Goal: Task Accomplishment & Management: Use online tool/utility

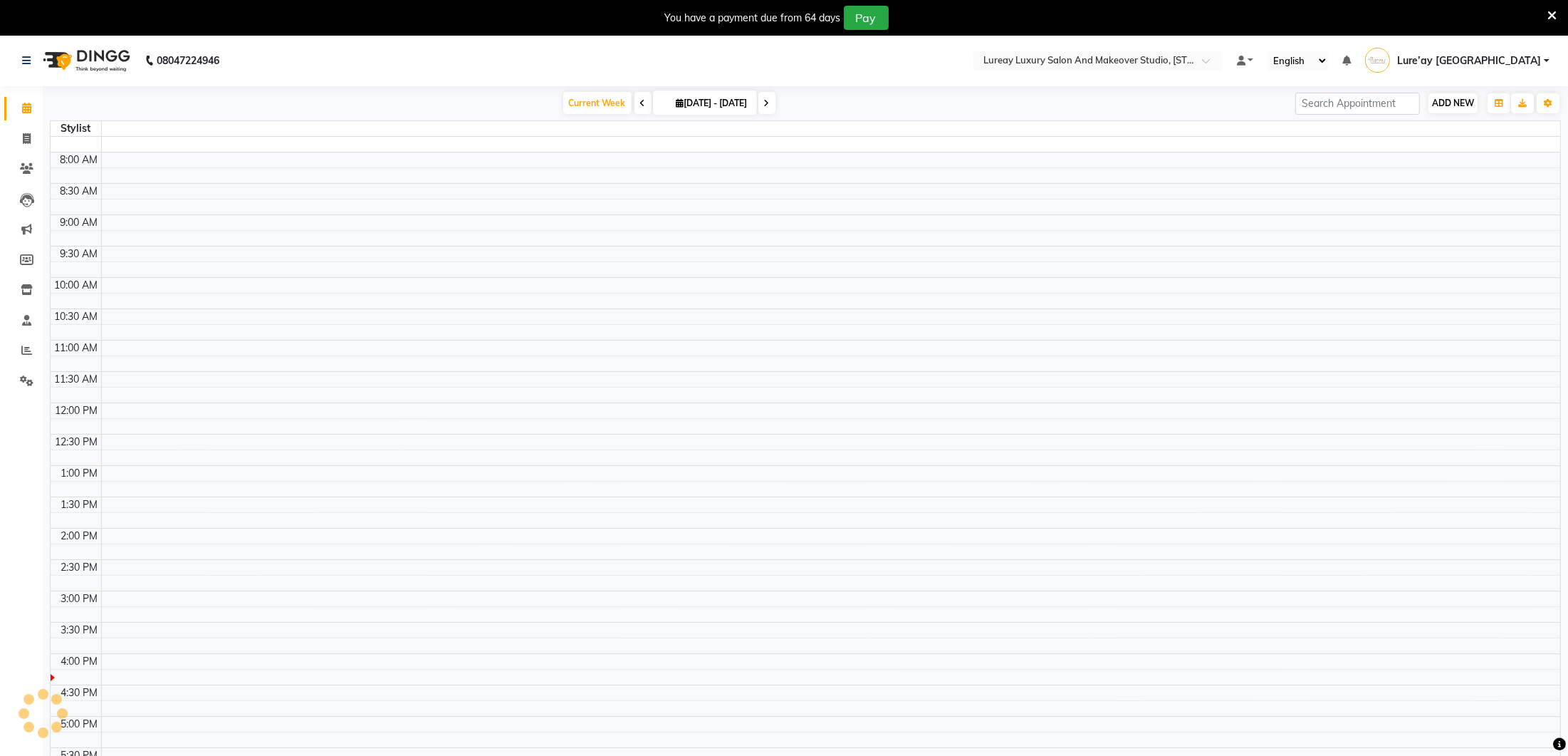
select select "en"
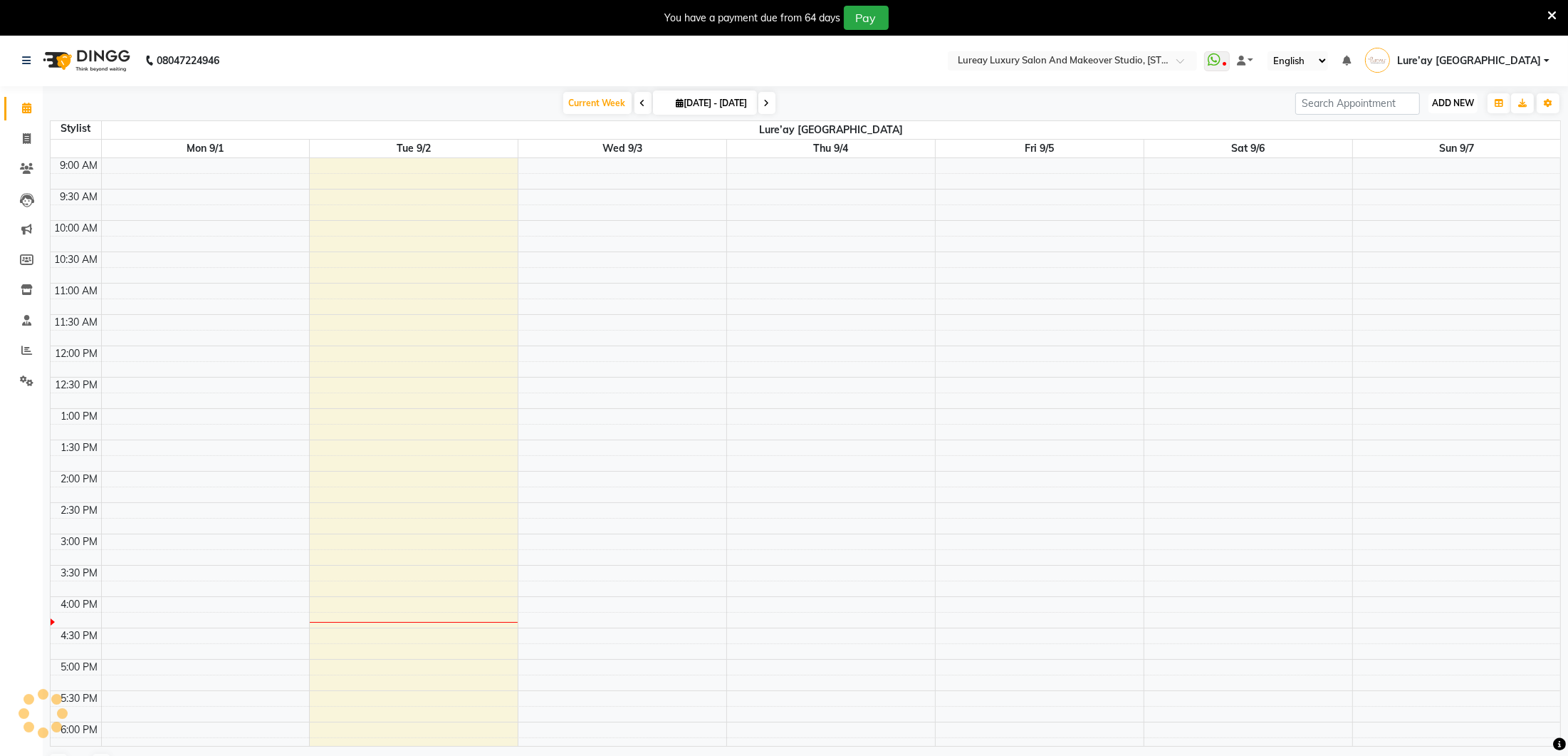
click at [1458, 99] on span "ADD NEW" at bounding box center [1453, 102] width 42 height 10
click at [1438, 124] on button "Add Appointment" at bounding box center [1421, 131] width 113 height 19
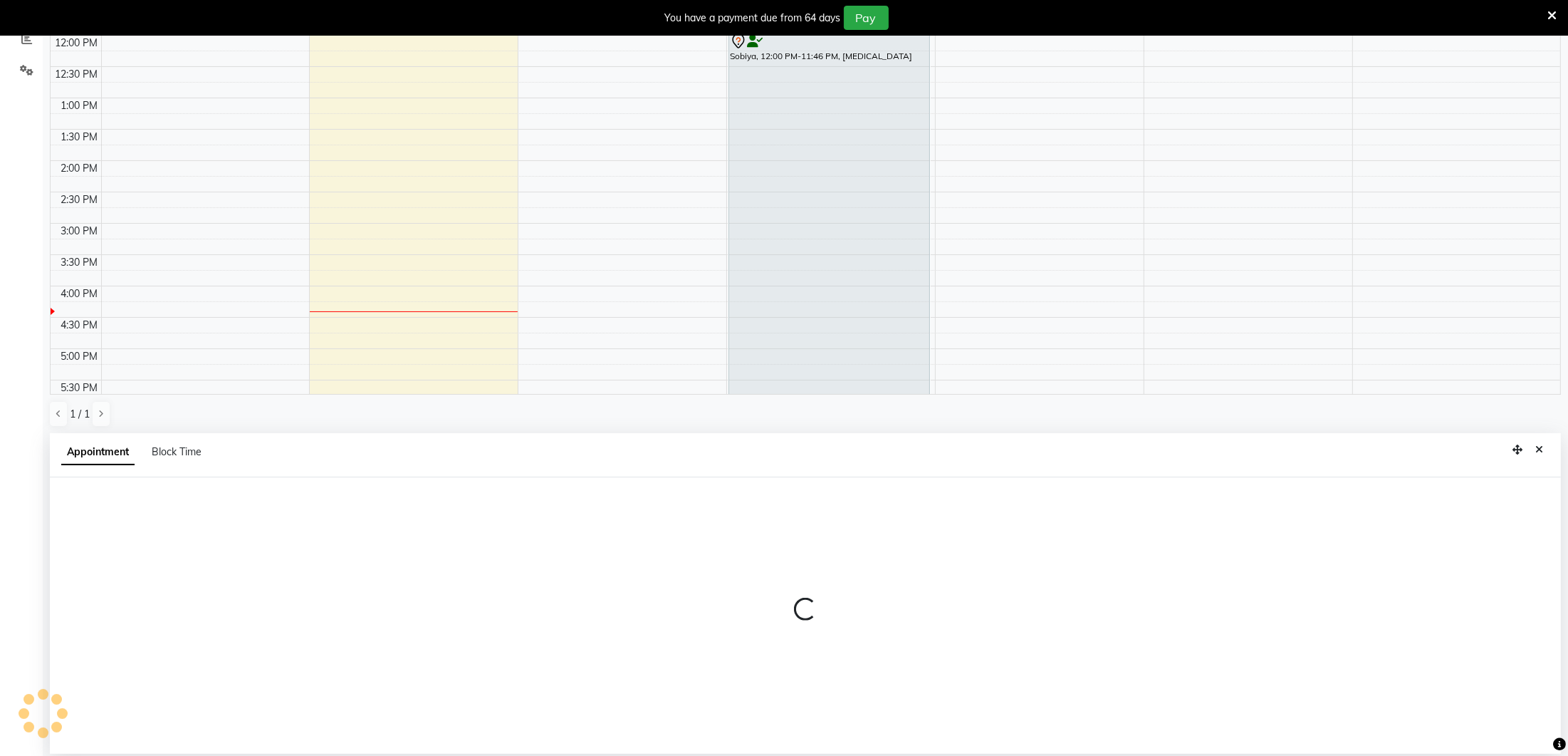
scroll to position [311, 0]
select select "600"
select select "tentative"
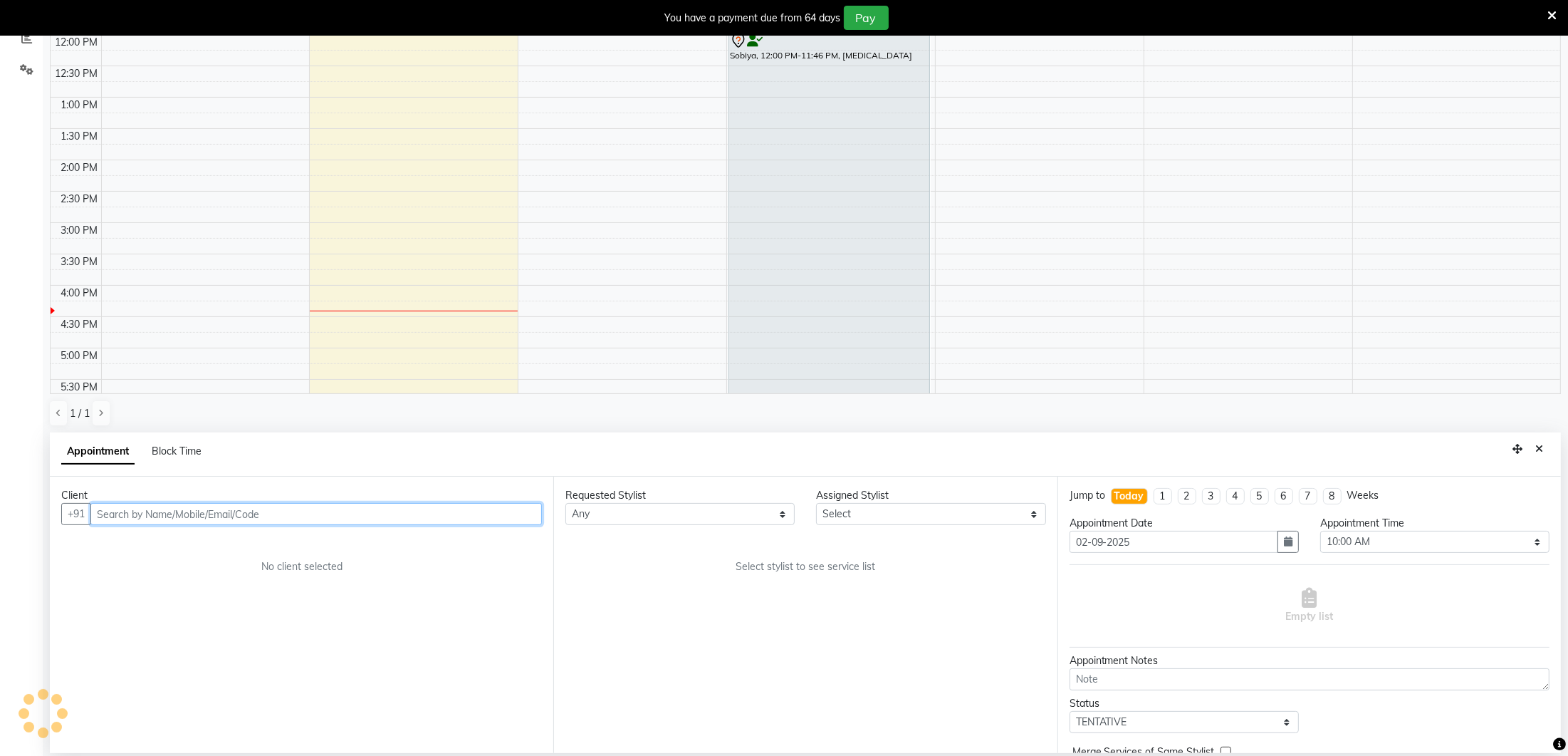
click at [236, 511] on input "text" at bounding box center [316, 513] width 452 height 22
type input "7993473616"
click at [502, 510] on span "Add Client" at bounding box center [512, 514] width 47 height 13
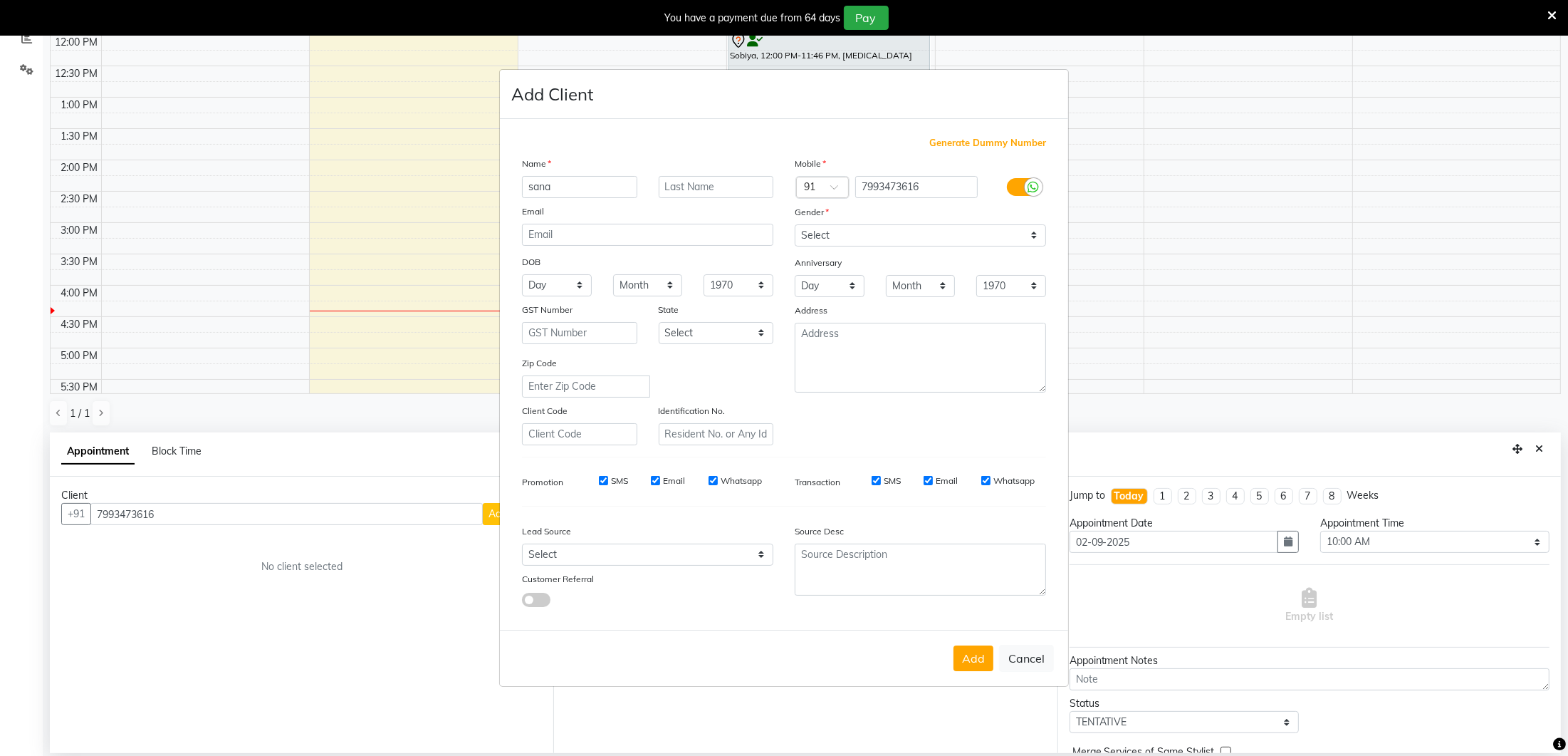
type input "sana"
click at [814, 228] on select "Select [DEMOGRAPHIC_DATA] [DEMOGRAPHIC_DATA] Other Prefer Not To Say" at bounding box center [920, 234] width 251 height 22
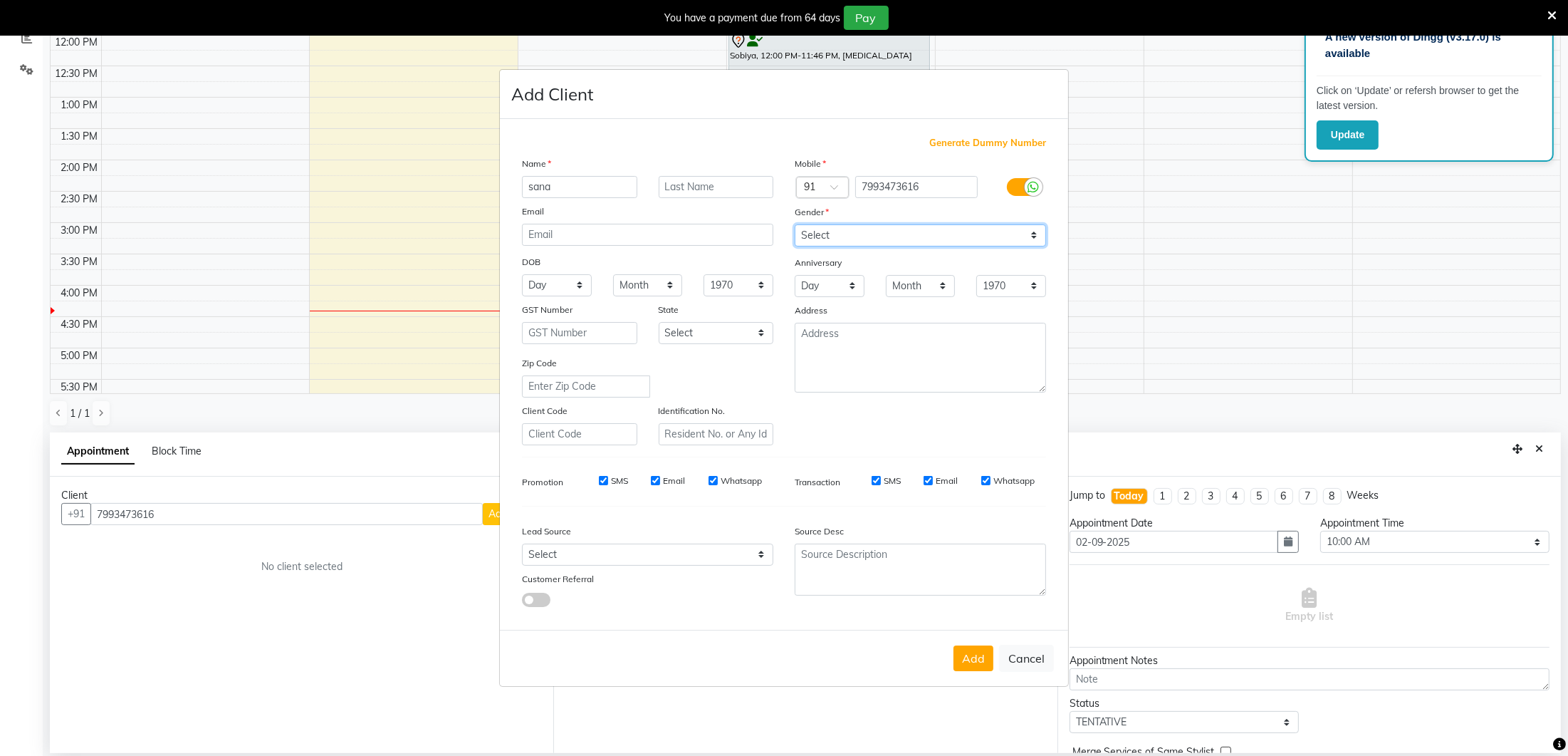
select select "[DEMOGRAPHIC_DATA]"
click at [965, 653] on button "Add" at bounding box center [973, 657] width 40 height 26
select select
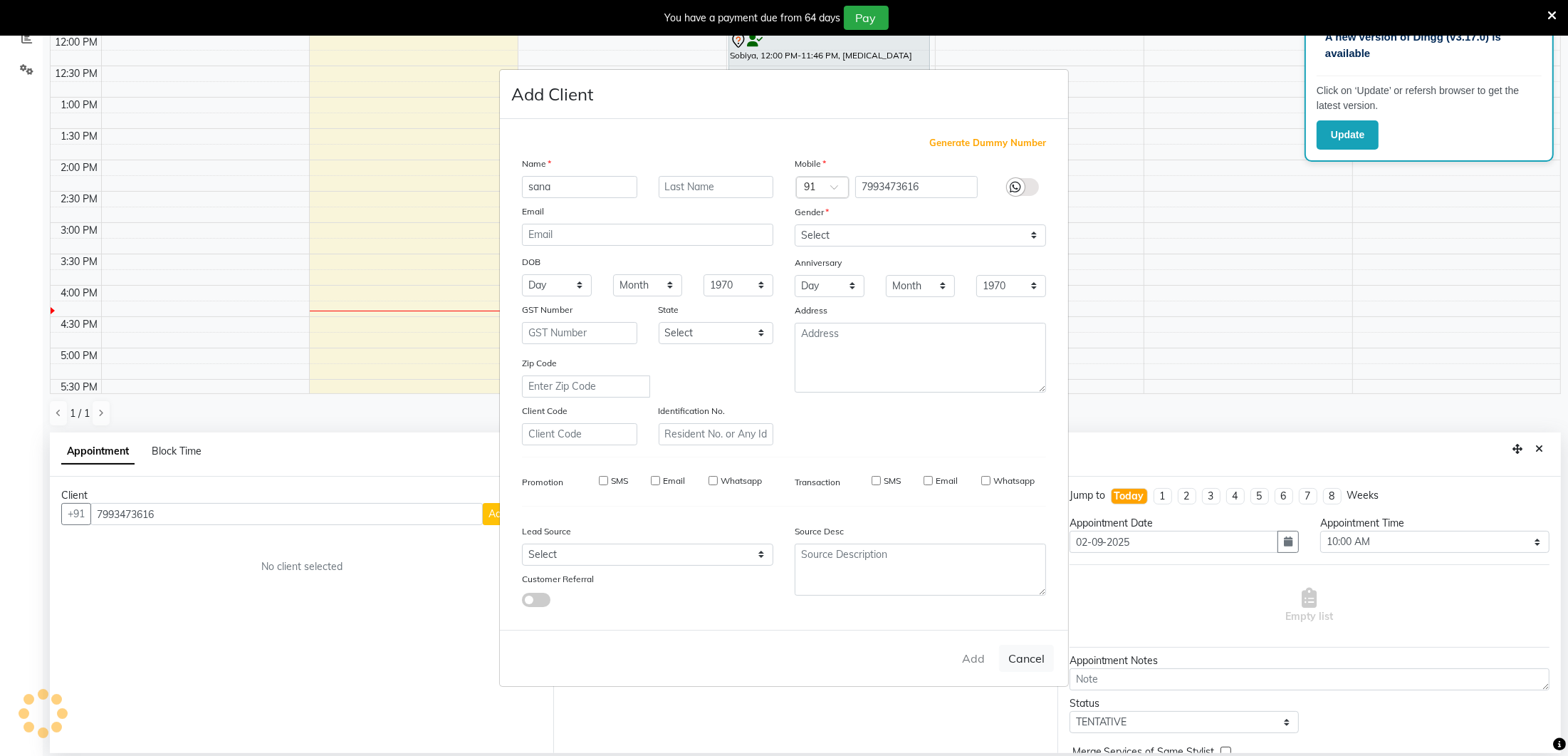
select select
checkbox input "false"
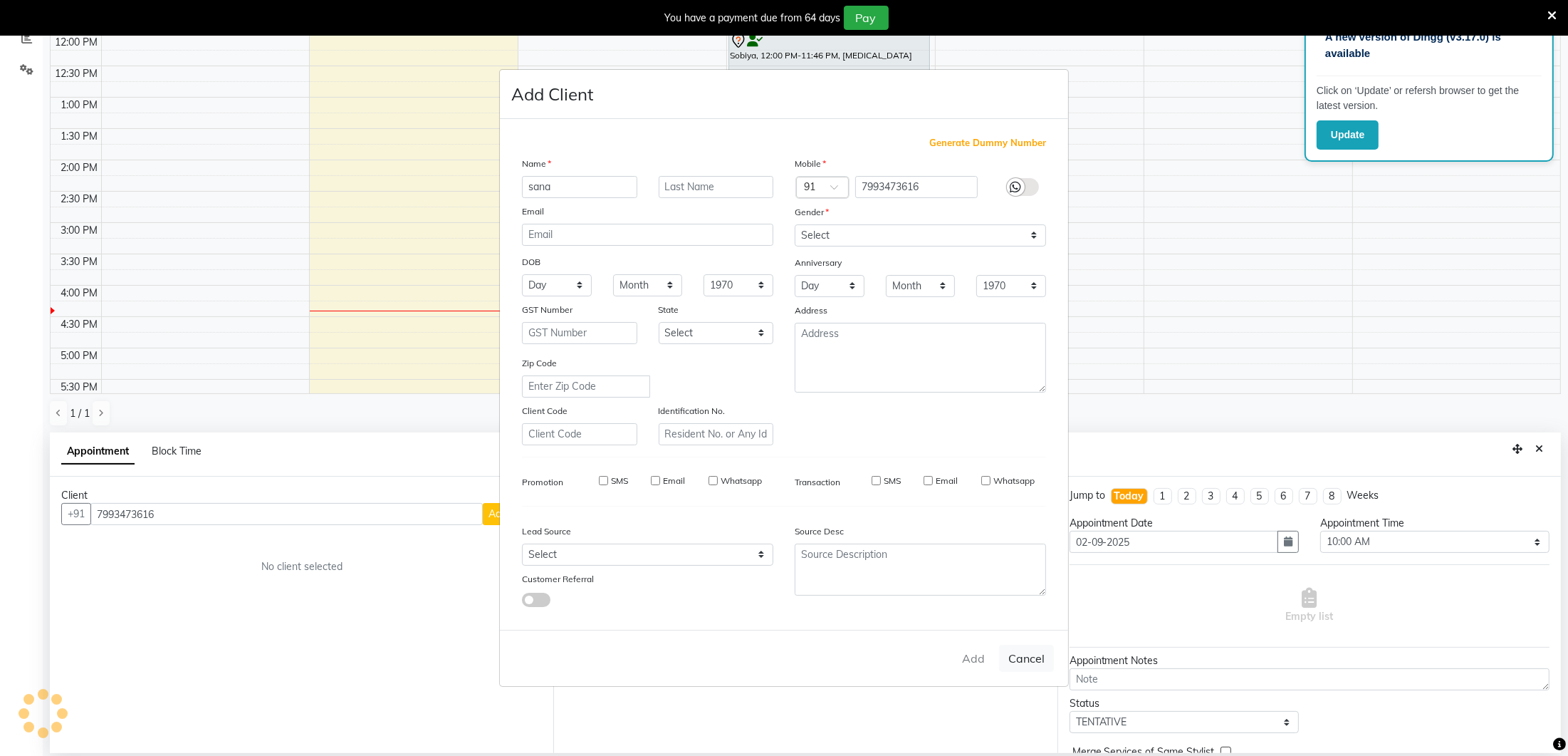
checkbox input "false"
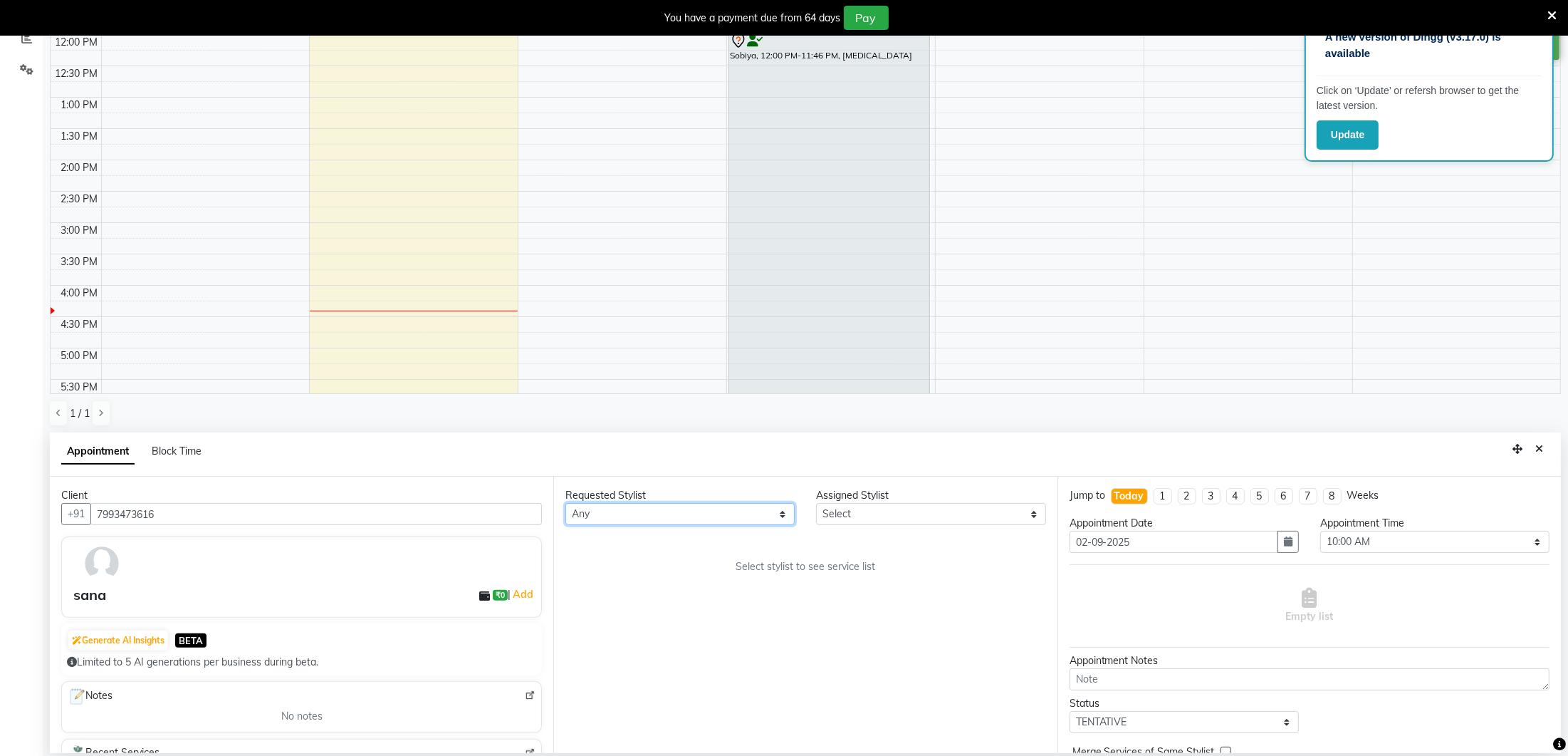
click at [776, 513] on select "Any [PERSON_NAME] [GEOGRAPHIC_DATA] [PERSON_NAME]" at bounding box center [680, 513] width 230 height 22
select select "27184"
click at [839, 513] on select "Select [PERSON_NAME] [GEOGRAPHIC_DATA] [PERSON_NAME]" at bounding box center [931, 513] width 230 height 22
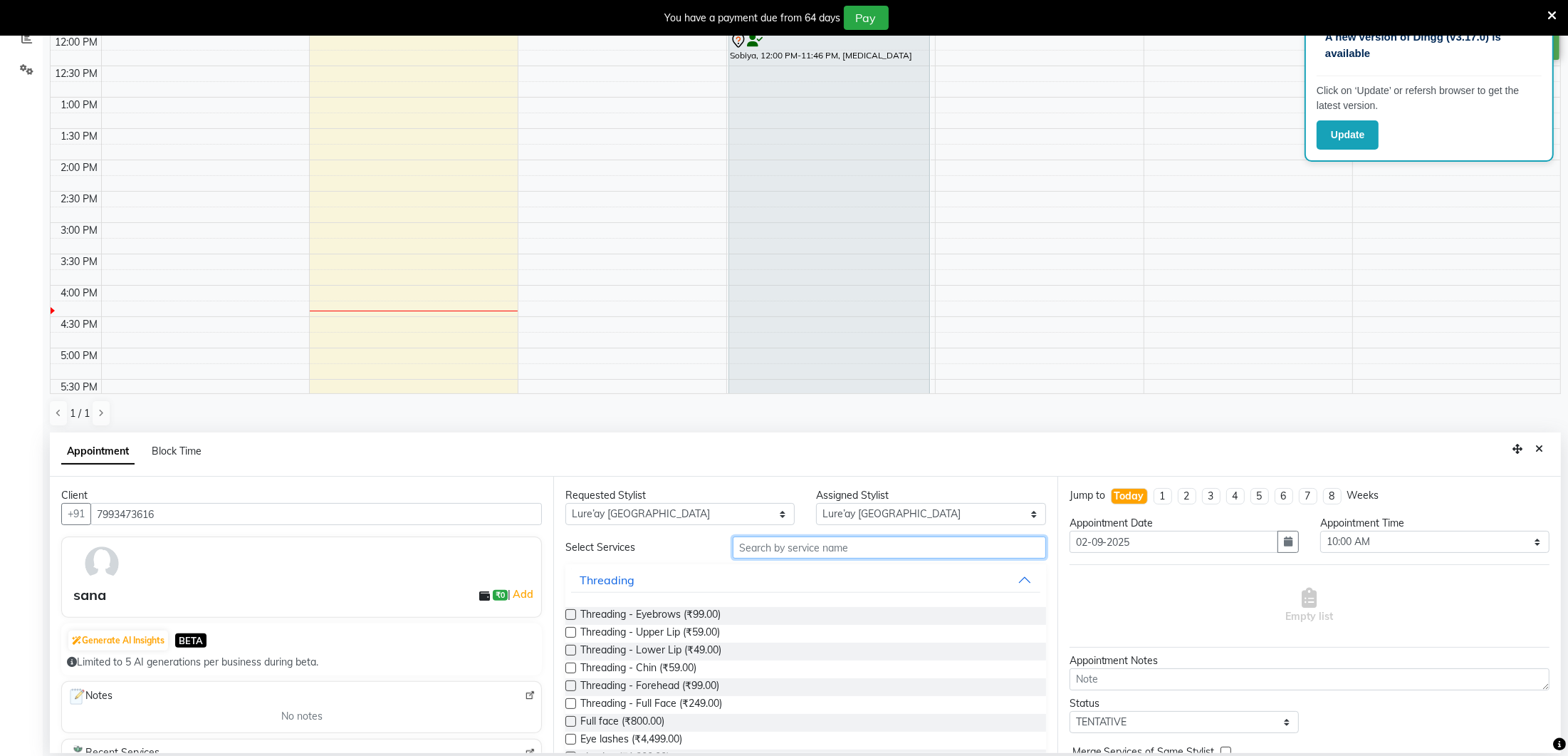
click at [782, 549] on input "text" at bounding box center [890, 546] width 313 height 22
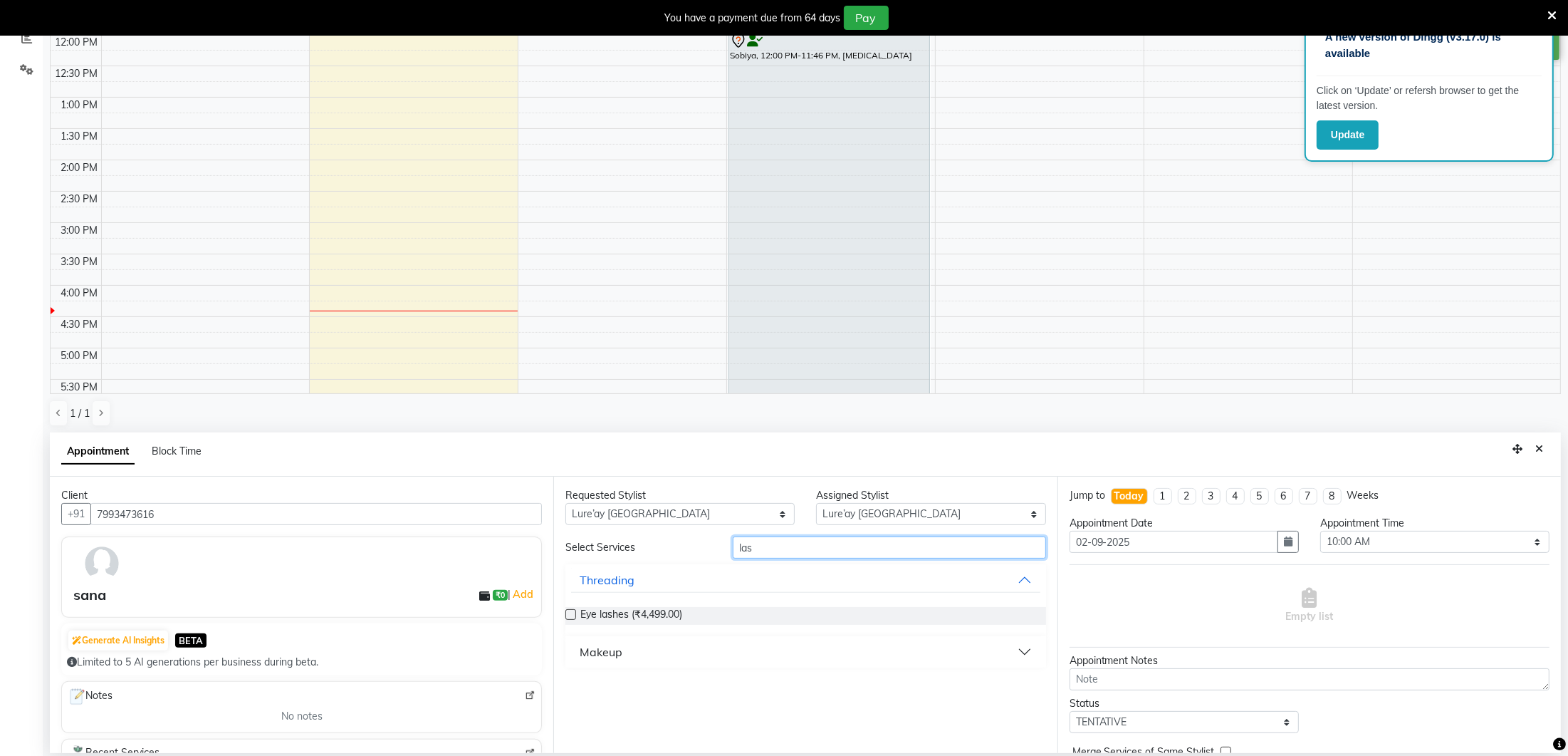
scroll to position [310, 0]
type input "las"
click at [790, 548] on input "las" at bounding box center [890, 547] width 313 height 22
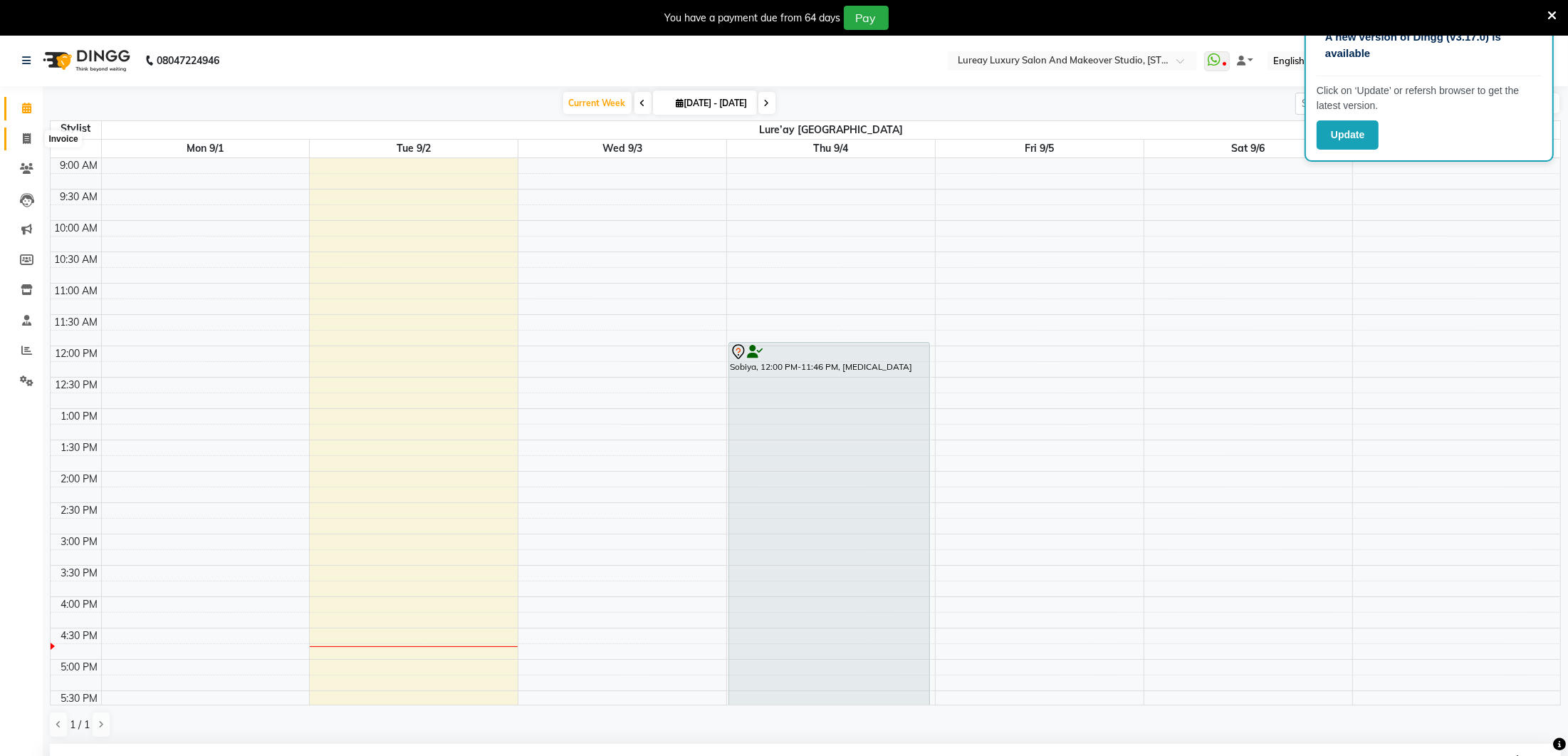
click at [28, 144] on span at bounding box center [27, 138] width 25 height 16
select select "service"
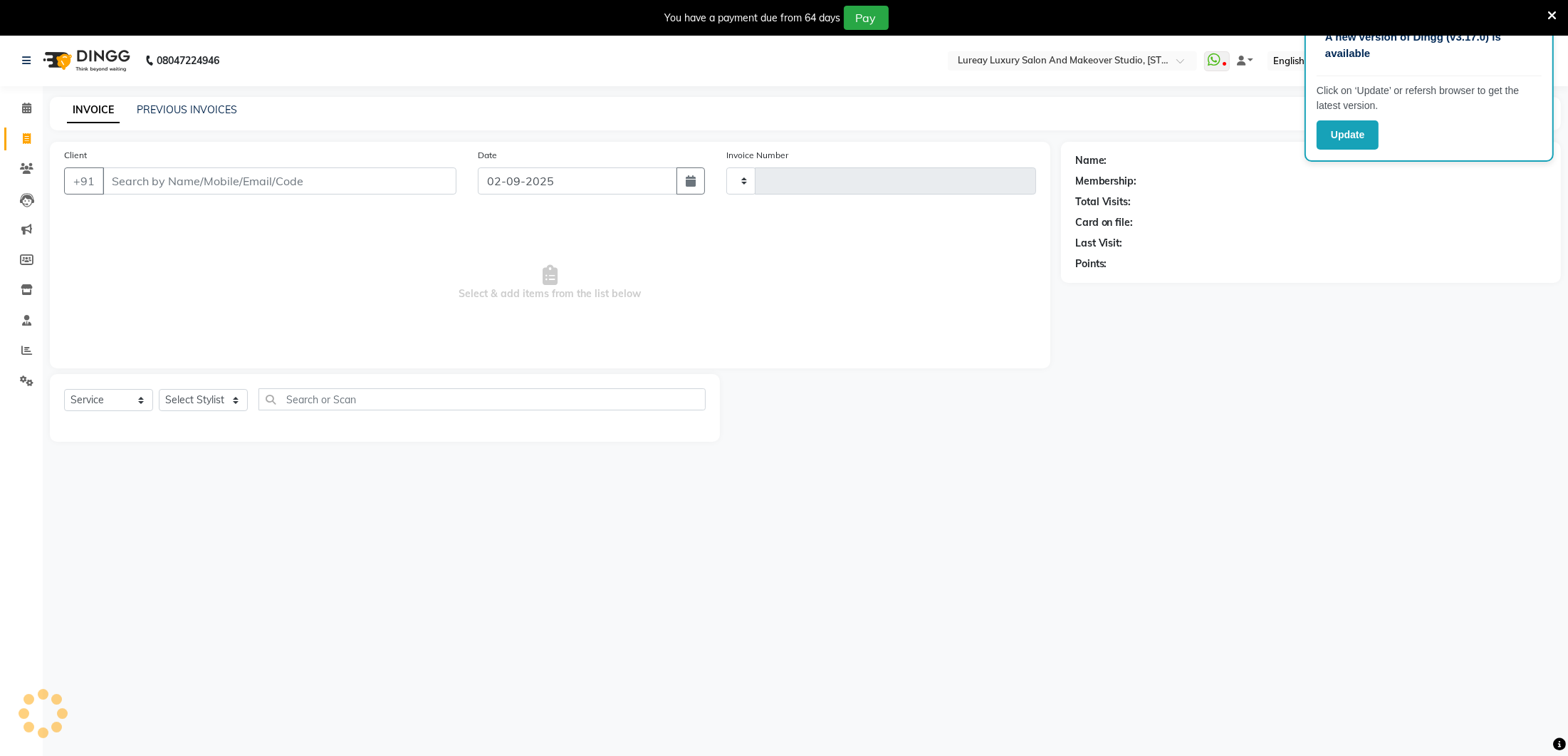
type input "0263"
select select "4075"
click at [151, 184] on input "Client" at bounding box center [279, 180] width 354 height 28
type input "9000335026"
click at [449, 175] on button "Add Client" at bounding box center [419, 180] width 73 height 28
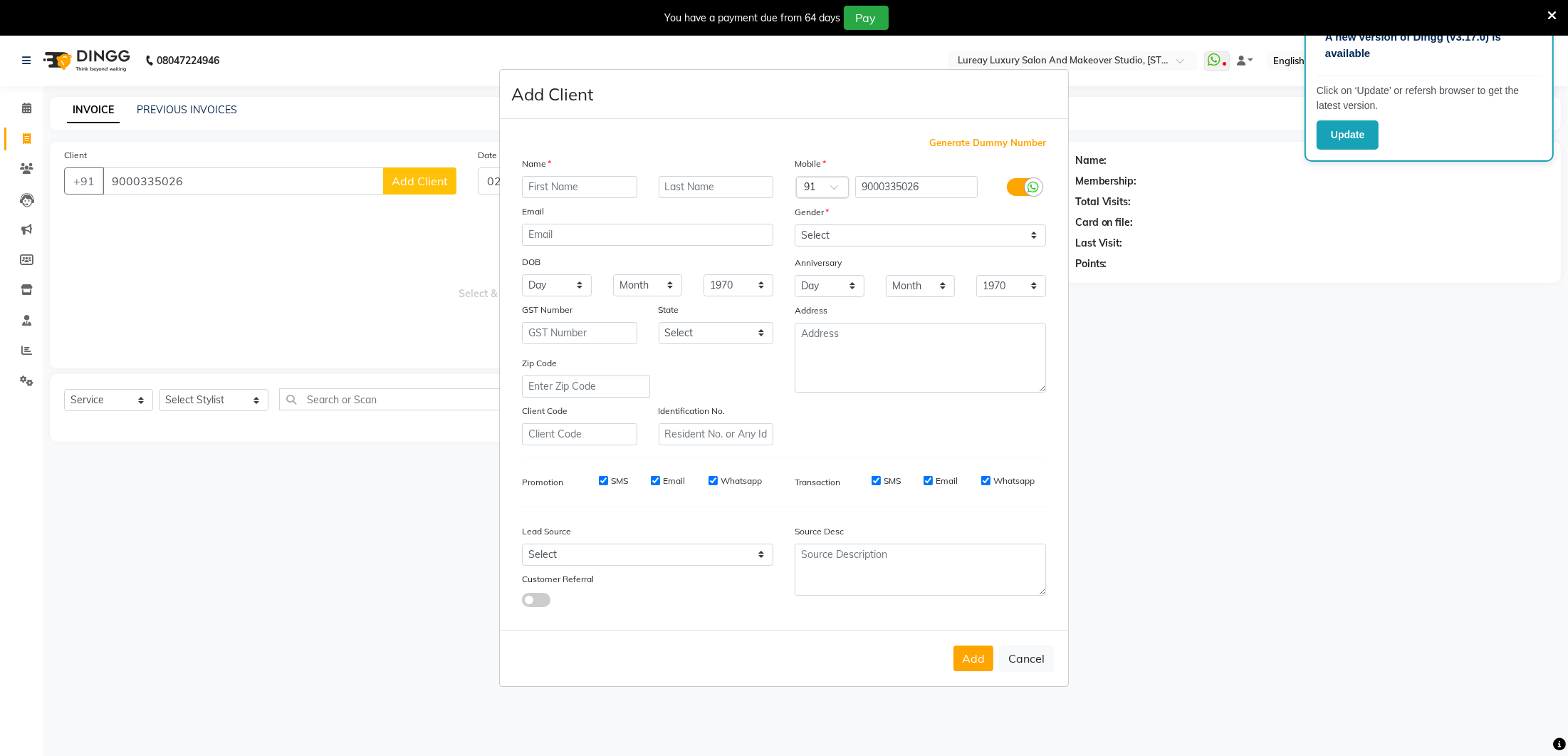
click at [552, 191] on input "text" at bounding box center [580, 186] width 116 height 22
type input "ANURADHA"
click at [830, 236] on select "Select [DEMOGRAPHIC_DATA] [DEMOGRAPHIC_DATA] Other Prefer Not To Say" at bounding box center [920, 234] width 251 height 22
select select "[DEMOGRAPHIC_DATA]"
drag, startPoint x: 830, startPoint y: 236, endPoint x: 933, endPoint y: 596, distance: 374.4
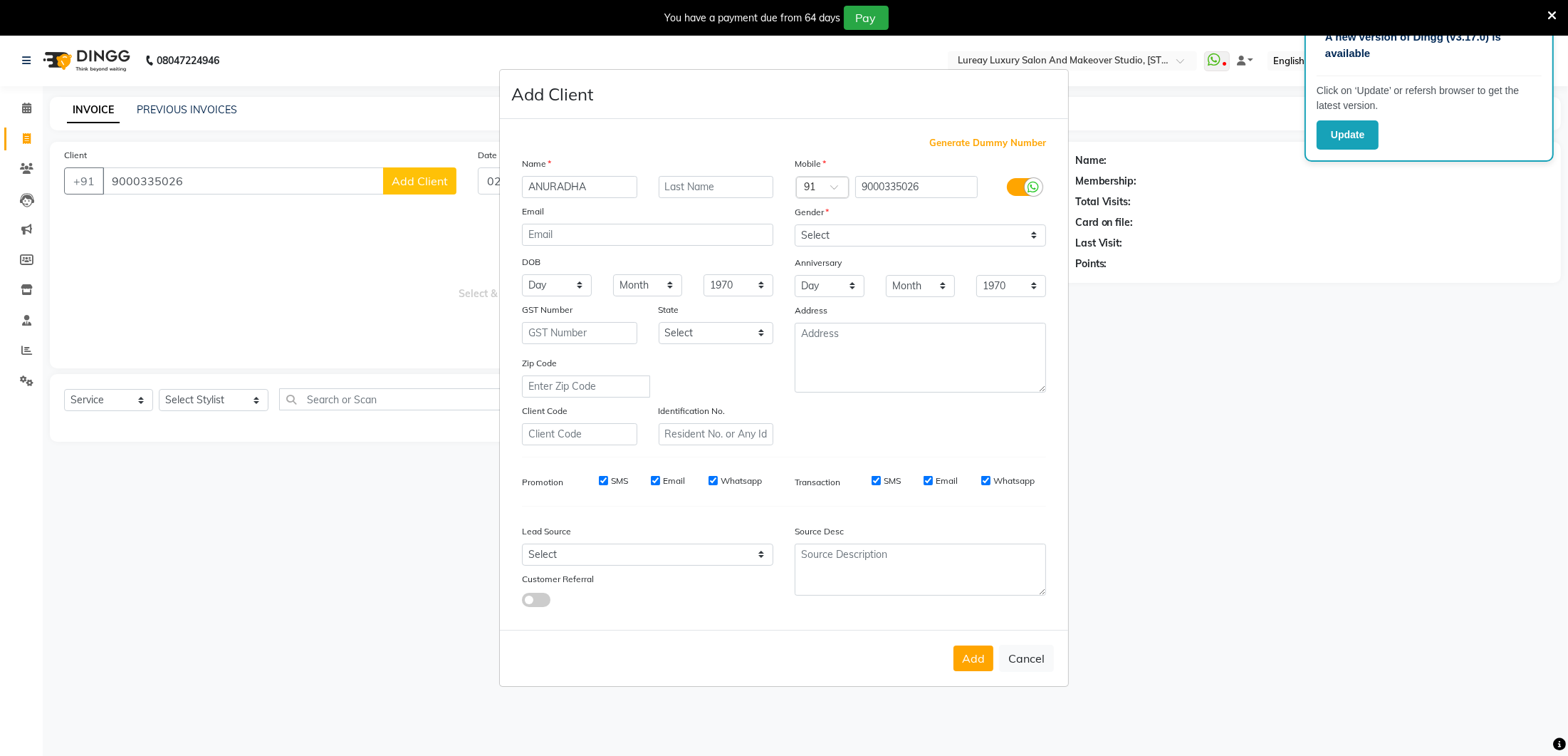
click at [987, 659] on button "Add" at bounding box center [973, 657] width 40 height 26
select select
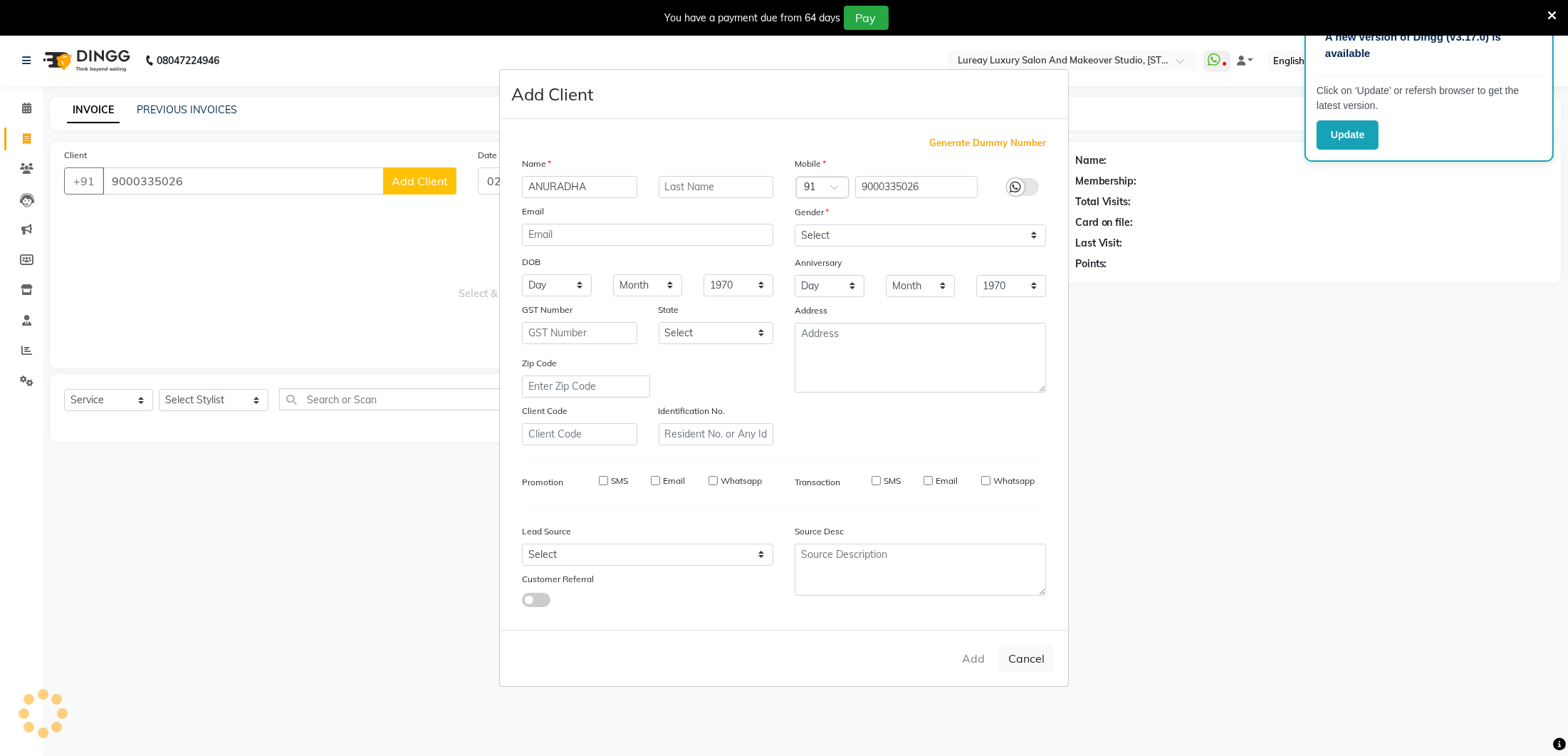
select select
checkbox input "false"
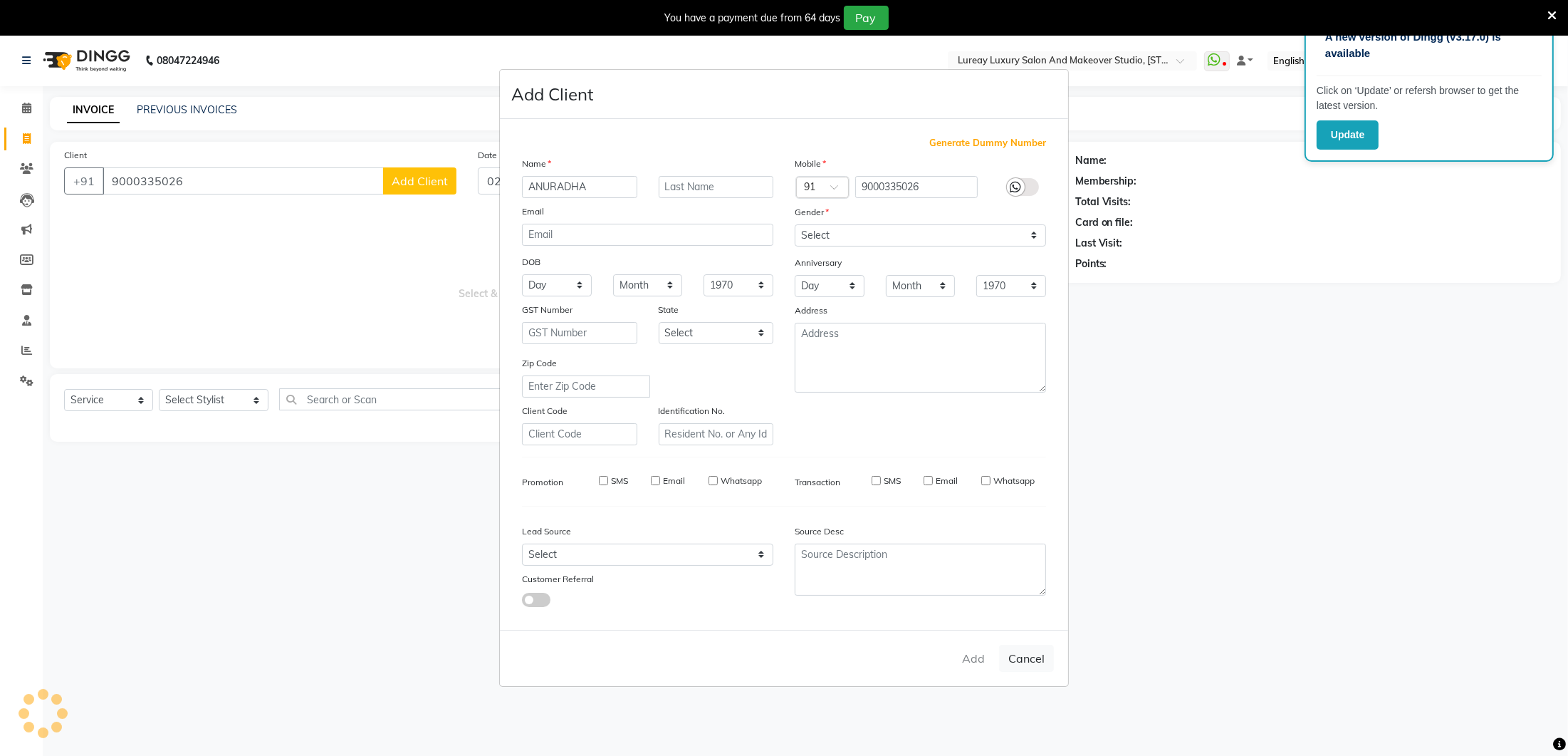
checkbox input "false"
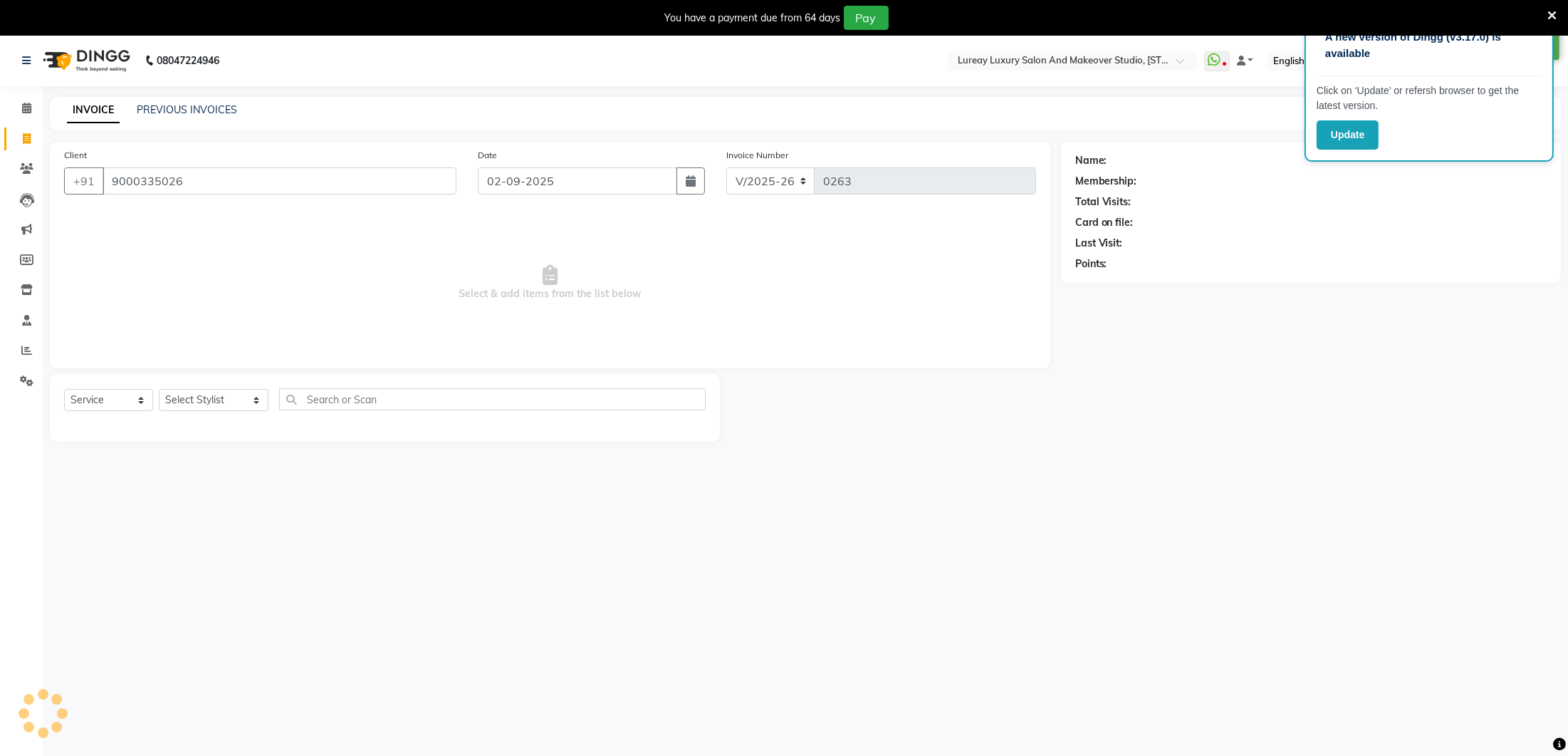
select select "1: Object"
click at [193, 396] on select "Select Stylist [PERSON_NAME] [GEOGRAPHIC_DATA] [PERSON_NAME]" at bounding box center [213, 399] width 110 height 22
select select "27184"
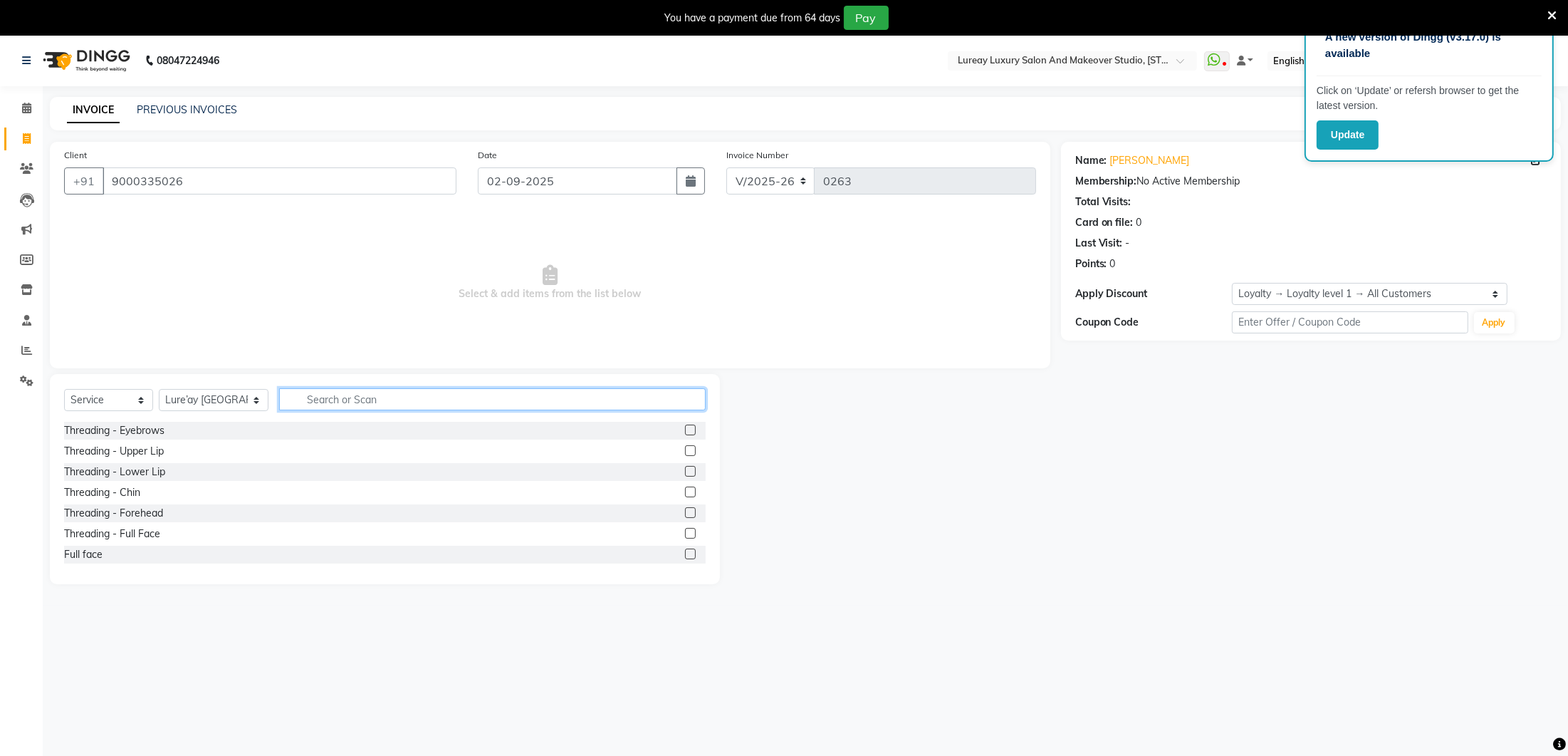
click at [393, 401] on input "text" at bounding box center [492, 398] width 427 height 22
click at [206, 182] on input "9000335026" at bounding box center [279, 180] width 354 height 28
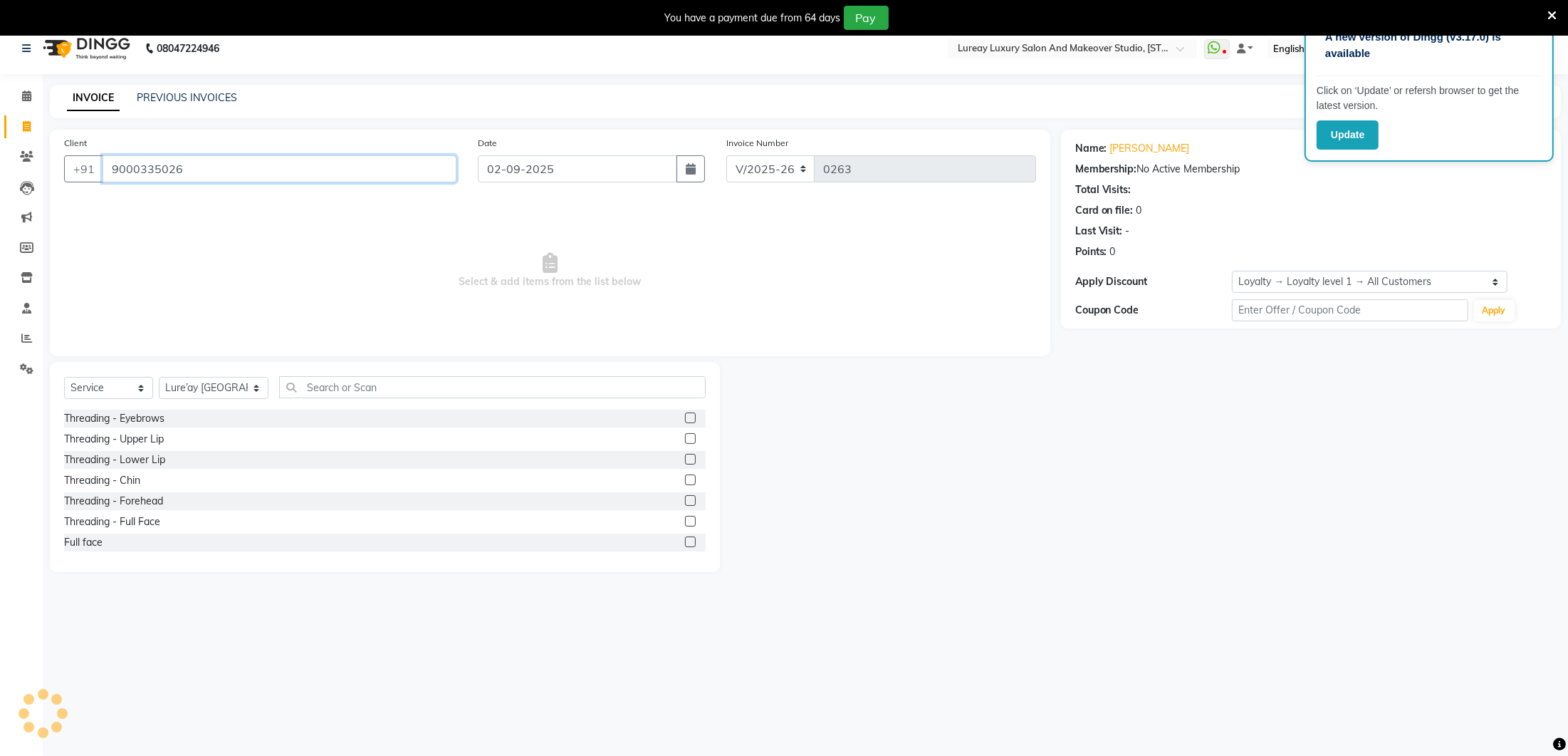
scroll to position [13, 0]
type input "9"
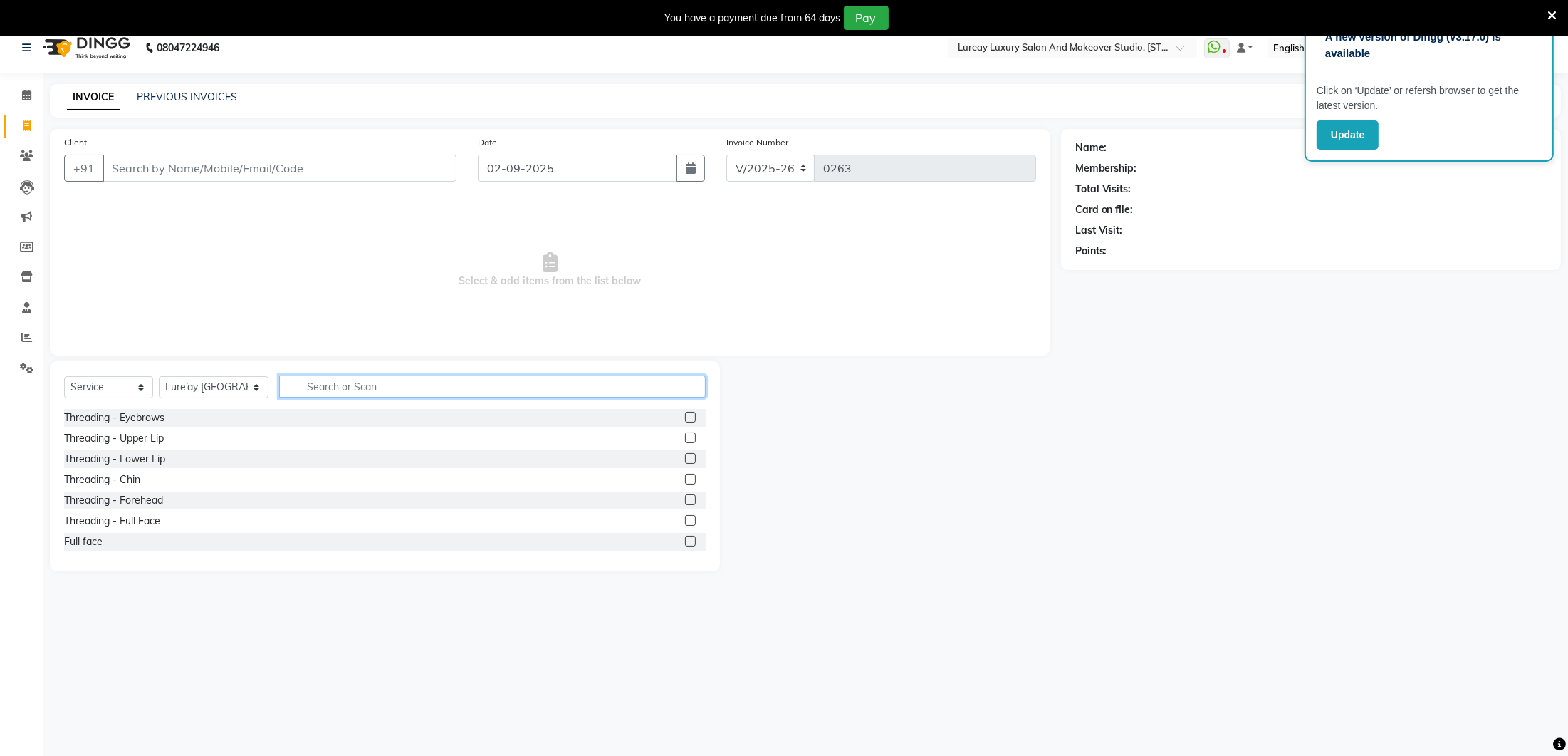
click at [352, 387] on input "text" at bounding box center [492, 386] width 427 height 22
type input "DIAMOND"
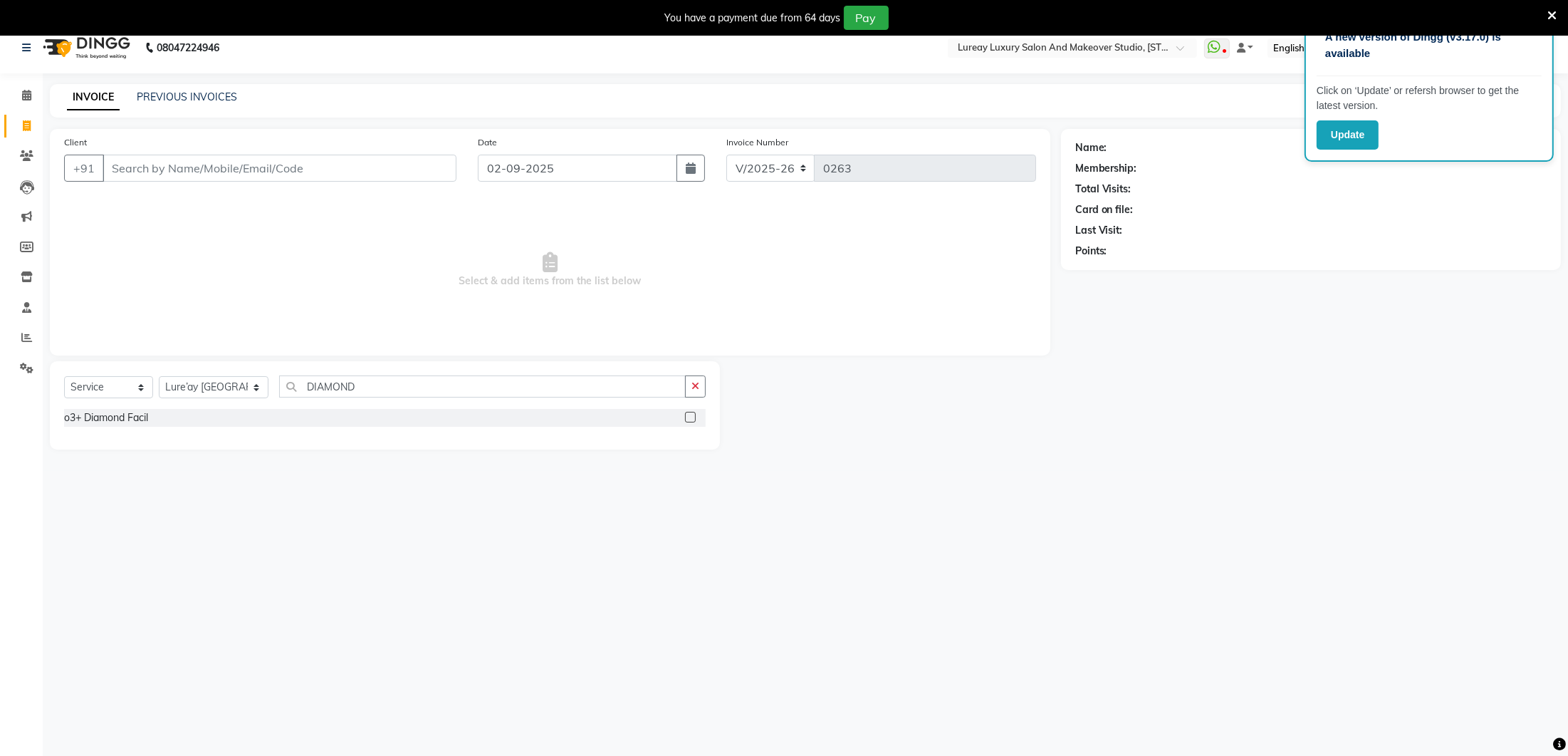
click at [691, 414] on label at bounding box center [690, 416] width 10 height 10
click at [691, 414] on input "checkbox" at bounding box center [690, 417] width 9 height 9
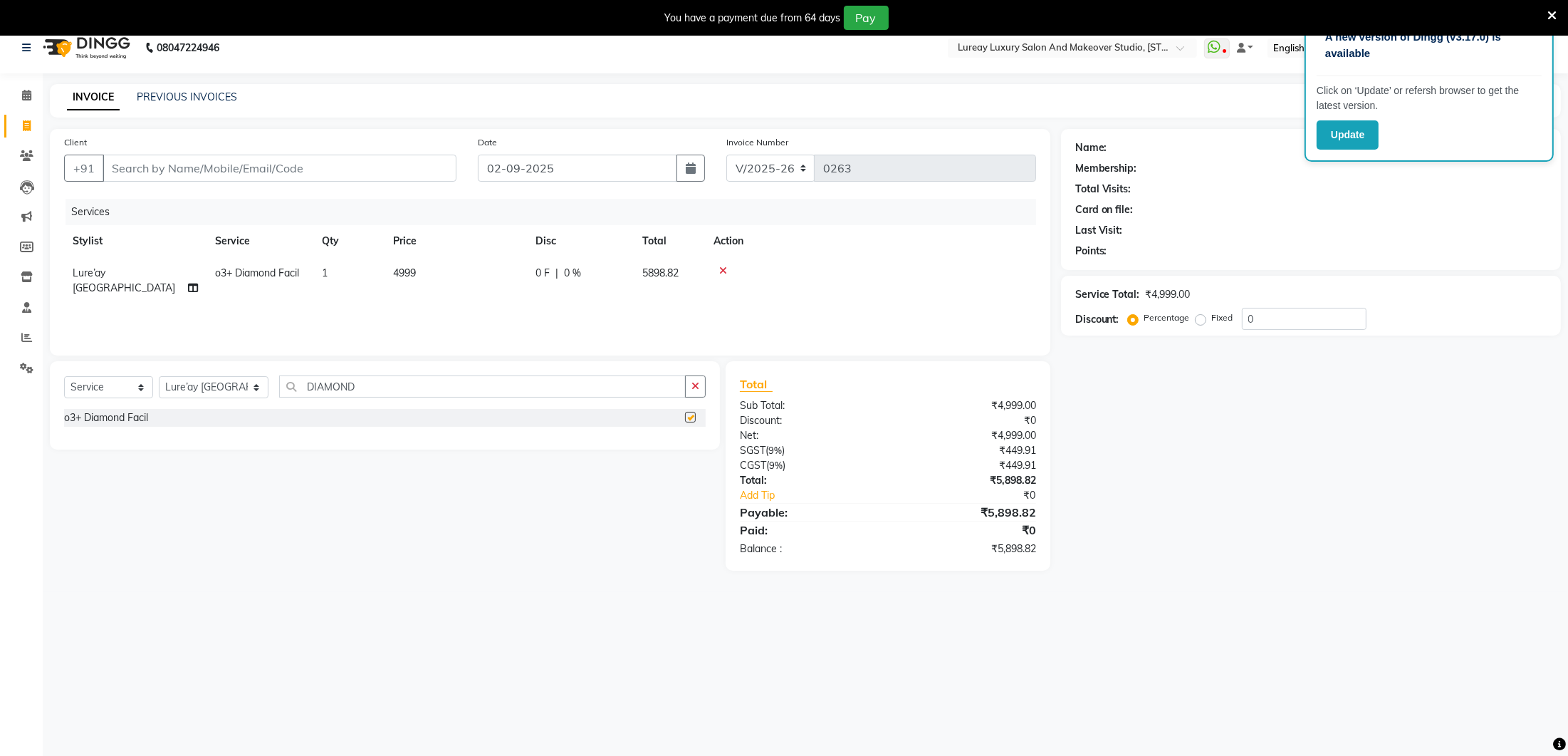
checkbox input "false"
click at [466, 264] on td "4999" at bounding box center [455, 281] width 142 height 47
select select "27184"
click at [507, 274] on input "4999" at bounding box center [523, 276] width 125 height 22
type input "4"
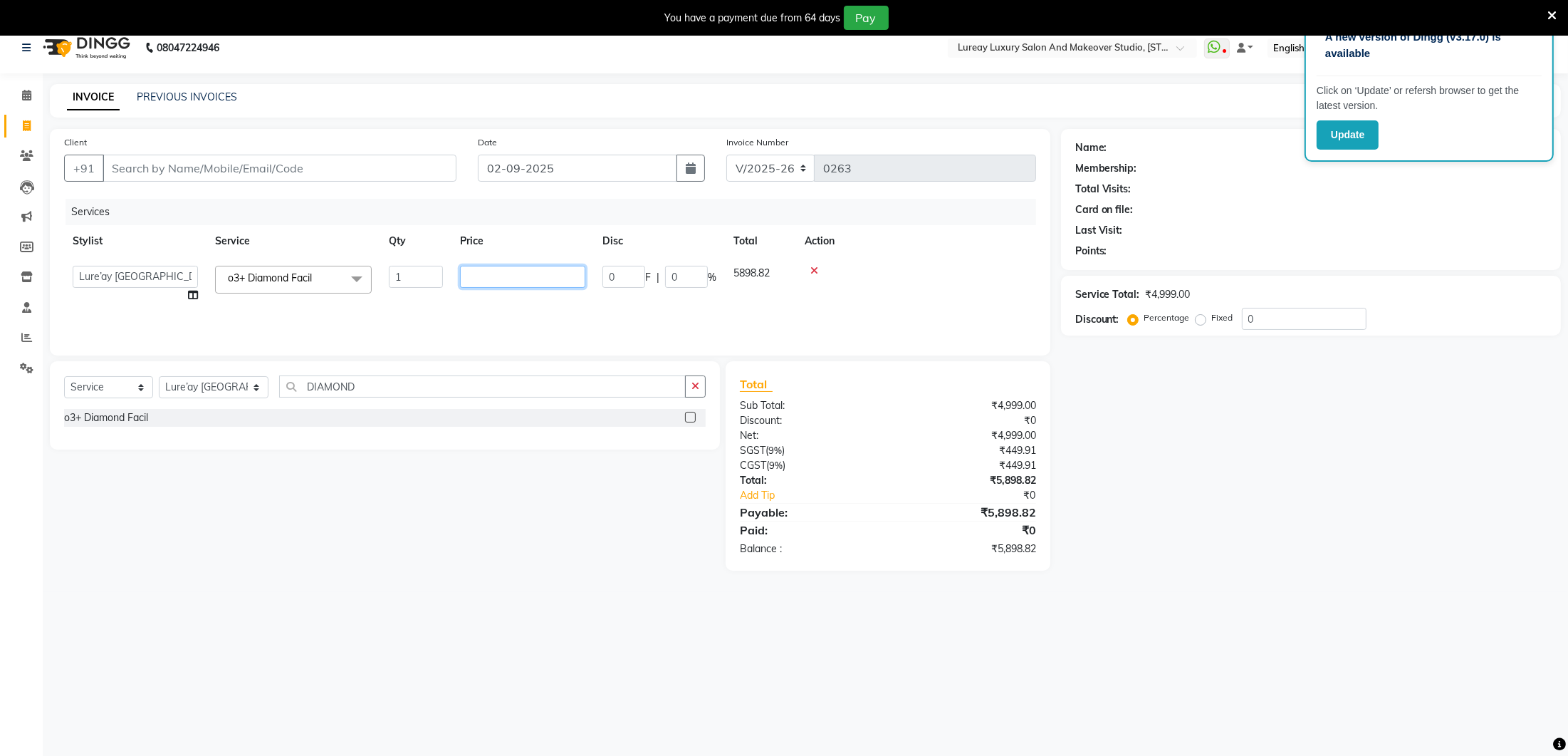
type input "5"
click at [515, 280] on input "5" at bounding box center [523, 276] width 125 height 22
click at [814, 269] on div at bounding box center [915, 274] width 223 height 10
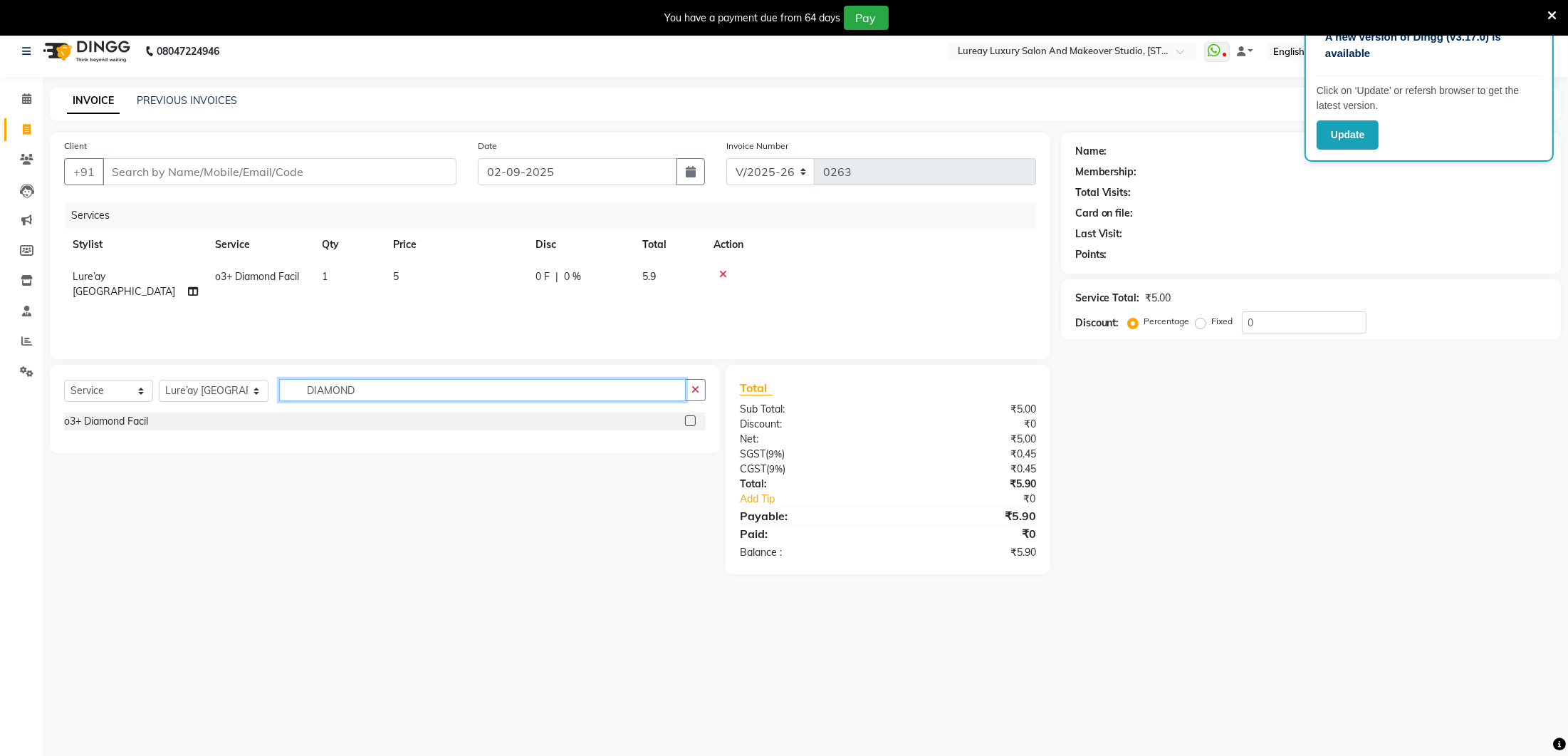
click at [416, 390] on input "DIAMOND" at bounding box center [482, 389] width 407 height 22
type input "D"
type input "HAIR COLOU"
click at [692, 435] on div at bounding box center [695, 444] width 21 height 18
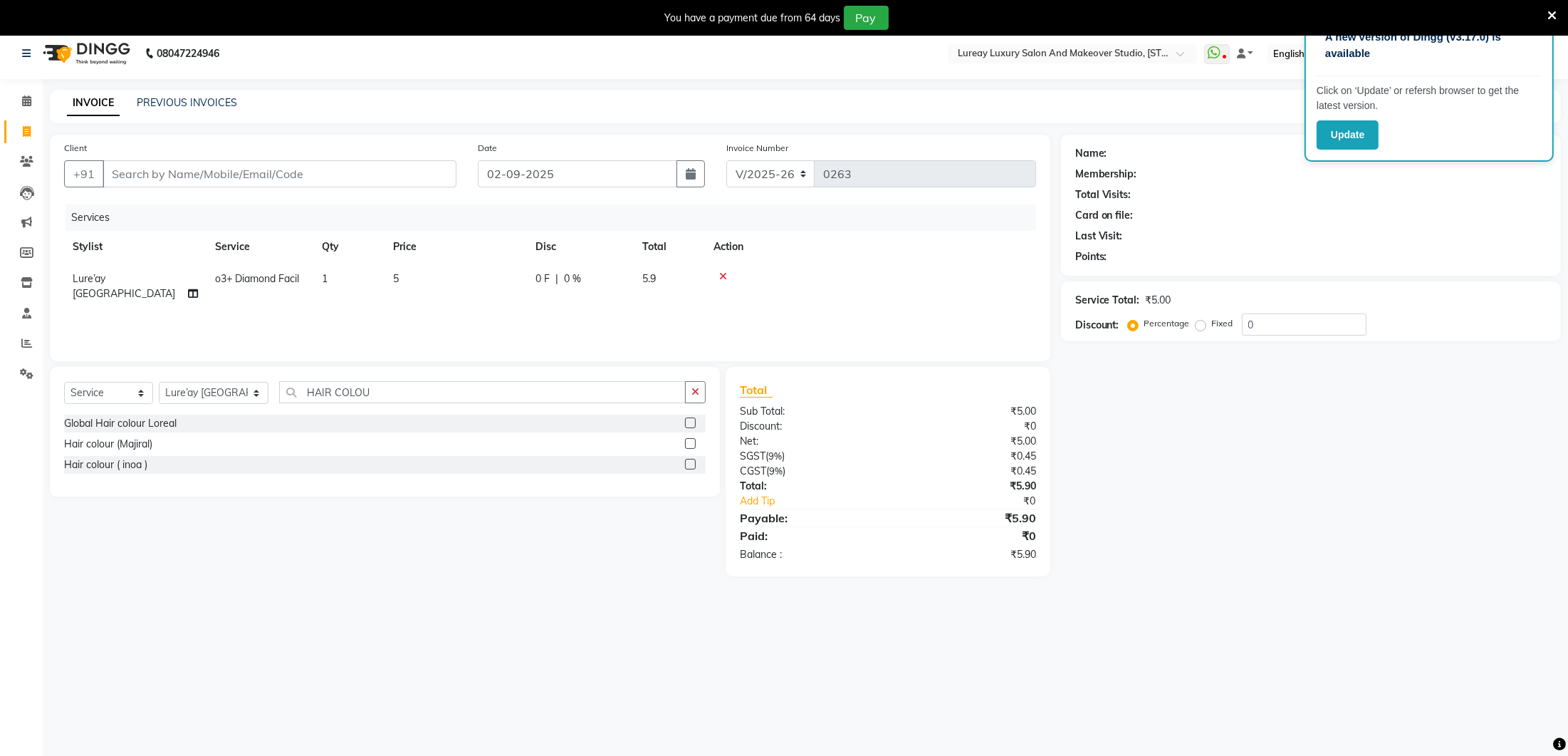
click at [695, 441] on label at bounding box center [690, 443] width 10 height 10
click at [694, 441] on input "checkbox" at bounding box center [690, 444] width 9 height 9
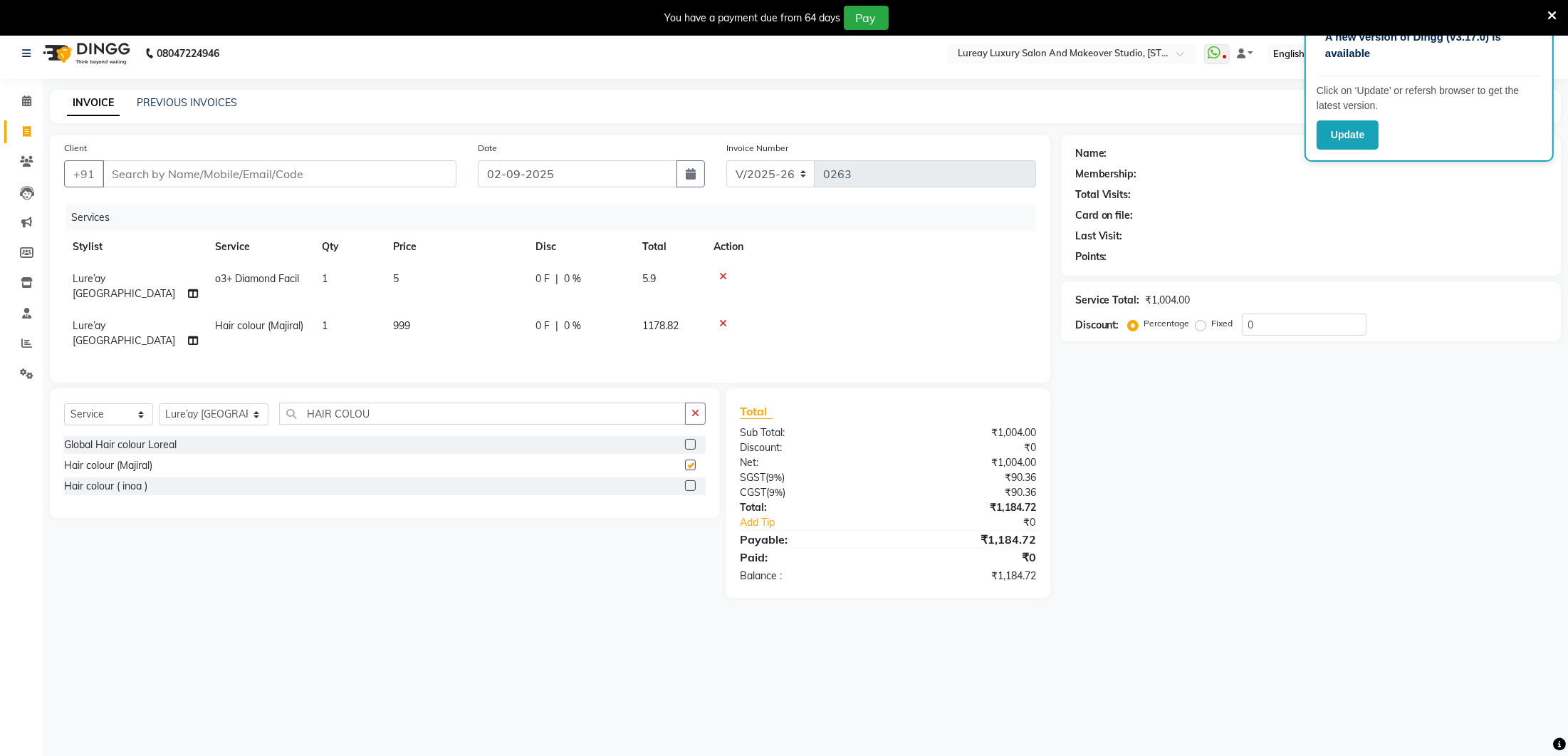
scroll to position [8, 0]
checkbox input "false"
click at [719, 270] on icon at bounding box center [723, 275] width 8 height 10
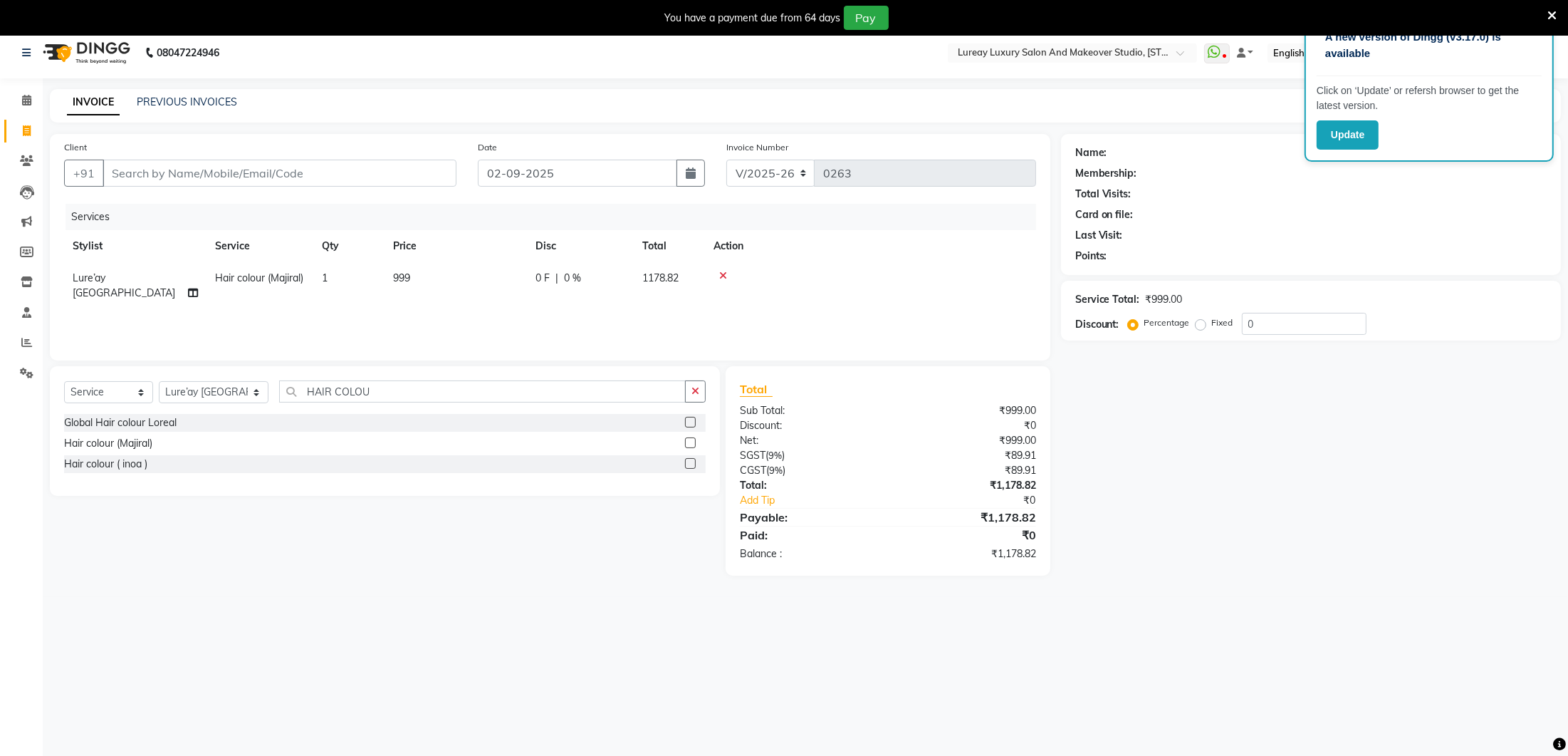
click at [442, 280] on td "999" at bounding box center [455, 286] width 142 height 47
select select "27184"
click at [554, 282] on input "999" at bounding box center [523, 281] width 125 height 22
type input "9"
type input "1500"
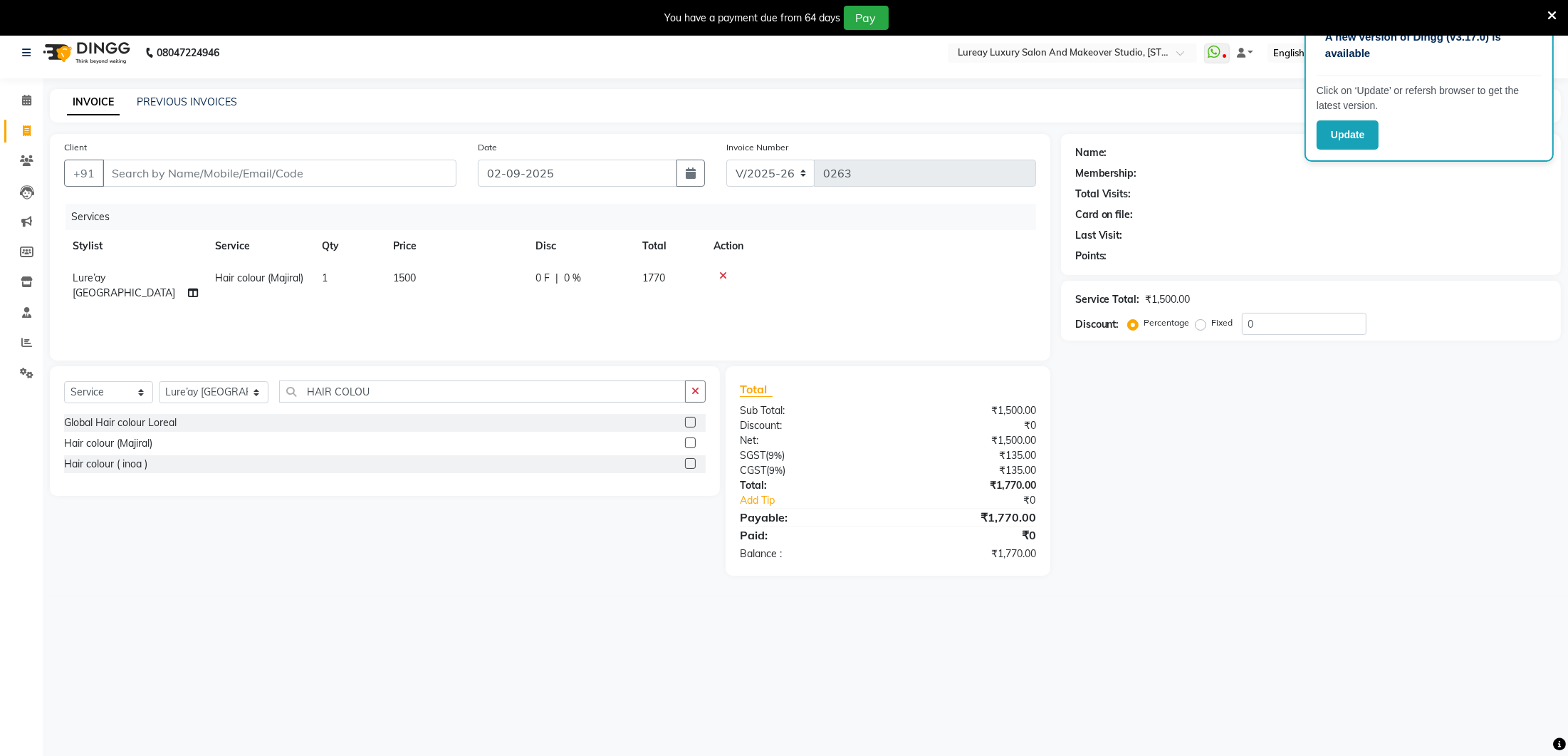
click at [530, 329] on div "Services Stylist Service Qty Price Disc Total Action Lure’ay [GEOGRAPHIC_DATA] …" at bounding box center [550, 275] width 972 height 142
click at [419, 396] on input "HAIR COLOU" at bounding box center [482, 391] width 407 height 22
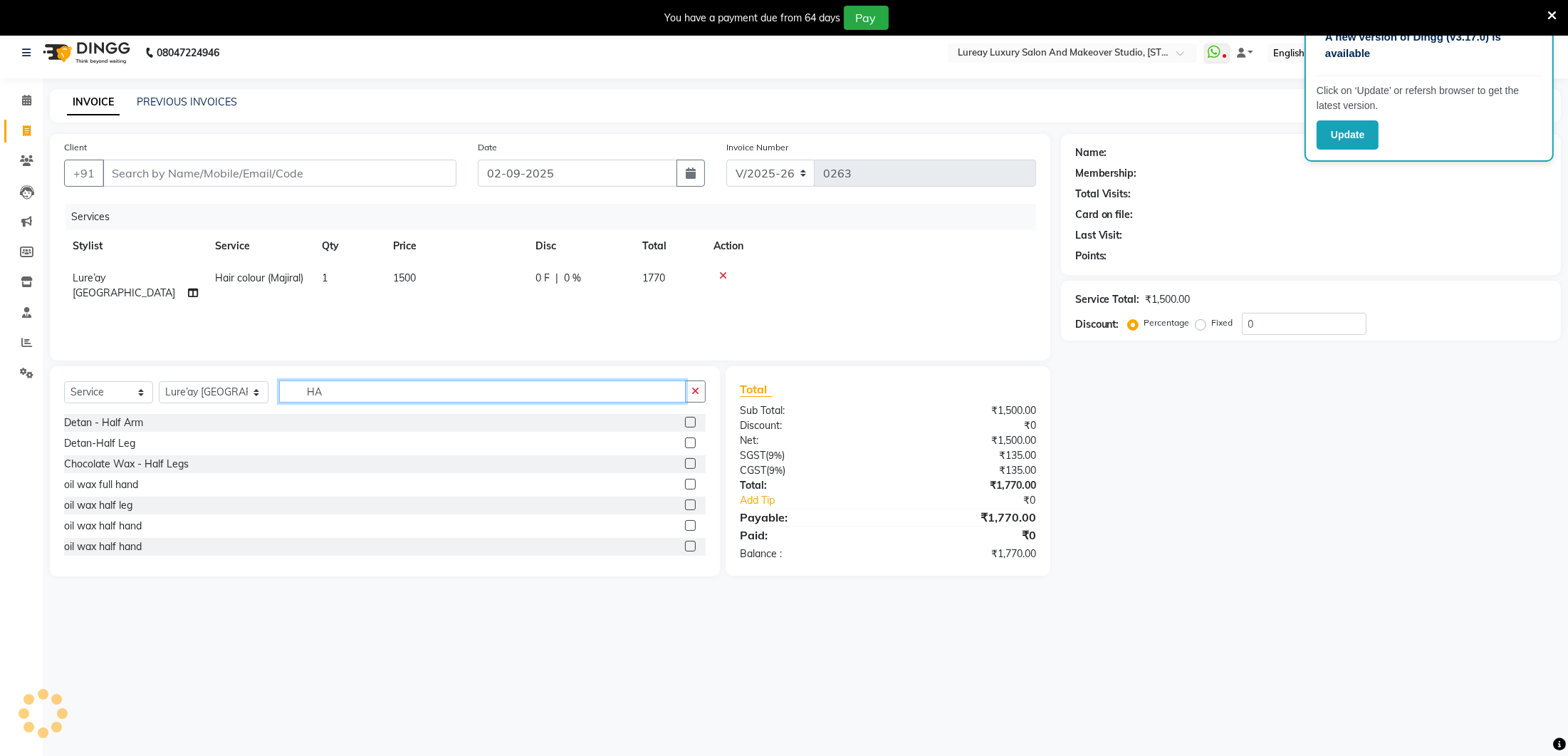
type input "H"
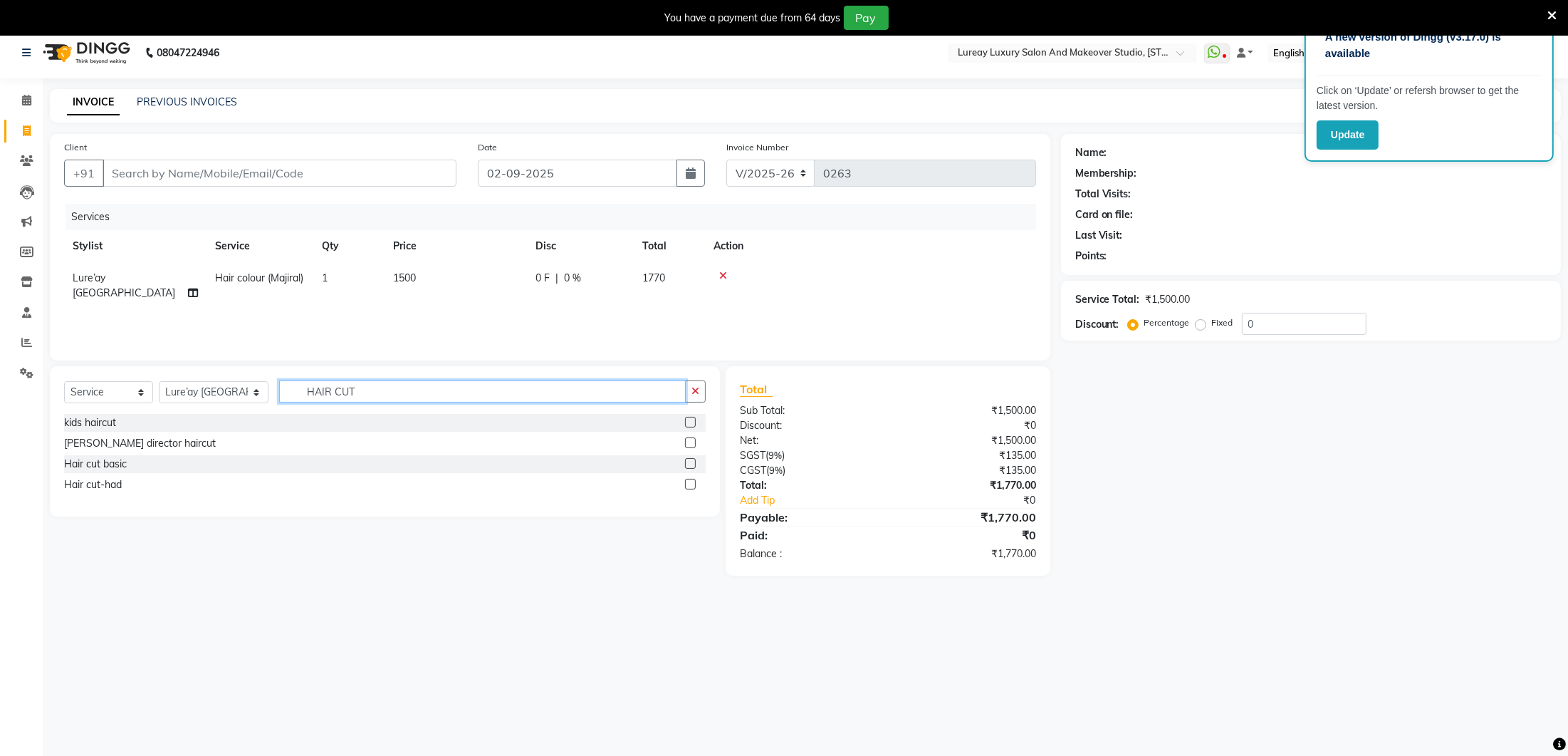
type input "HAIR CUT"
drag, startPoint x: 691, startPoint y: 435, endPoint x: 486, endPoint y: 364, distance: 216.9
click at [691, 437] on label at bounding box center [690, 442] width 10 height 10
click at [691, 438] on input "checkbox" at bounding box center [690, 443] width 9 height 9
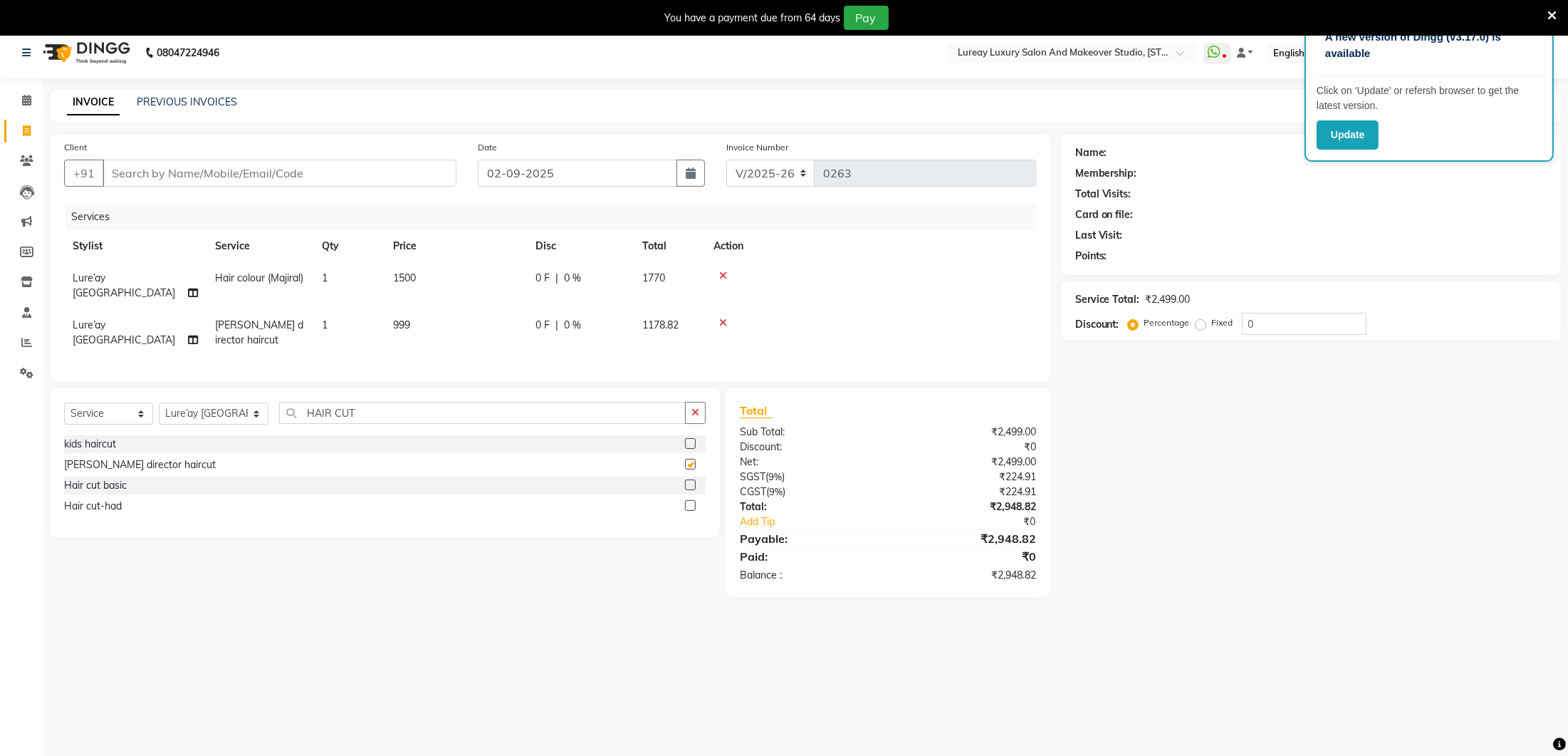
checkbox input "false"
click at [429, 322] on td "999" at bounding box center [455, 333] width 142 height 47
select select "27184"
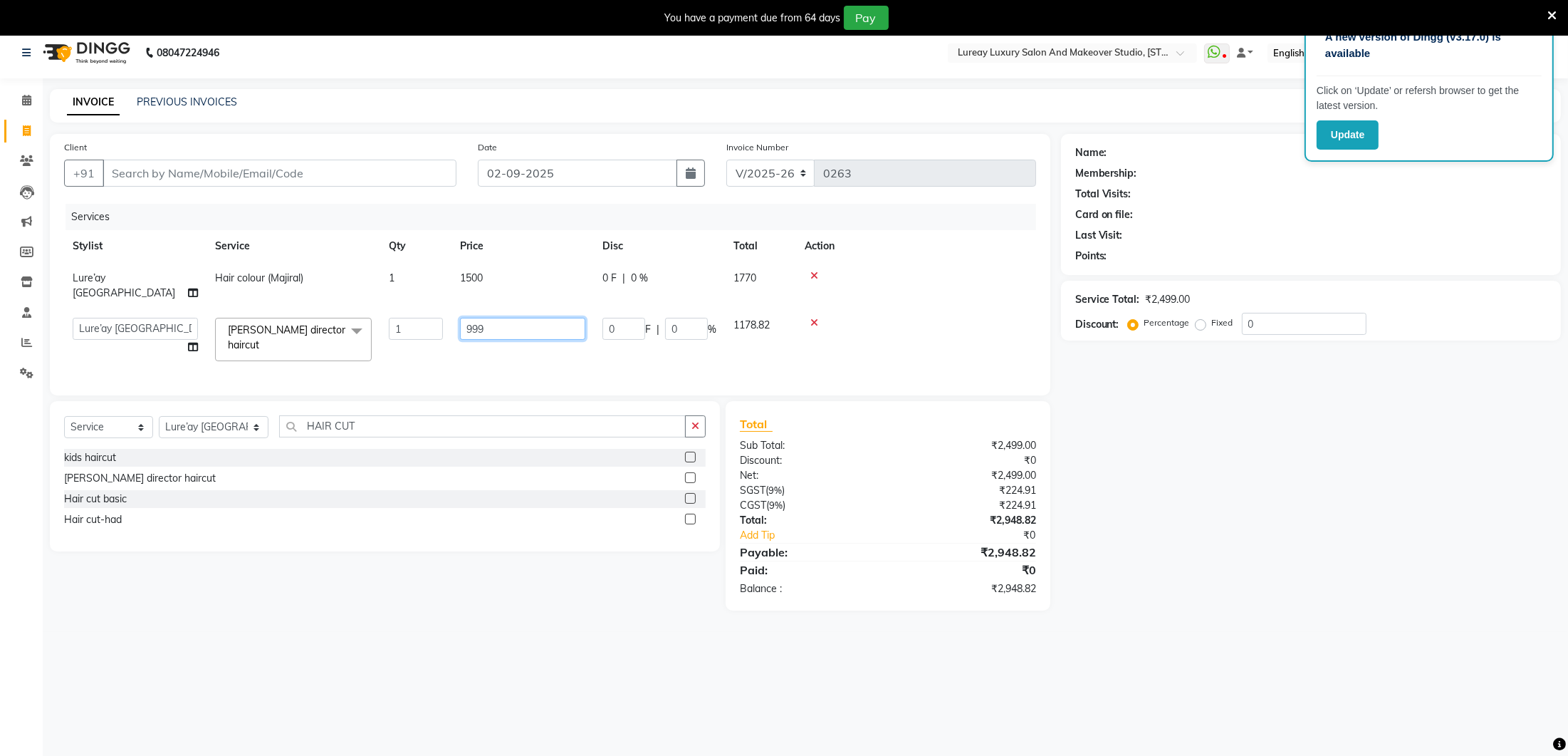
click at [507, 318] on input "999" at bounding box center [523, 328] width 125 height 22
type input "9"
type input "500"
drag, startPoint x: 398, startPoint y: 351, endPoint x: 391, endPoint y: 380, distance: 29.8
click at [398, 351] on div "Services Stylist Service Qty Price Disc Total Action Lure’ay [GEOGRAPHIC_DATA] …" at bounding box center [550, 292] width 972 height 177
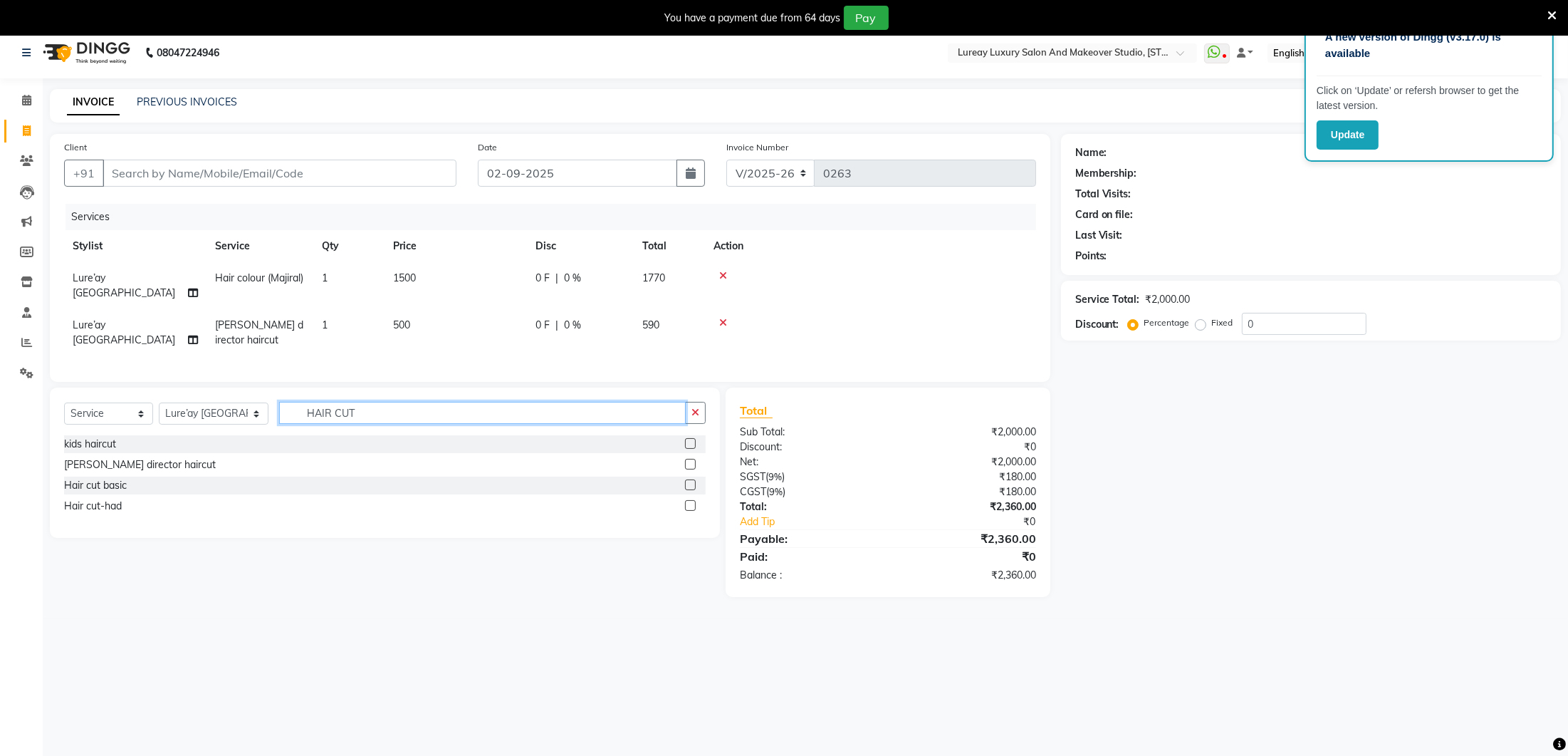
click at [381, 415] on input "HAIR CUT" at bounding box center [482, 412] width 407 height 22
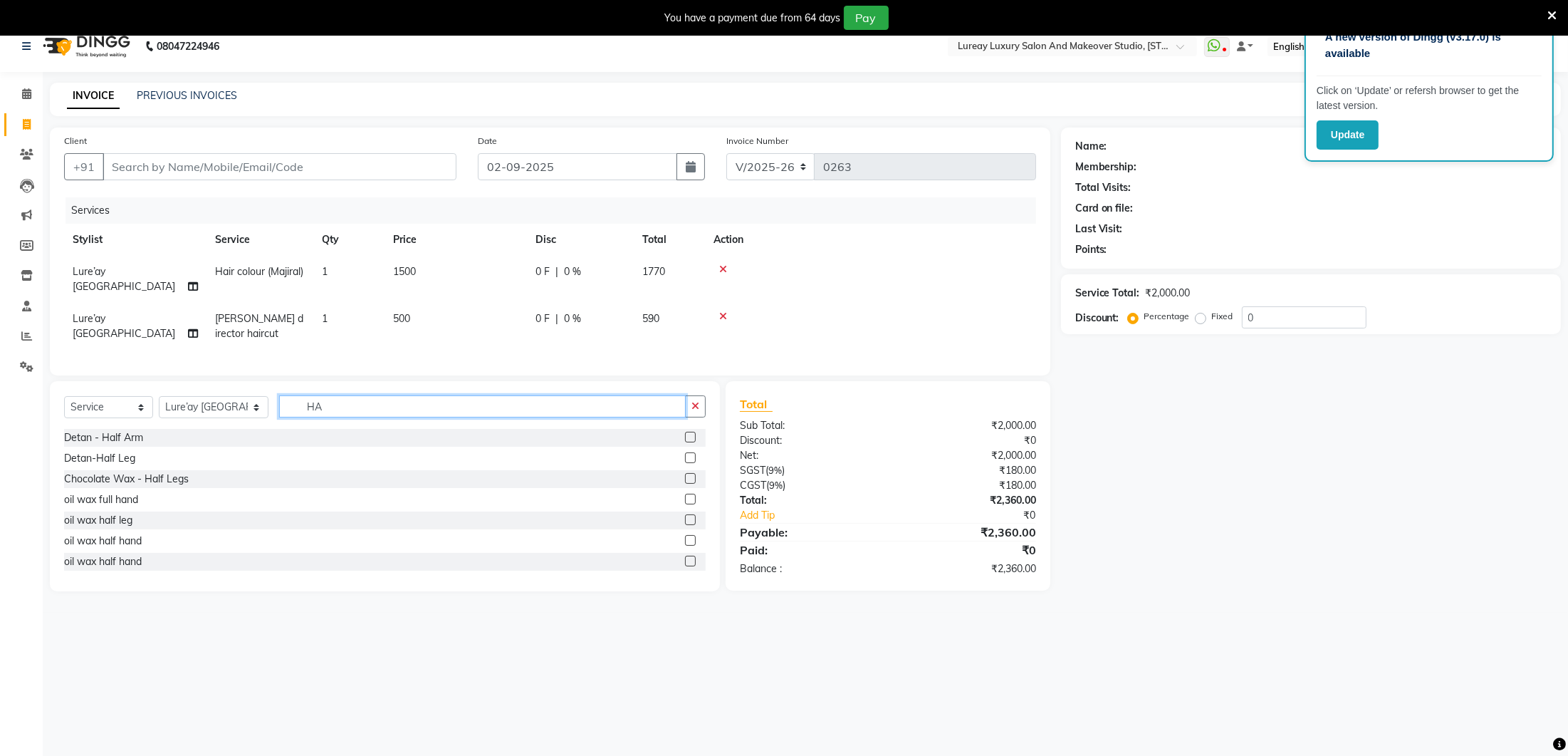
type input "H"
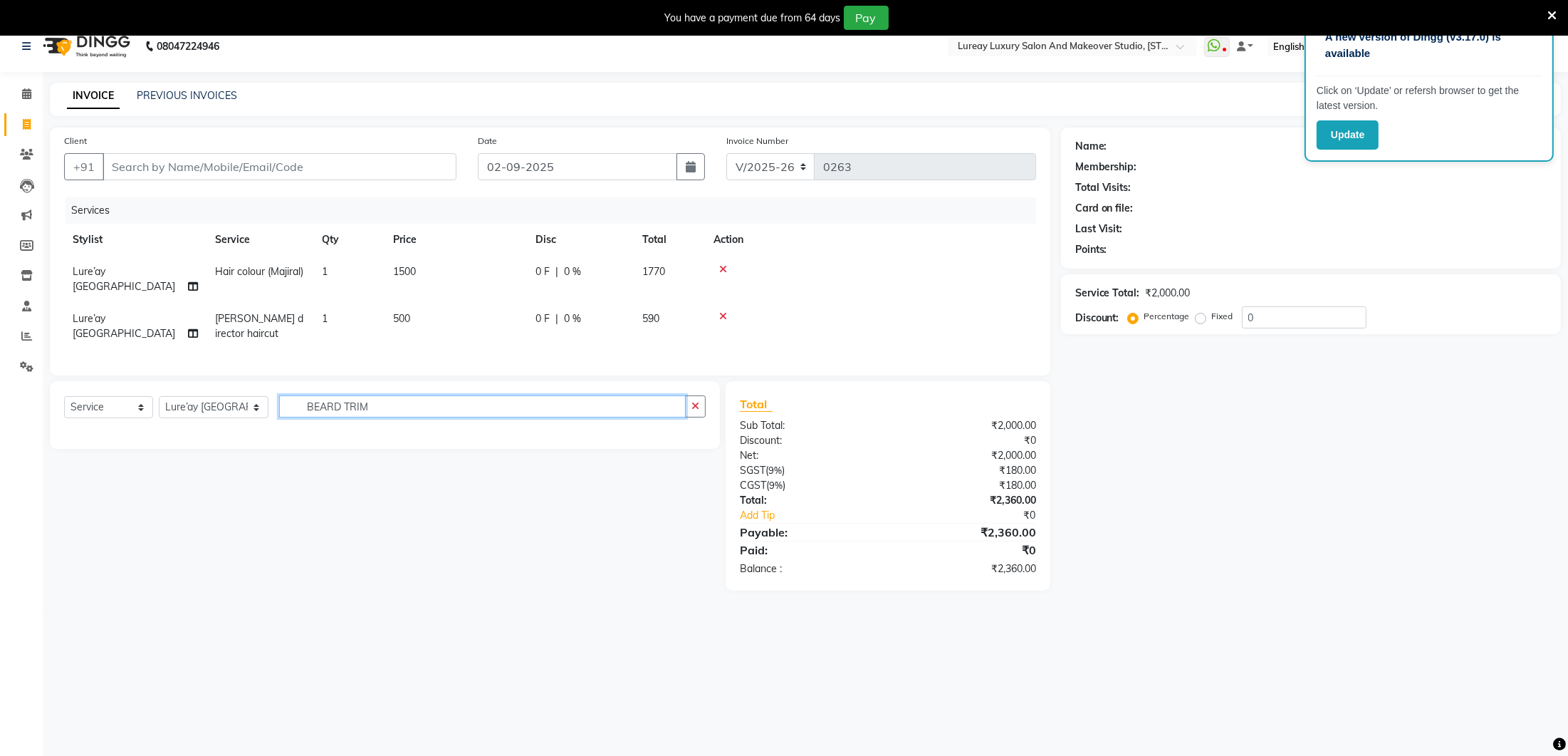
scroll to position [4, 0]
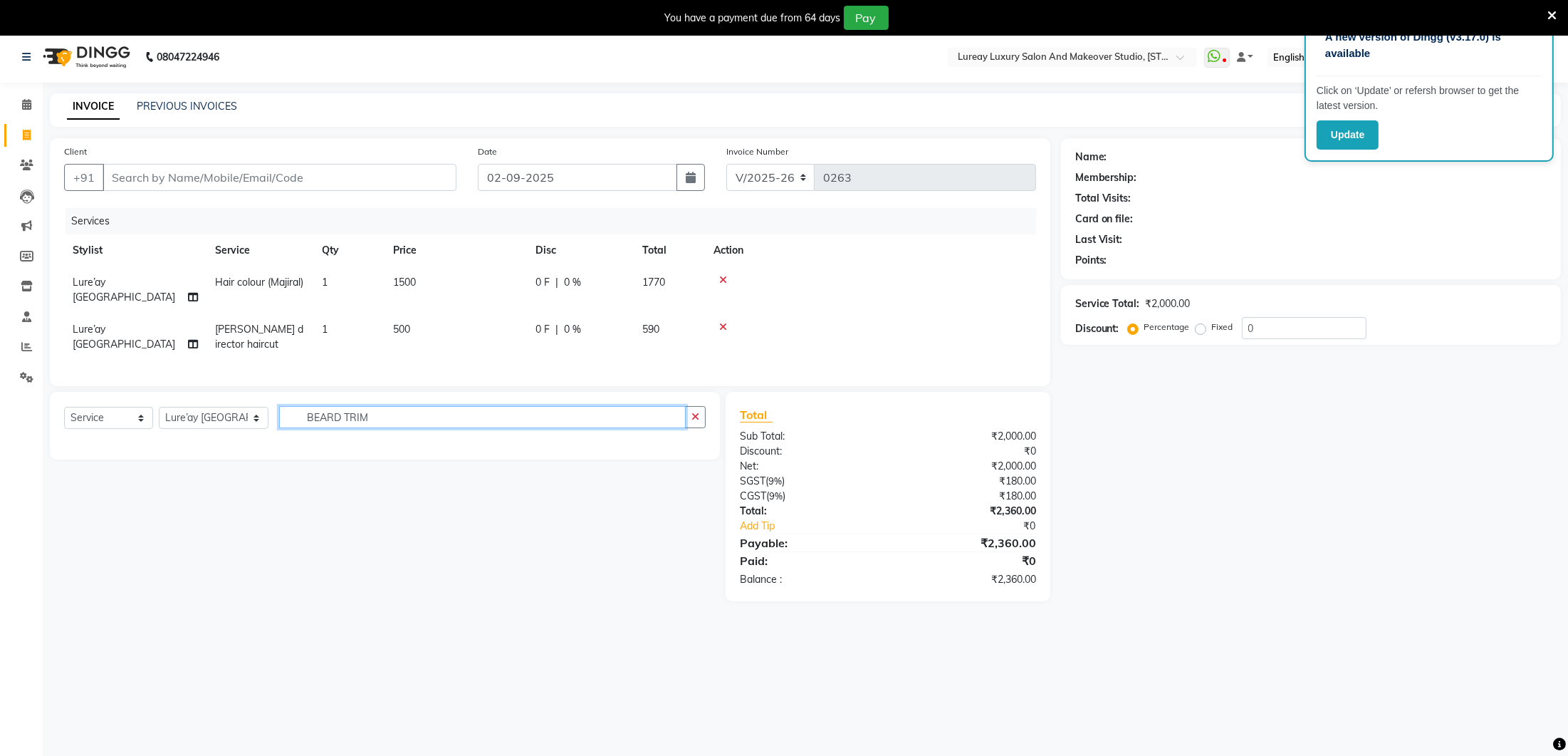
click at [424, 420] on input "BEARD TRIM" at bounding box center [482, 416] width 407 height 22
click at [451, 415] on input "BEARD TRIM" at bounding box center [482, 420] width 407 height 22
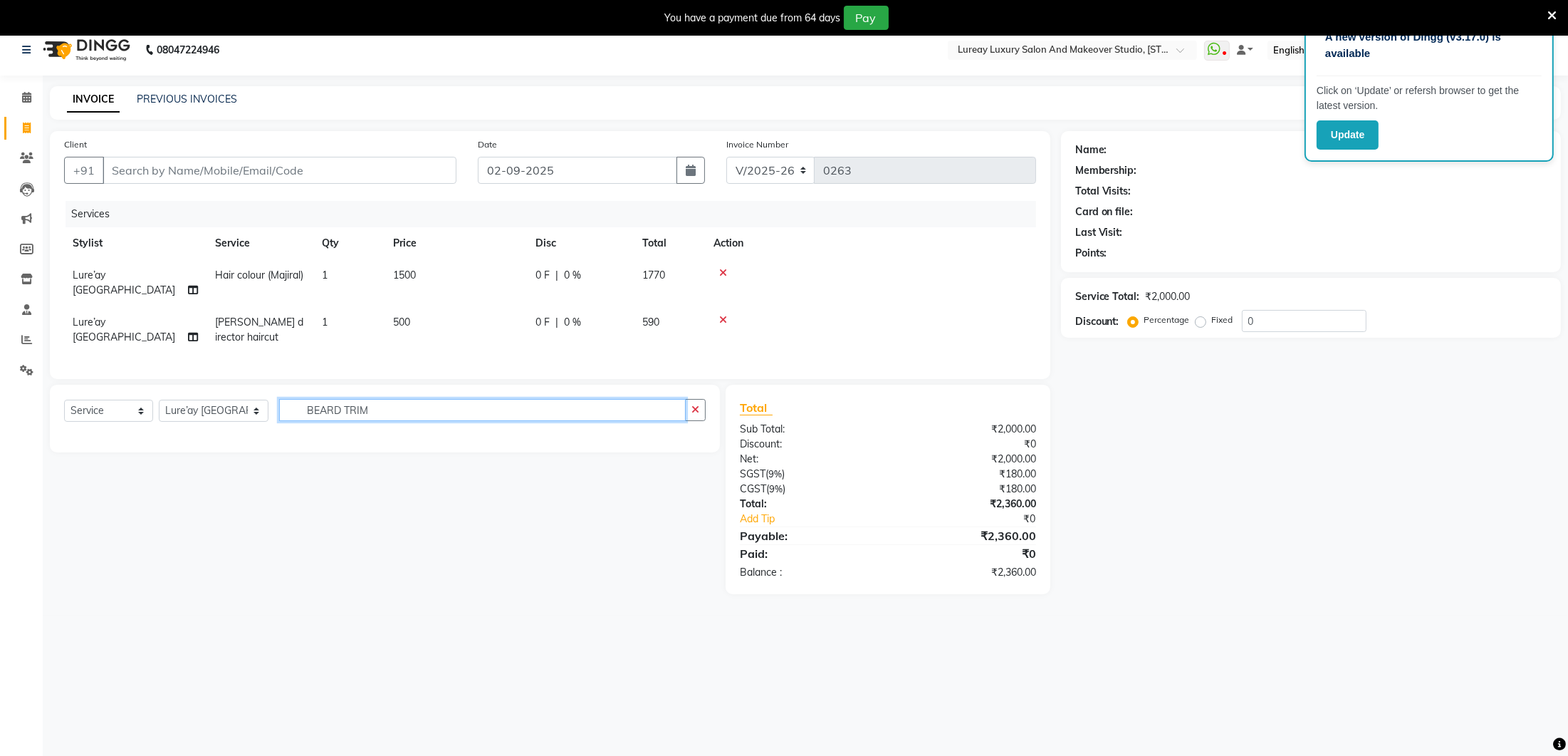
click at [367, 411] on input "BEARD TRIM" at bounding box center [482, 409] width 407 height 22
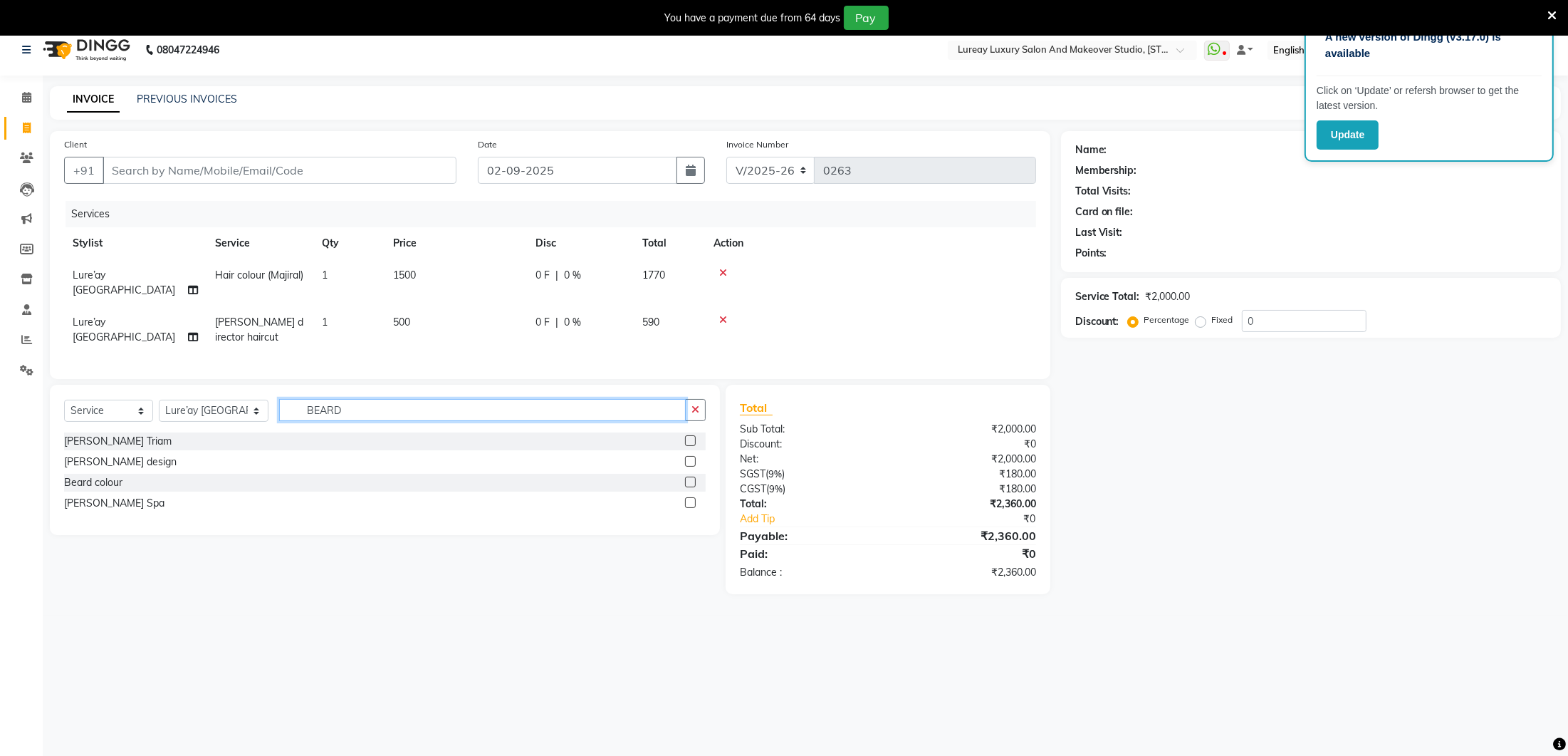
type input "BEARD"
click at [691, 440] on label at bounding box center [690, 440] width 10 height 10
click at [691, 440] on input "checkbox" at bounding box center [690, 441] width 9 height 9
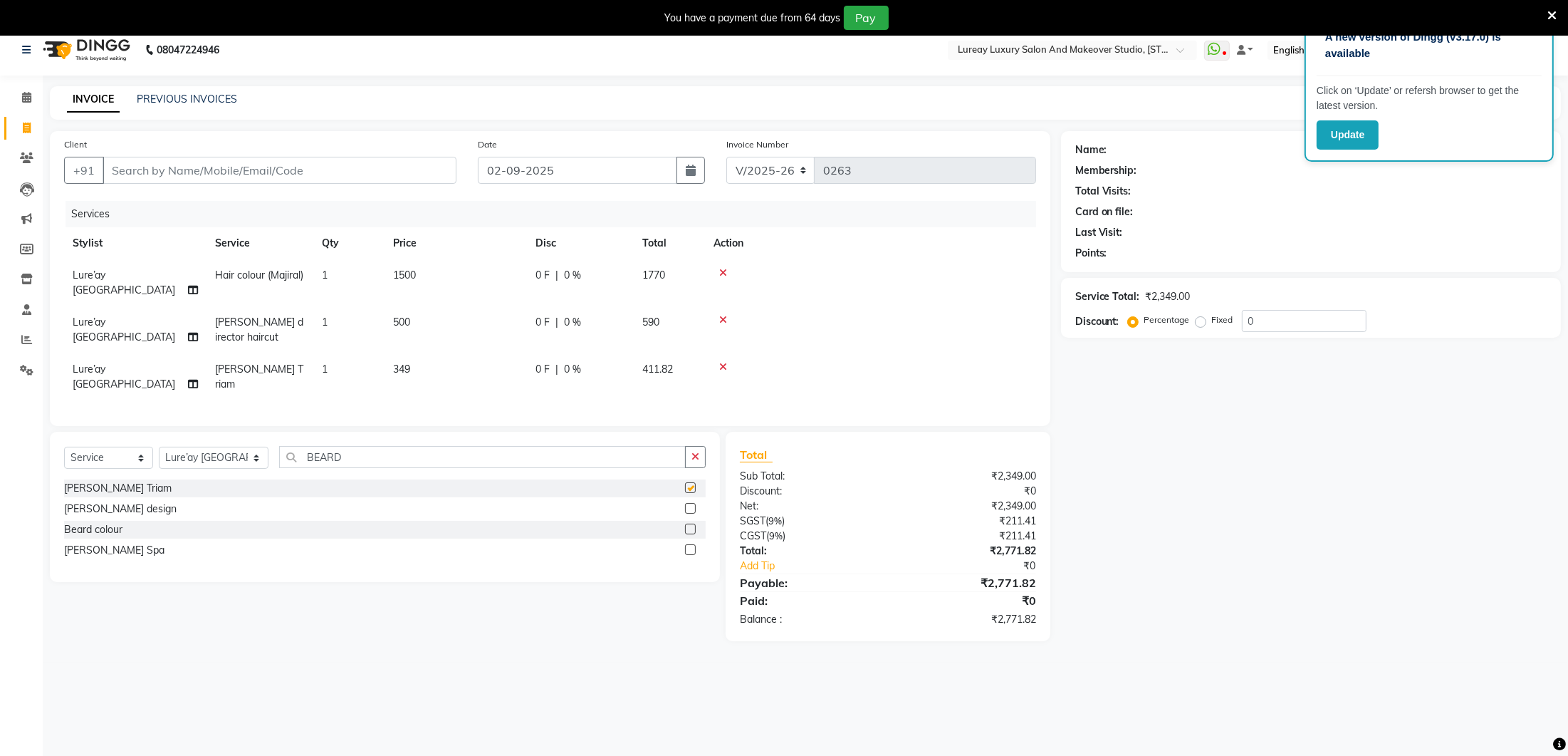
checkbox input "false"
click at [448, 369] on td "349" at bounding box center [455, 377] width 142 height 47
select select "27184"
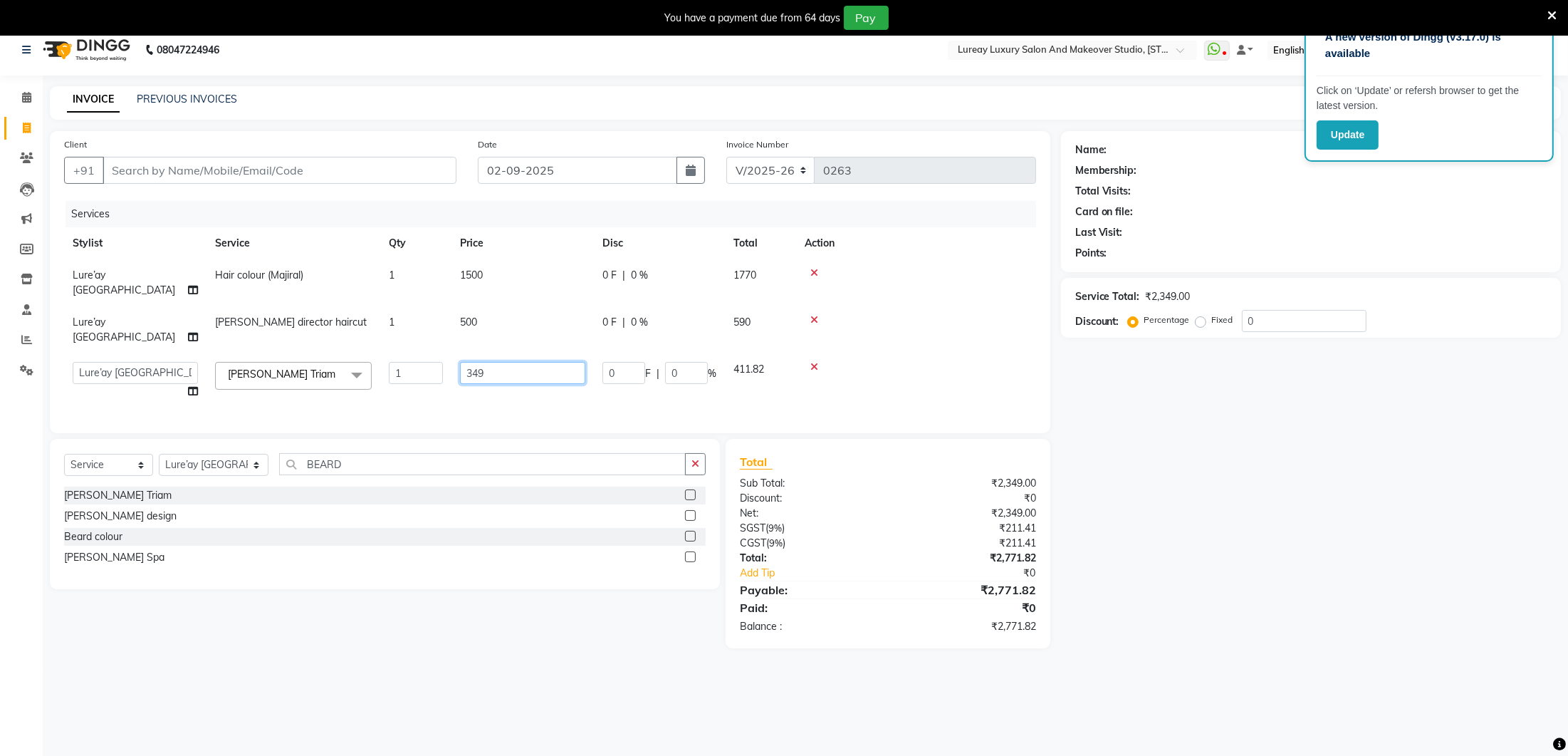
click at [525, 361] on input "349" at bounding box center [523, 372] width 125 height 22
type input "3"
type input "350"
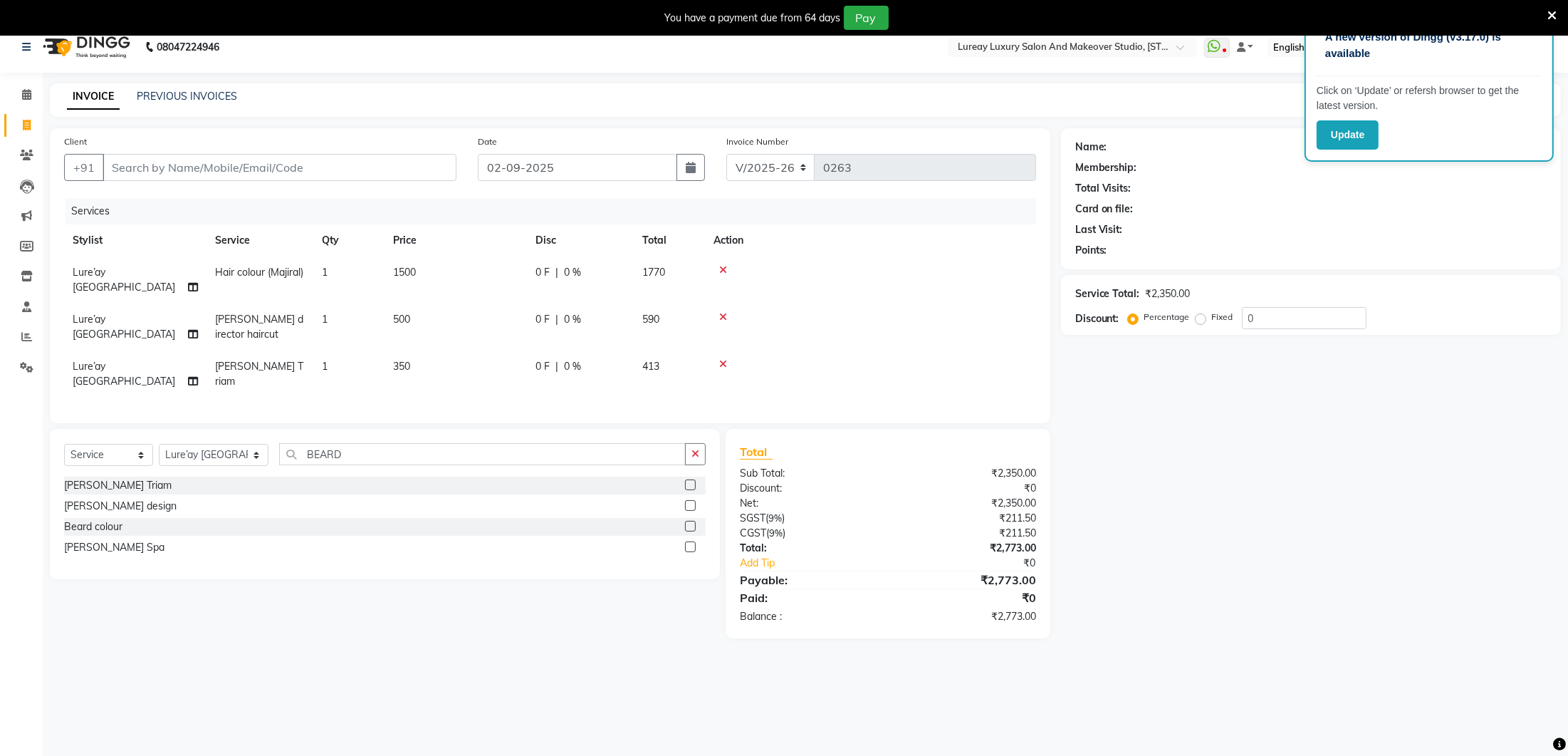
click at [424, 390] on div "Client +91 Date [DATE] Invoice Number V/2025 V/[PHONE_NUMBER] Services Stylist …" at bounding box center [550, 275] width 1001 height 295
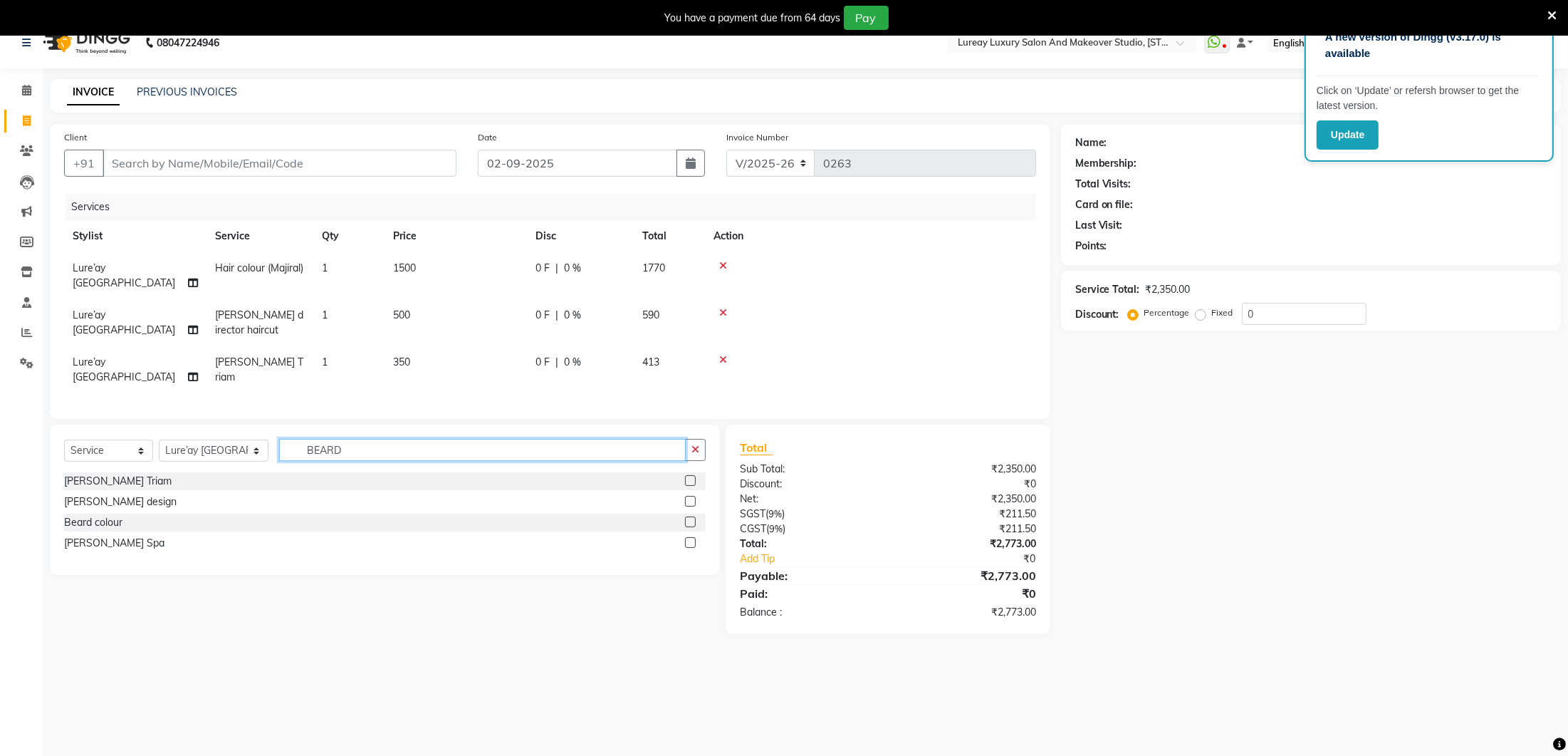
click at [404, 444] on input "BEARD" at bounding box center [482, 449] width 407 height 22
type input "B"
type input "BEARD"
click at [694, 516] on label at bounding box center [690, 521] width 10 height 10
click at [694, 518] on input "checkbox" at bounding box center [690, 523] width 9 height 9
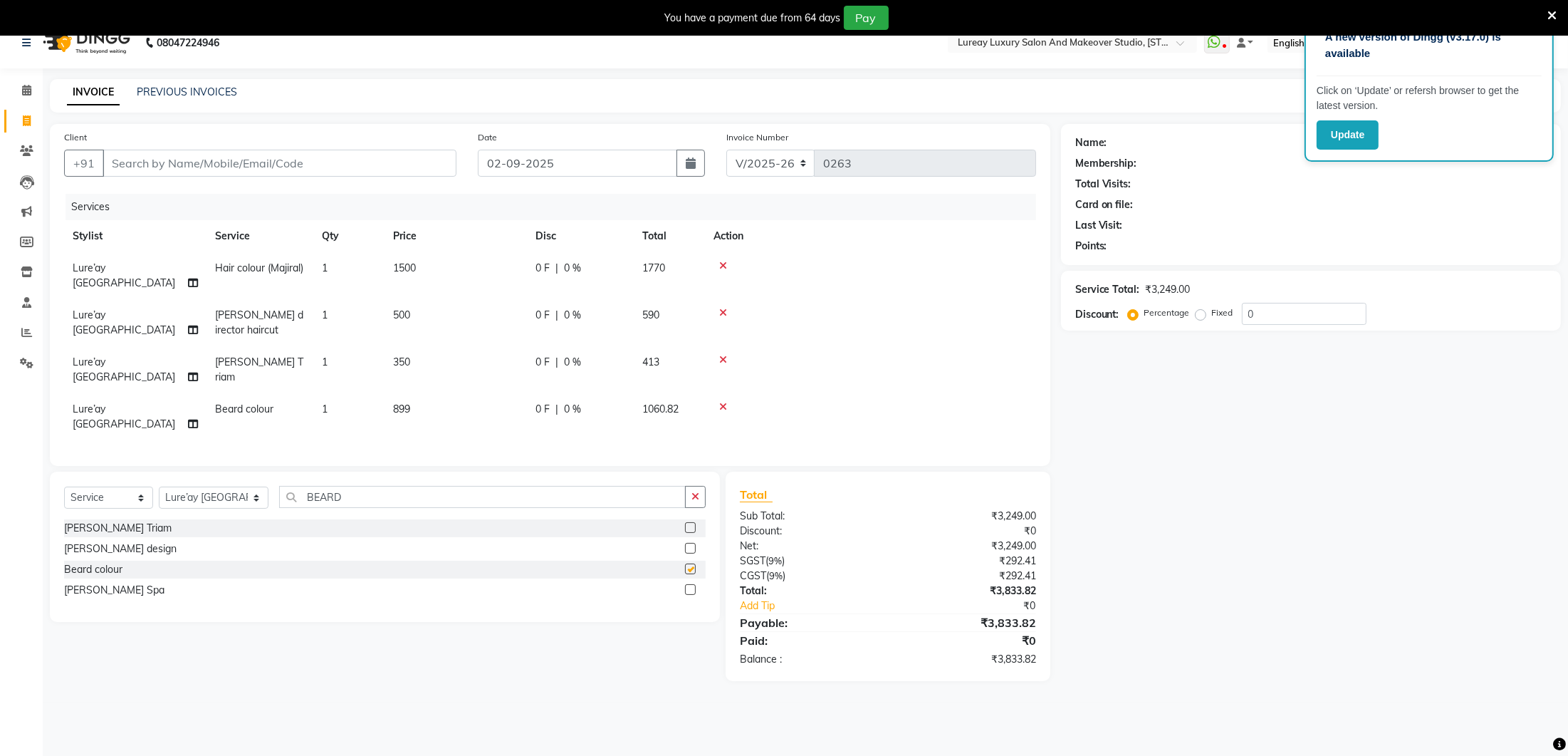
checkbox input "false"
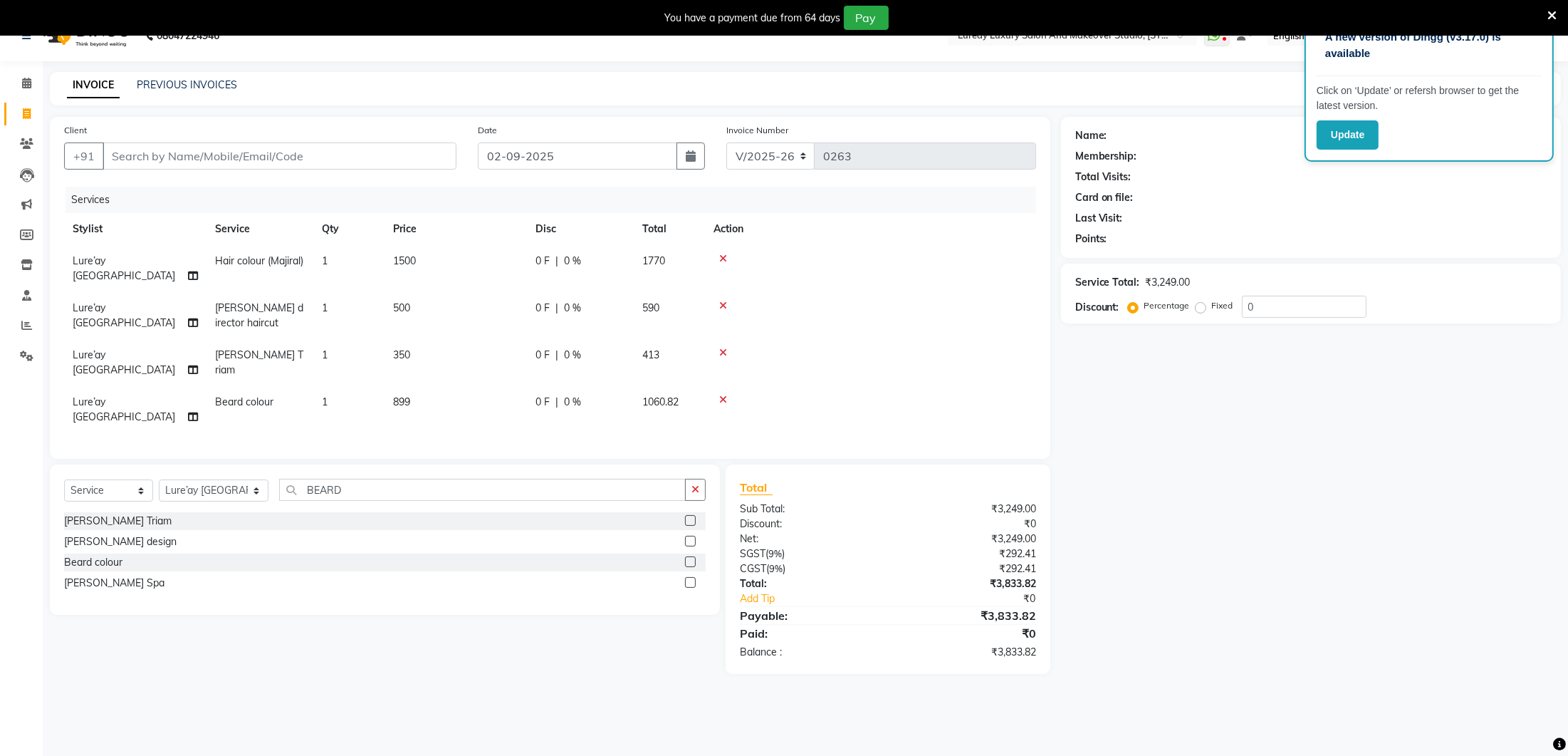
scroll to position [30, 0]
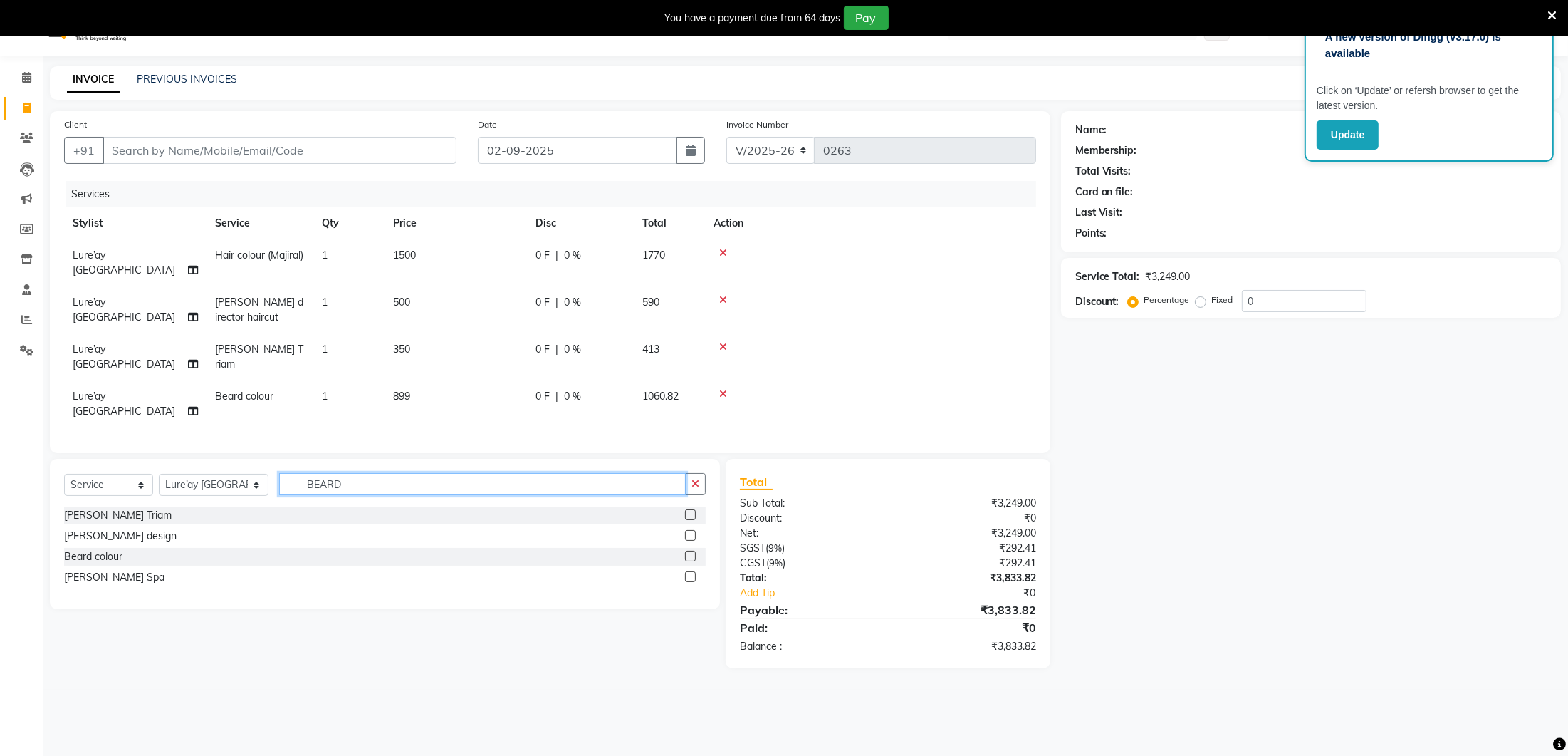
click at [378, 473] on input "BEARD" at bounding box center [482, 484] width 407 height 22
click at [425, 380] on td "899" at bounding box center [455, 404] width 142 height 47
select select "27184"
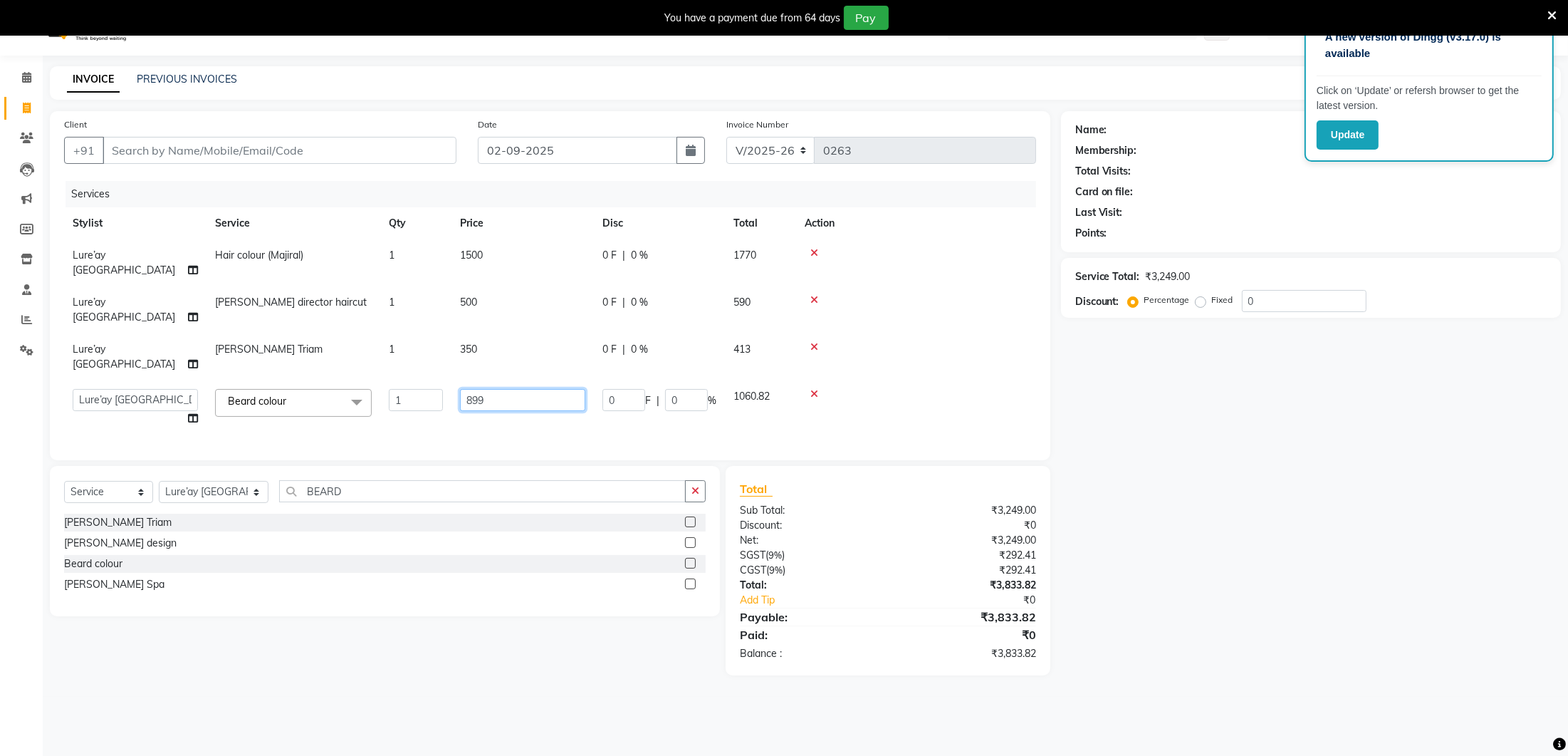
click at [490, 389] on input "899" at bounding box center [523, 399] width 125 height 22
type input "8"
type input "500"
click at [460, 393] on div "Services Stylist Service Qty Price Disc Total Action Lure’ay [GEOGRAPHIC_DATA] …" at bounding box center [550, 313] width 972 height 265
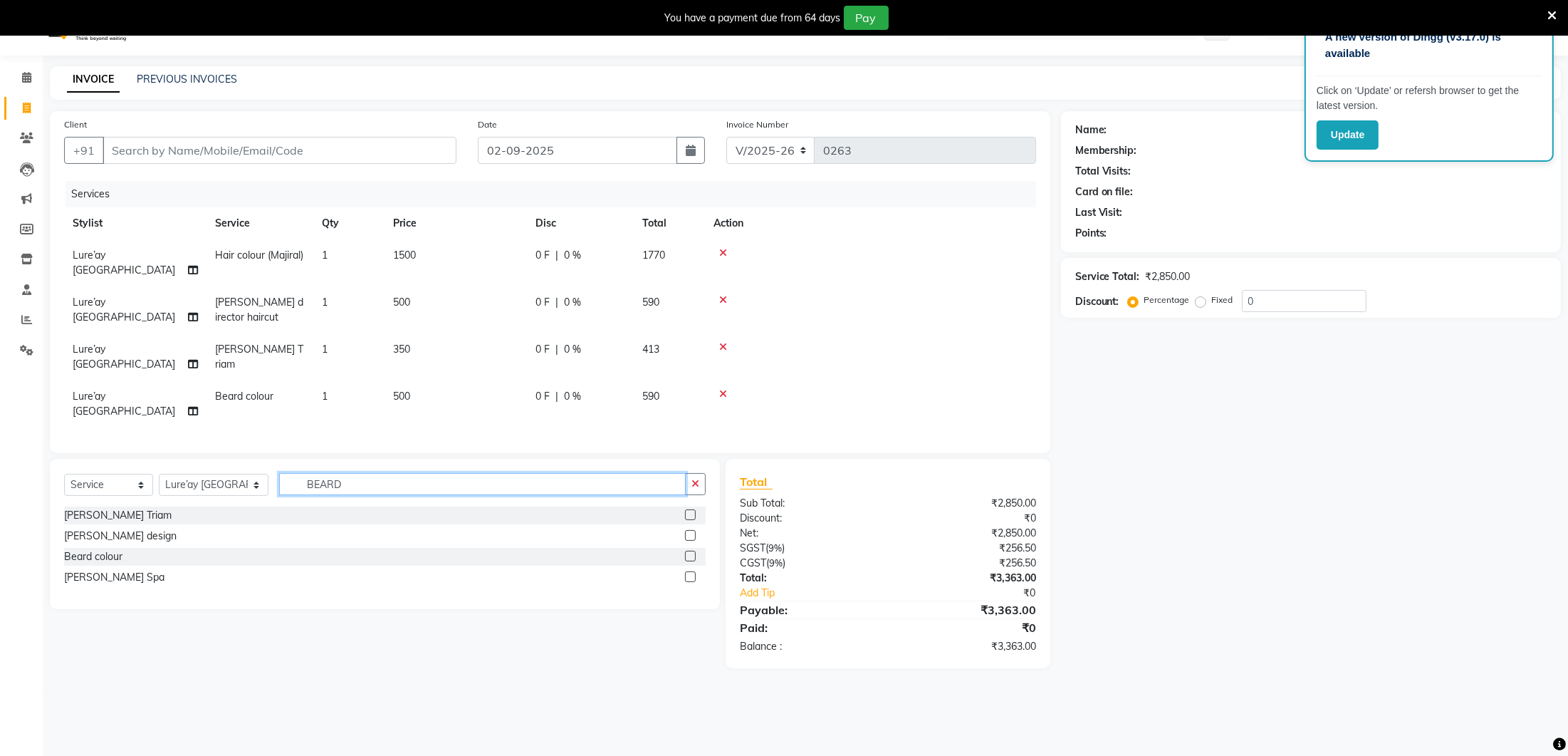
click at [353, 473] on input "BEARD" at bounding box center [482, 484] width 407 height 22
type input "B"
click at [337, 473] on input "text" at bounding box center [492, 484] width 427 height 22
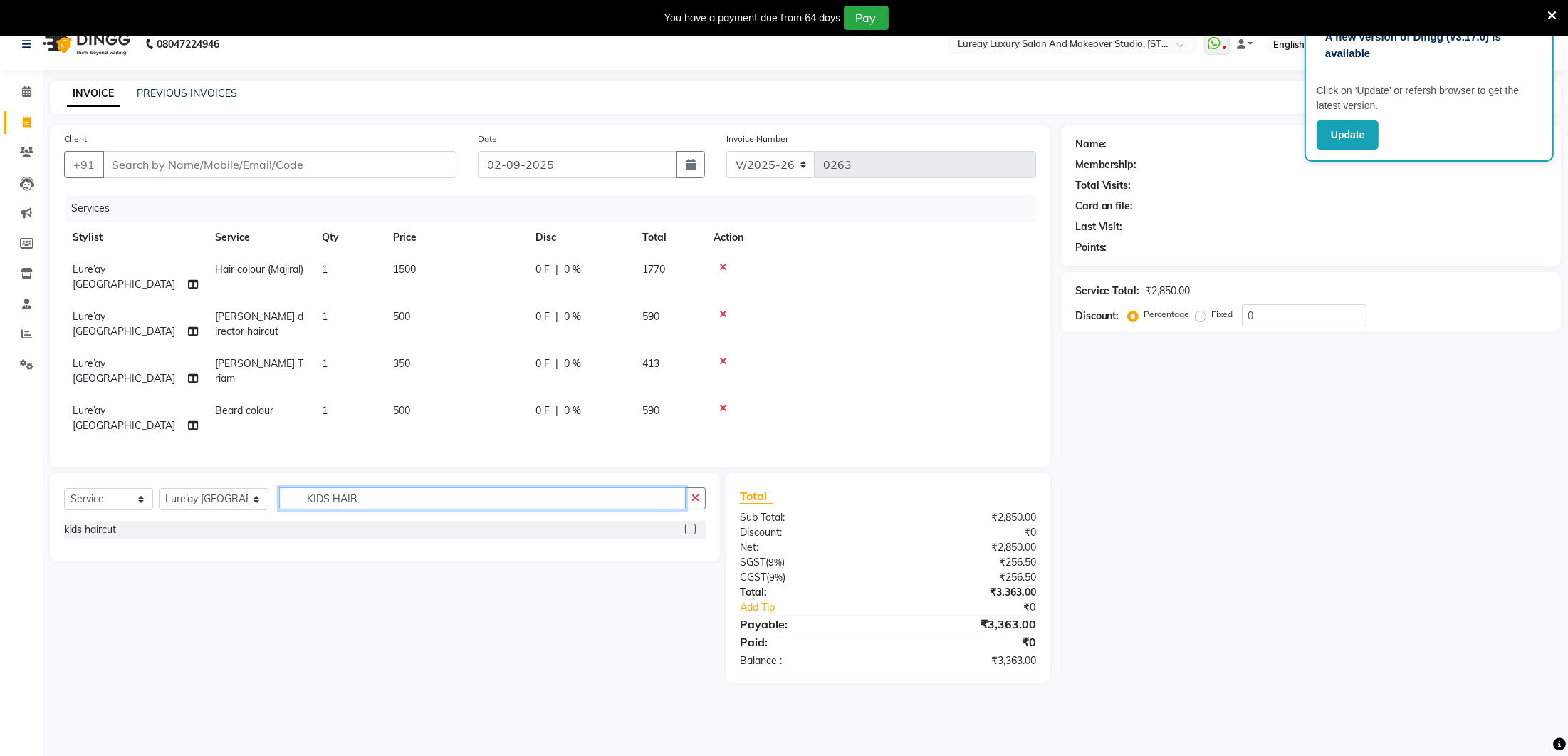
scroll to position [16, 0]
type input "KIDS HAIR"
click at [694, 525] on label at bounding box center [690, 529] width 10 height 10
click at [694, 526] on input "checkbox" at bounding box center [690, 530] width 9 height 9
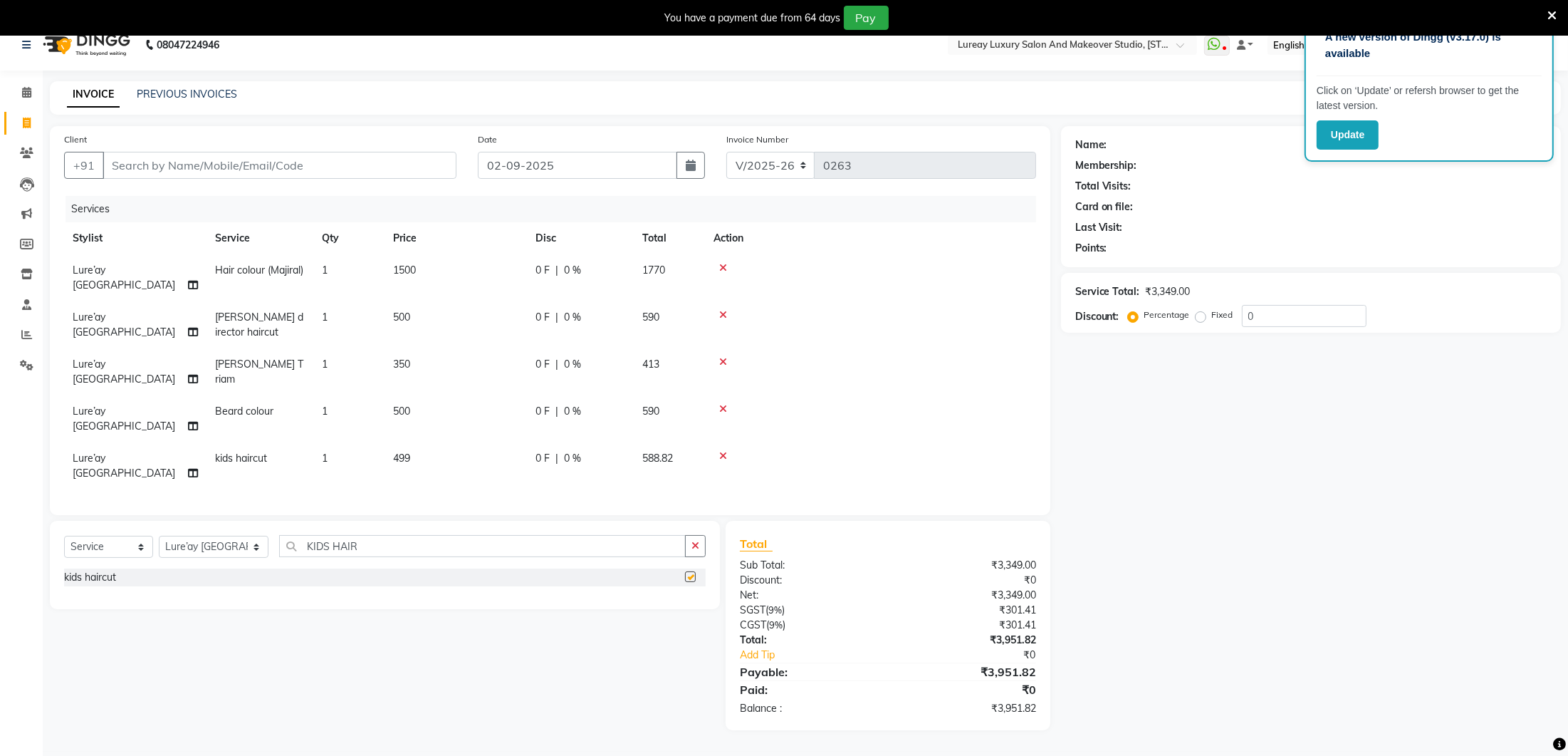
checkbox input "false"
click at [430, 442] on td "499" at bounding box center [455, 466] width 142 height 47
select select "27184"
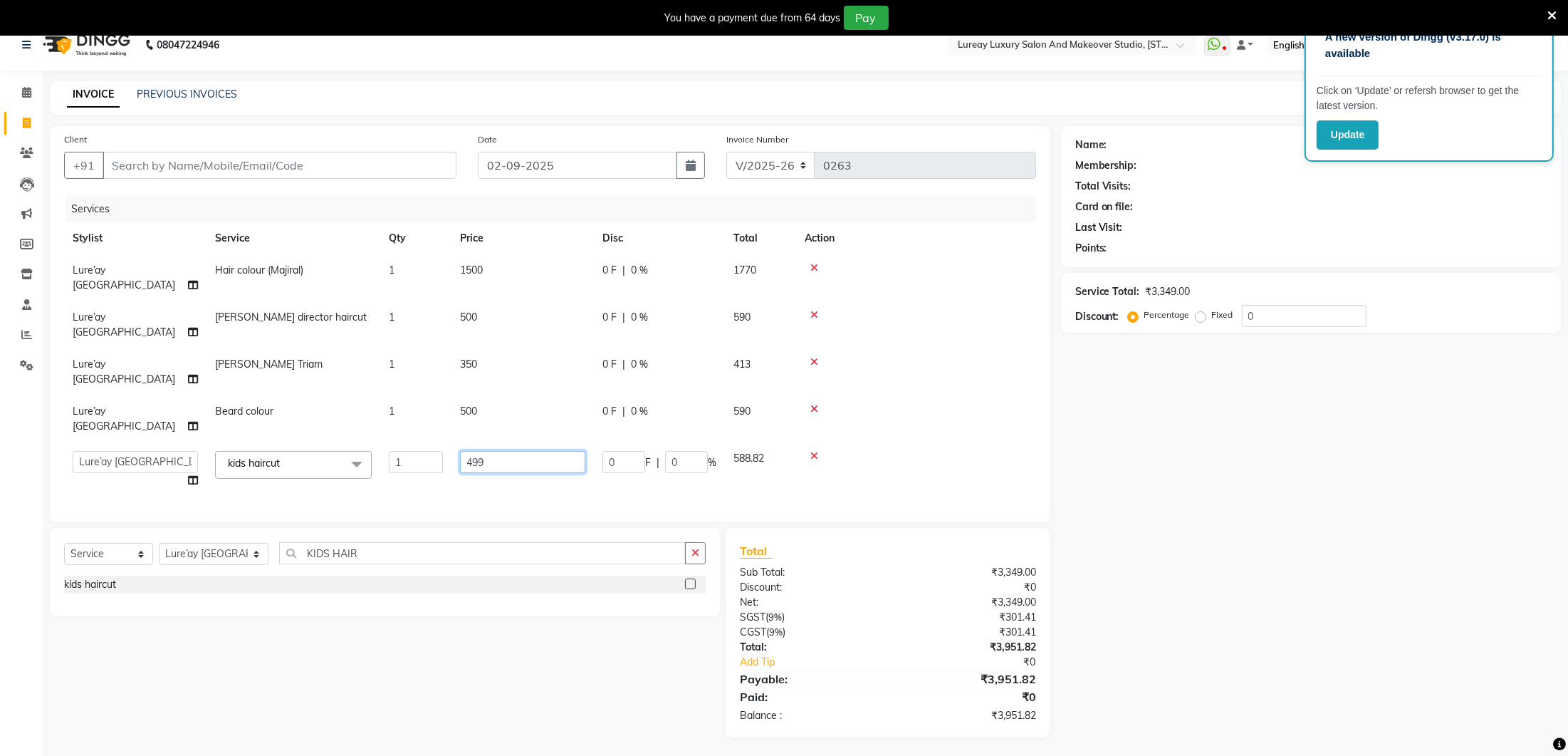
click at [522, 451] on input "499" at bounding box center [523, 461] width 125 height 22
type input "4"
type input "500"
click at [476, 435] on div "Services Stylist Service Qty Price Disc Total Action Lure’ay [GEOGRAPHIC_DATA] …" at bounding box center [550, 351] width 972 height 312
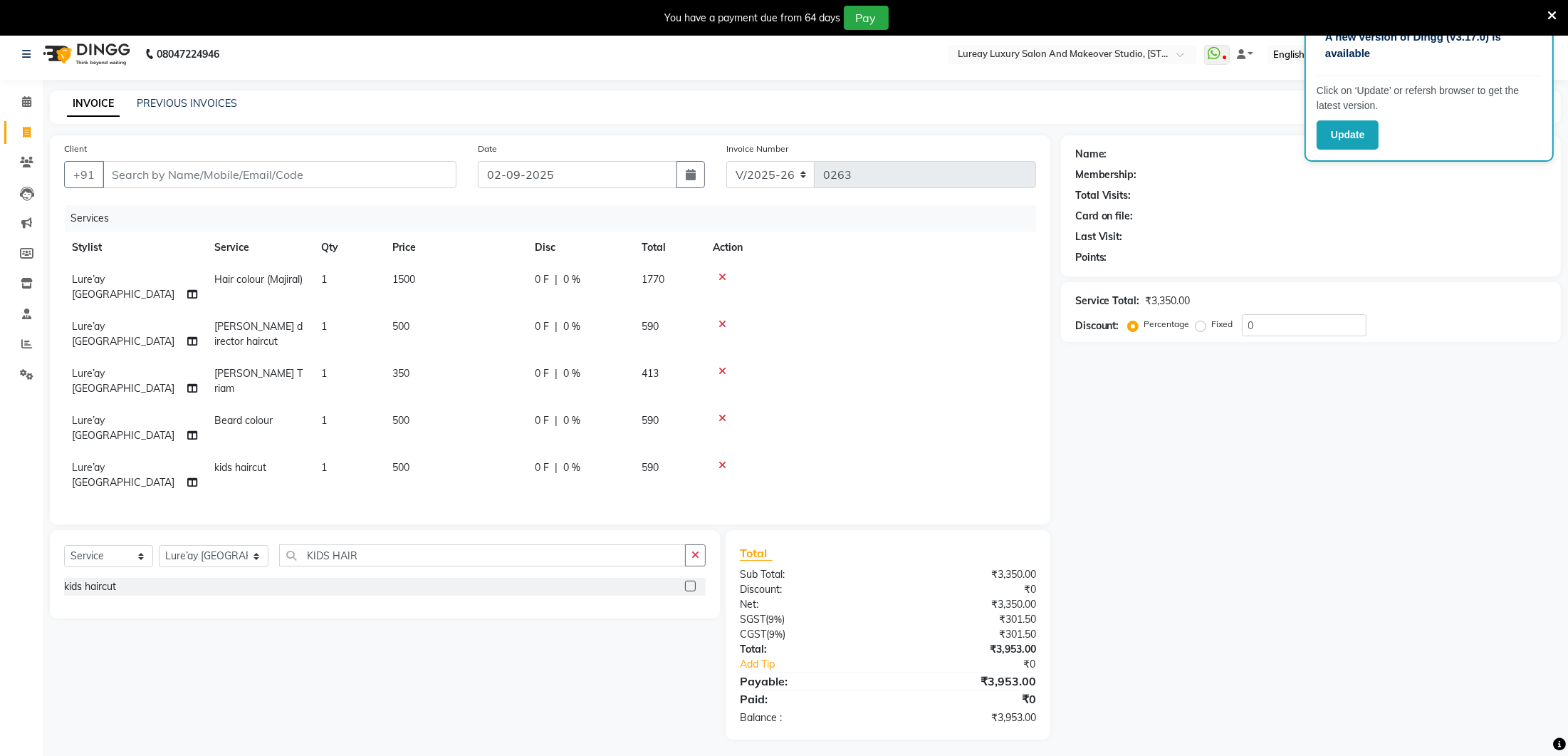
scroll to position [0, 0]
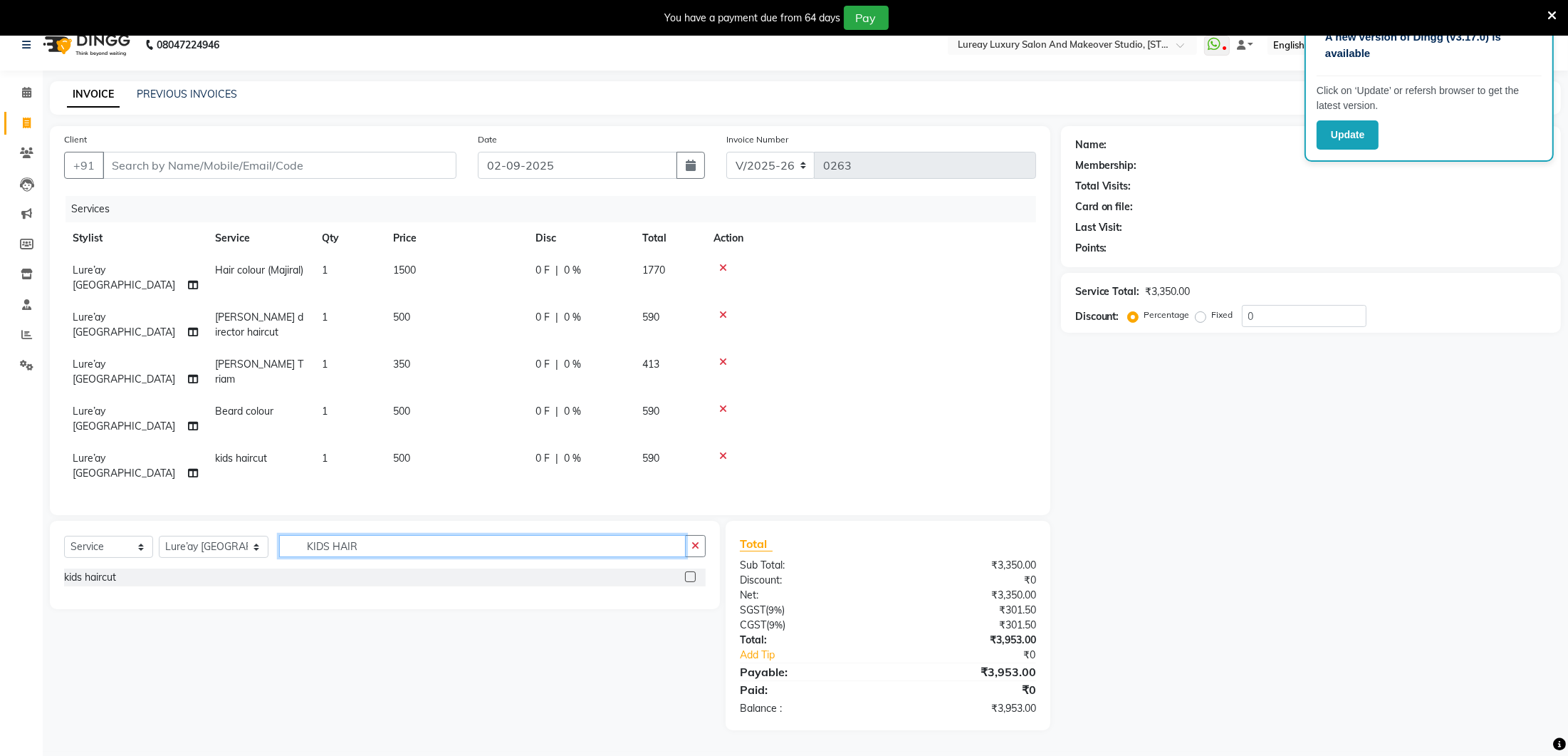
click at [450, 535] on input "KIDS HAIR" at bounding box center [482, 545] width 407 height 22
click at [502, 532] on input "KIDS HAIR" at bounding box center [482, 543] width 407 height 22
type input "K"
type input "HAIR COLOUR"
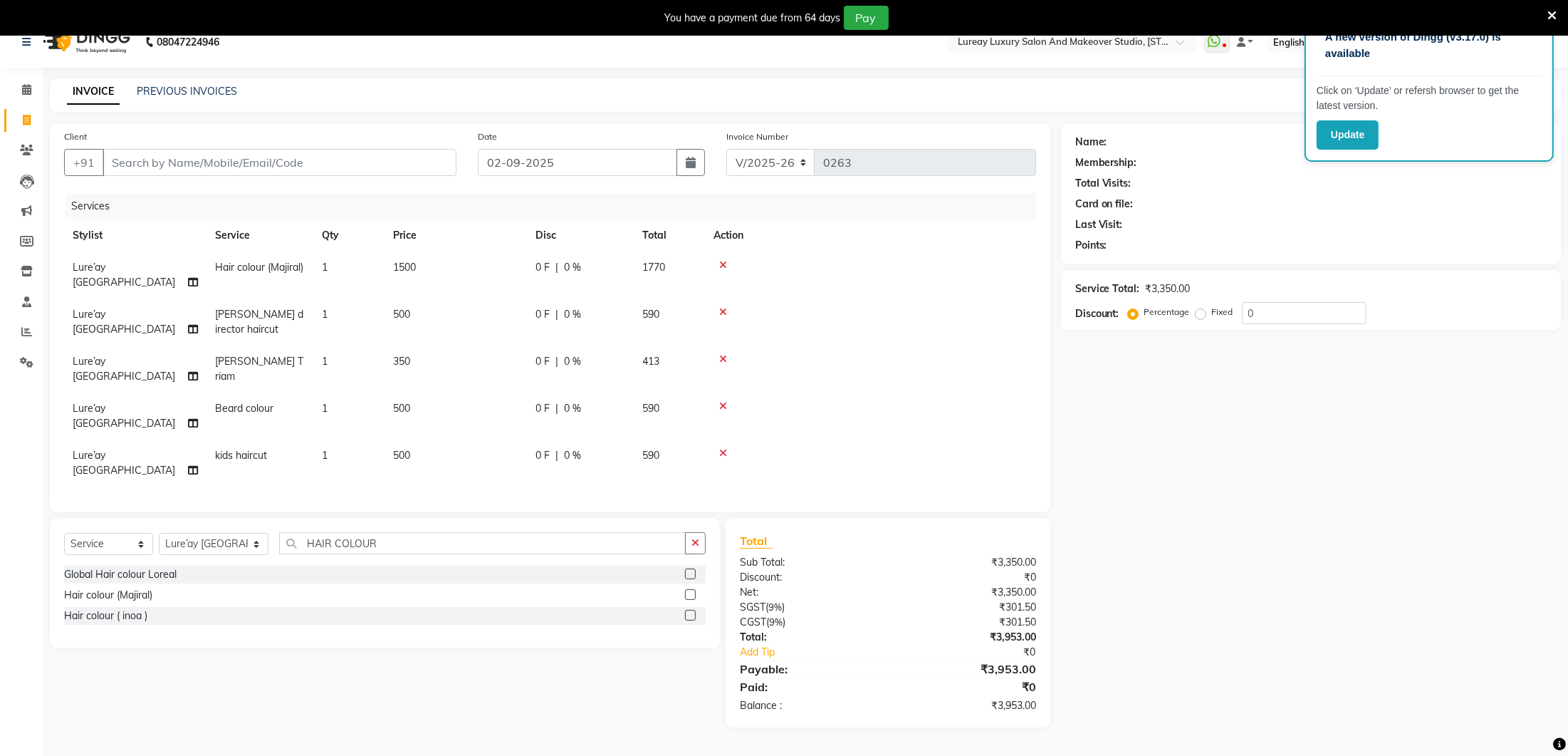
click at [692, 568] on label at bounding box center [690, 573] width 10 height 10
click at [692, 570] on input "checkbox" at bounding box center [690, 575] width 9 height 9
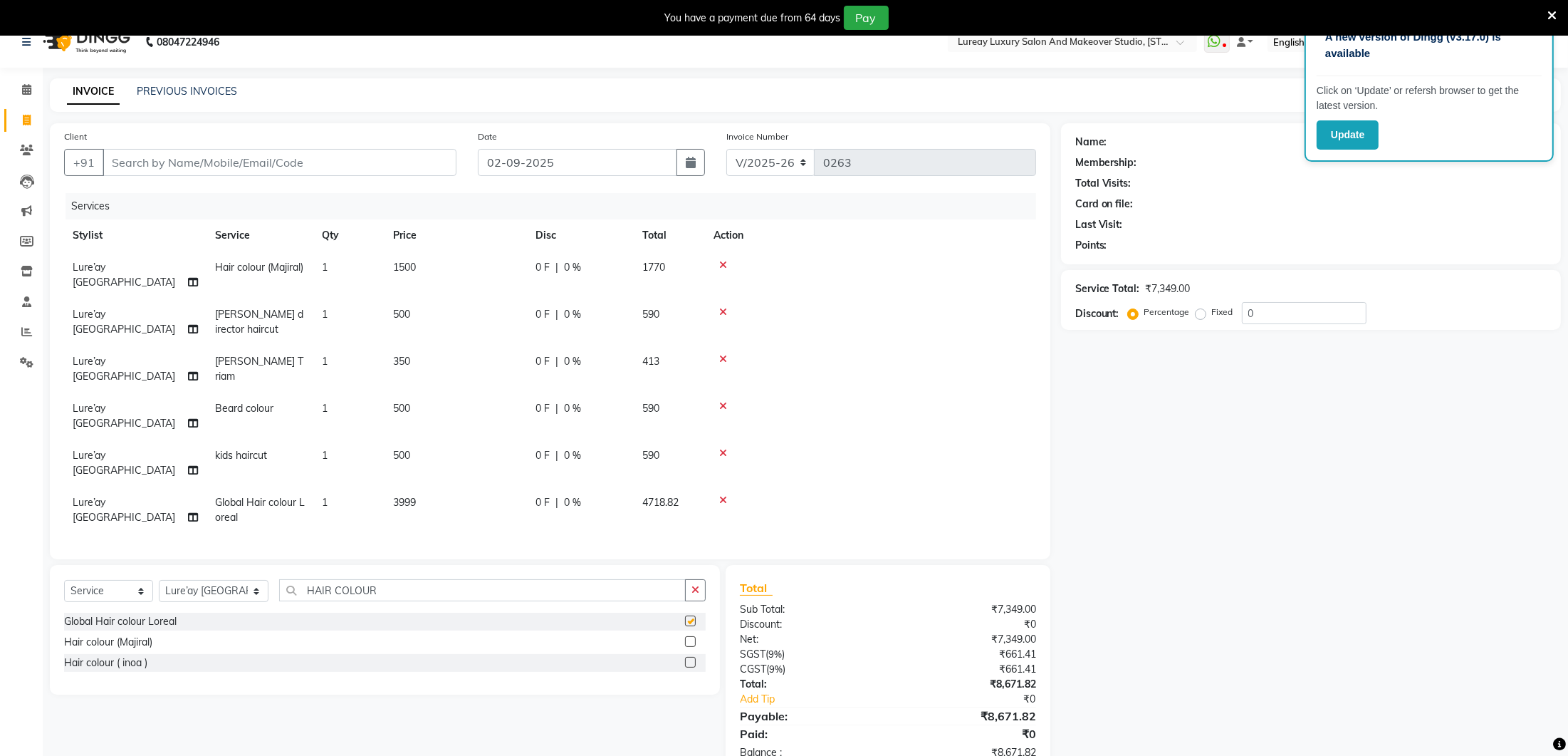
checkbox input "false"
click at [515, 487] on td "3999" at bounding box center [455, 510] width 142 height 47
select select "27184"
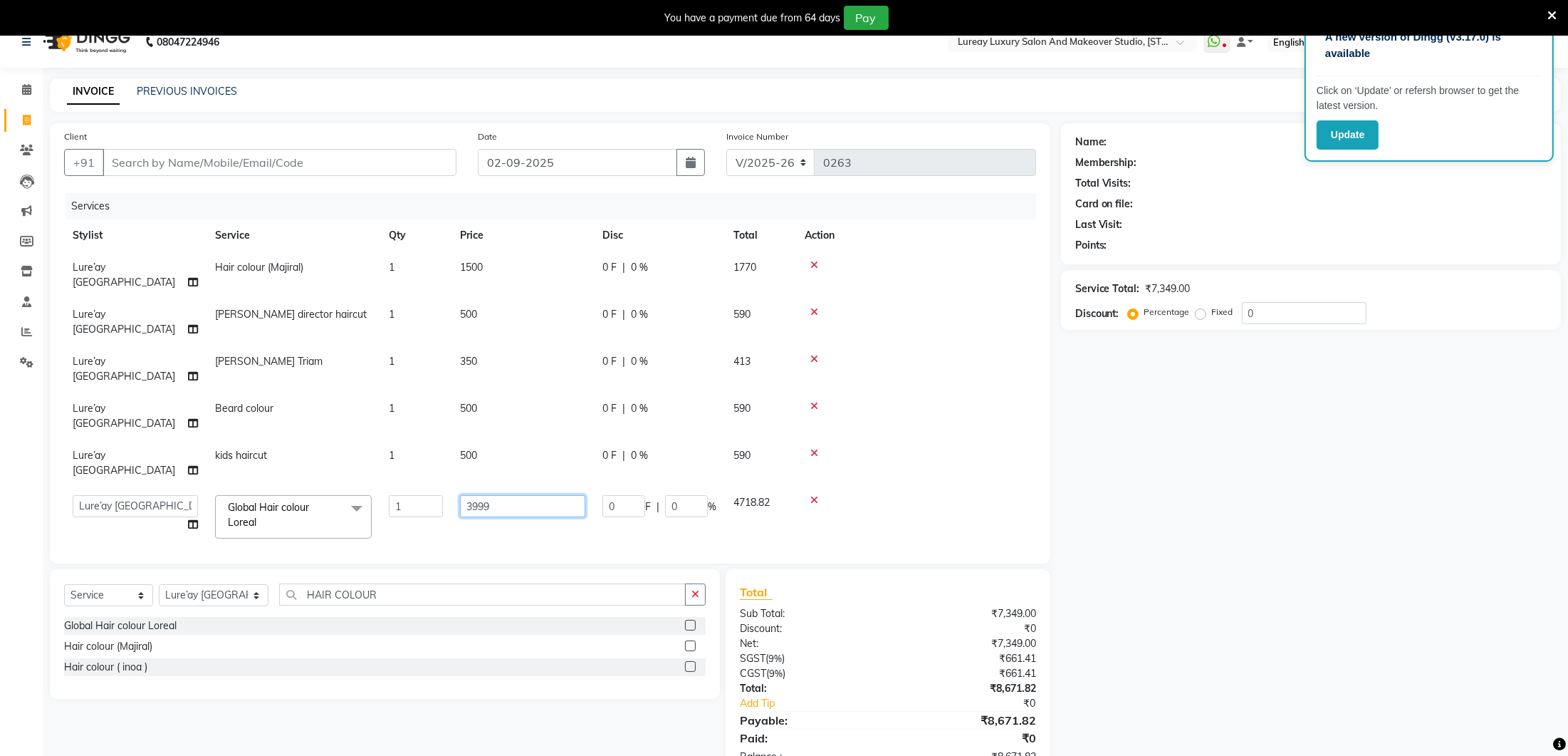
click at [518, 495] on input "3999" at bounding box center [523, 506] width 125 height 22
type input "3"
type input "5000"
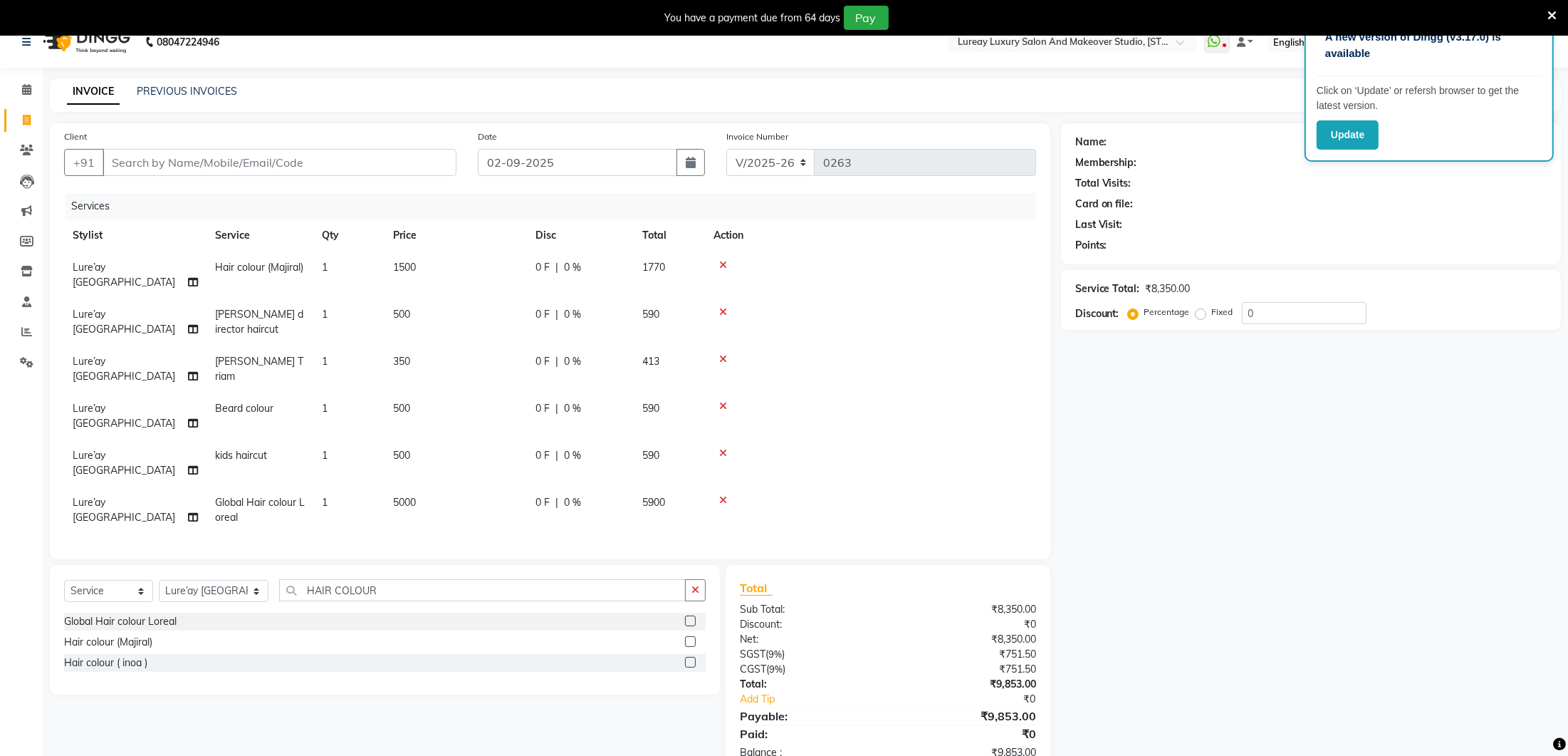
click at [514, 487] on td "5000" at bounding box center [455, 510] width 142 height 47
select select "27184"
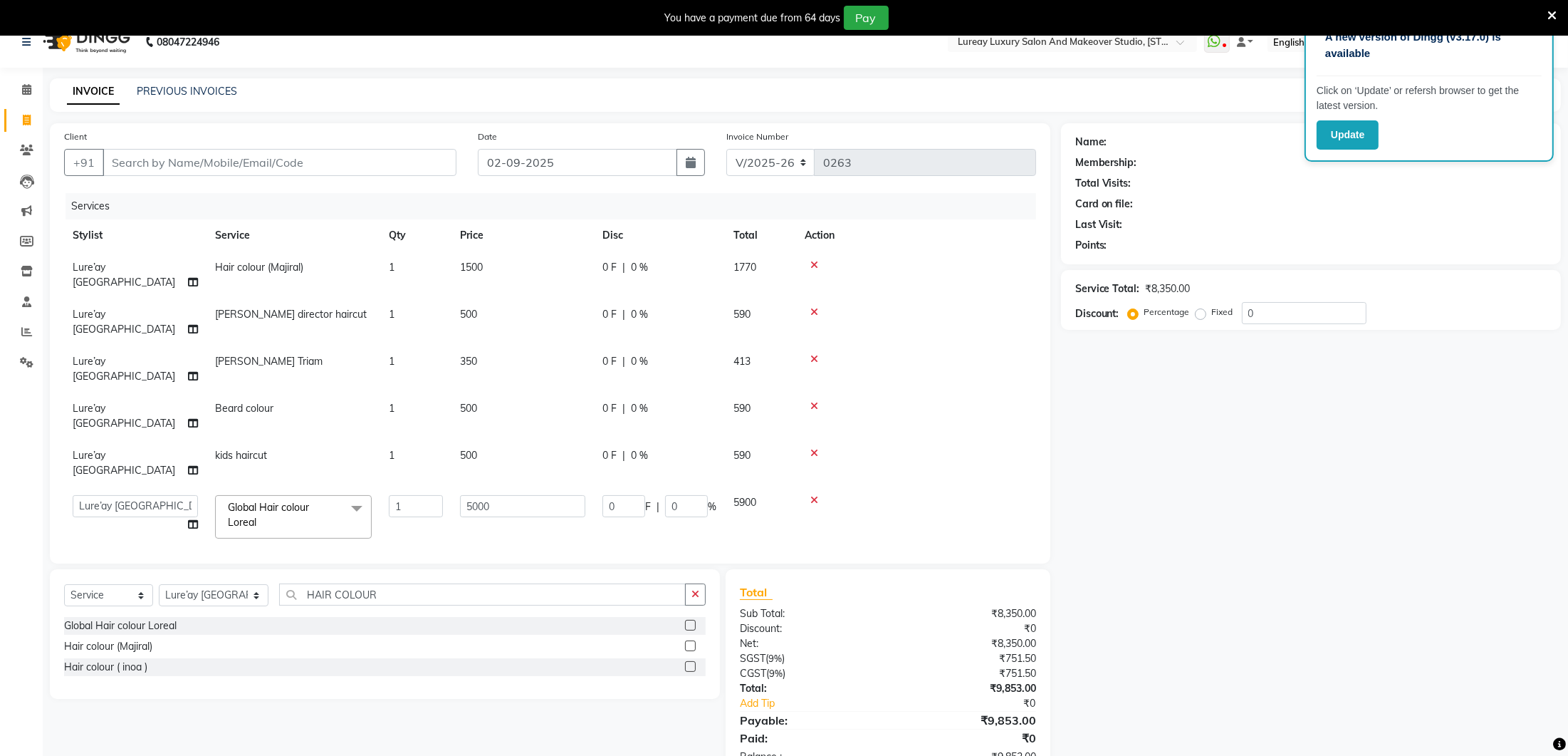
click at [471, 569] on div "Select Service Product Membership Package Voucher Prepaid Gift Card Select Styl…" at bounding box center [385, 634] width 670 height 130
click at [470, 583] on input "HAIR COLOUR" at bounding box center [482, 594] width 407 height 22
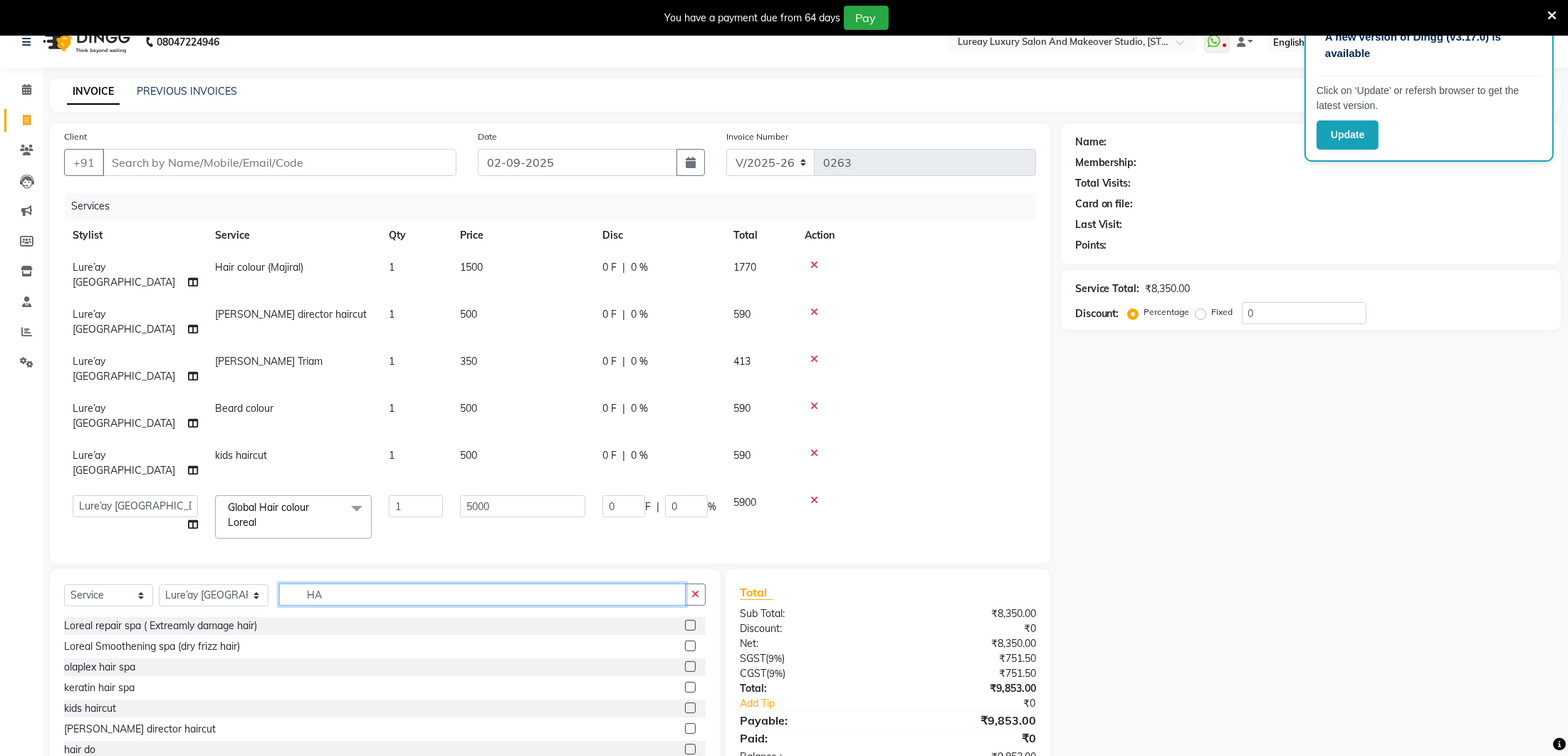
type input "H"
type input "[MEDICAL_DATA]"
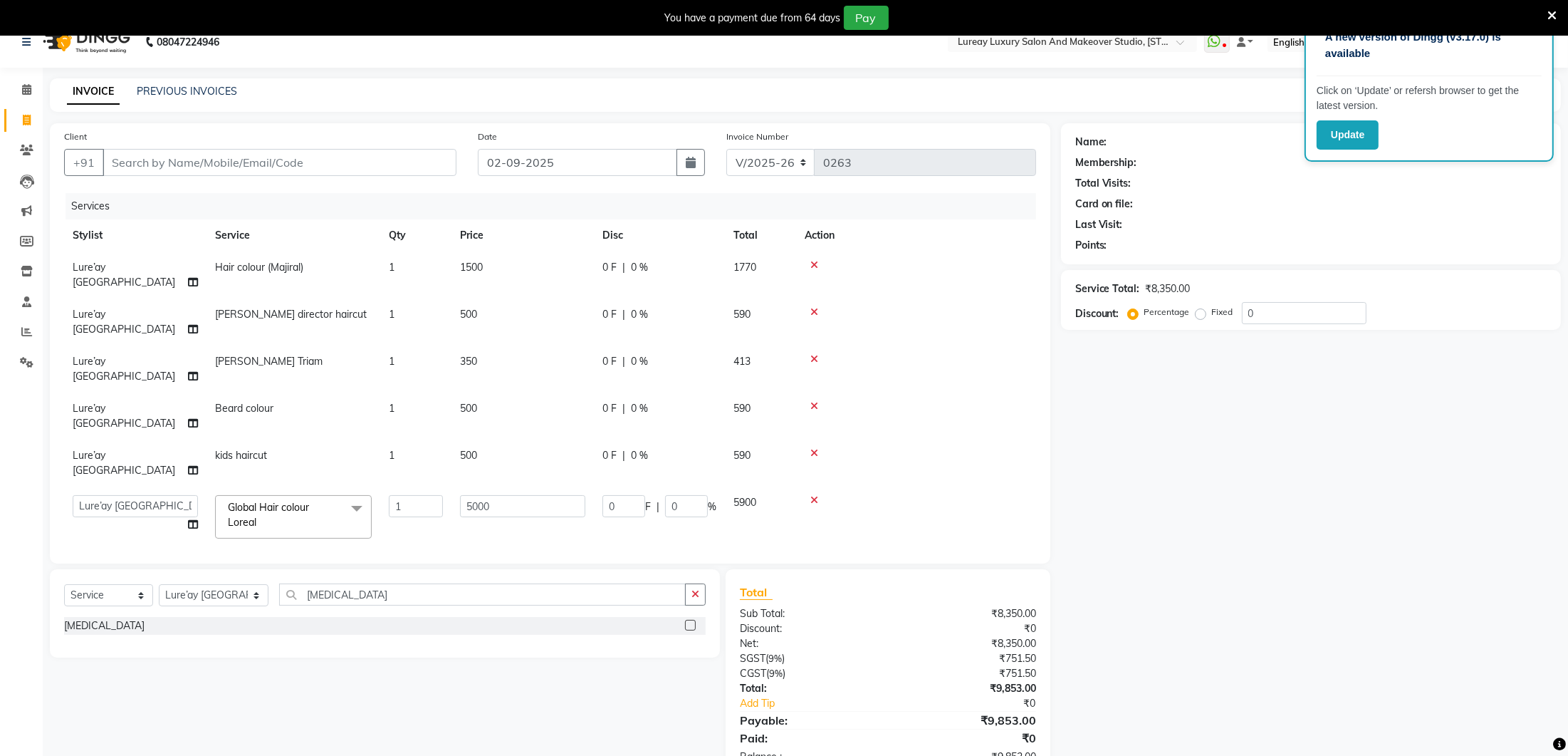
click at [693, 619] on label at bounding box center [690, 624] width 10 height 10
click at [693, 621] on input "checkbox" at bounding box center [690, 626] width 9 height 9
checkbox input "false"
click at [491, 547] on td "7000" at bounding box center [523, 571] width 142 height 47
select select "27184"
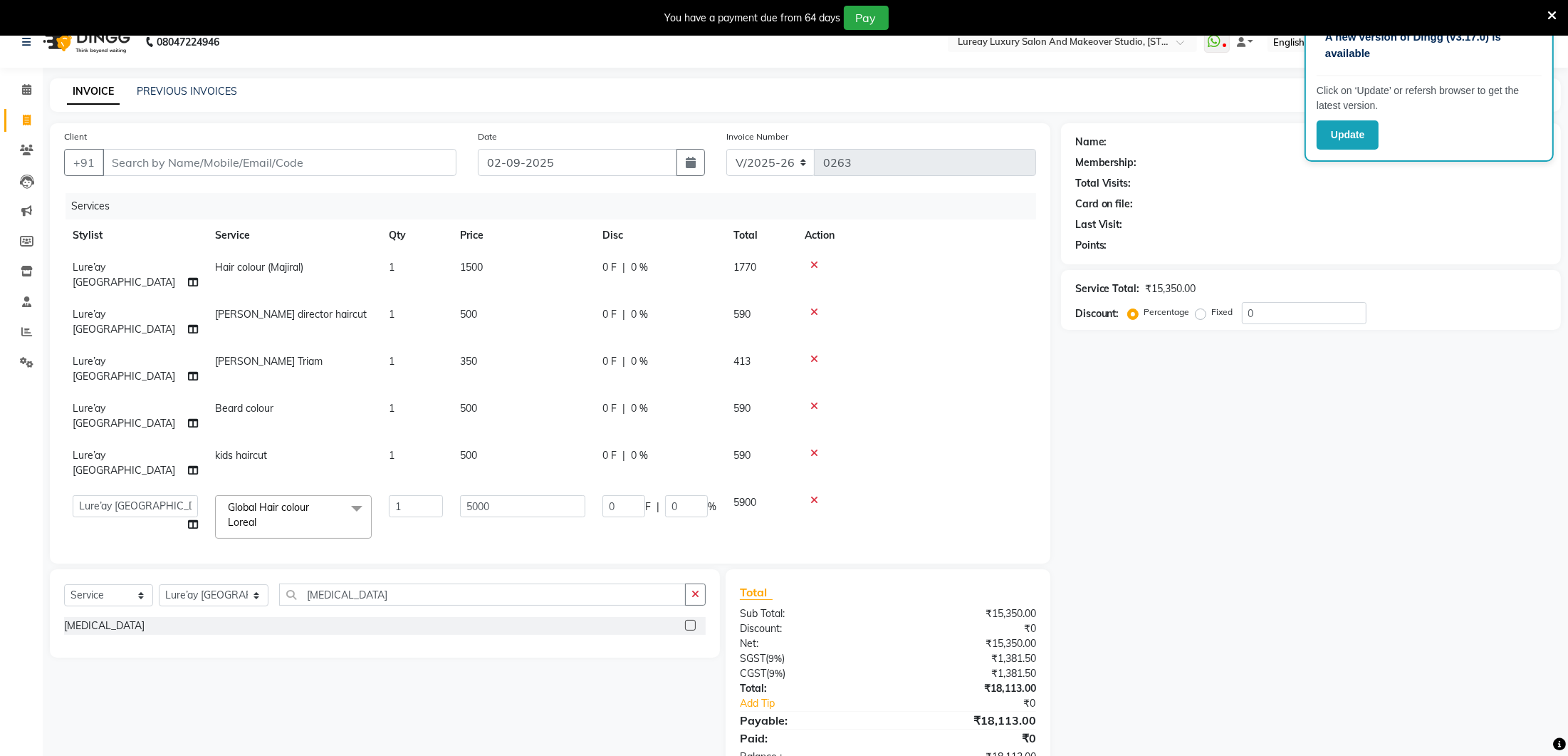
click at [525, 556] on input "7000" at bounding box center [523, 566] width 125 height 22
type input "7"
type input "6000"
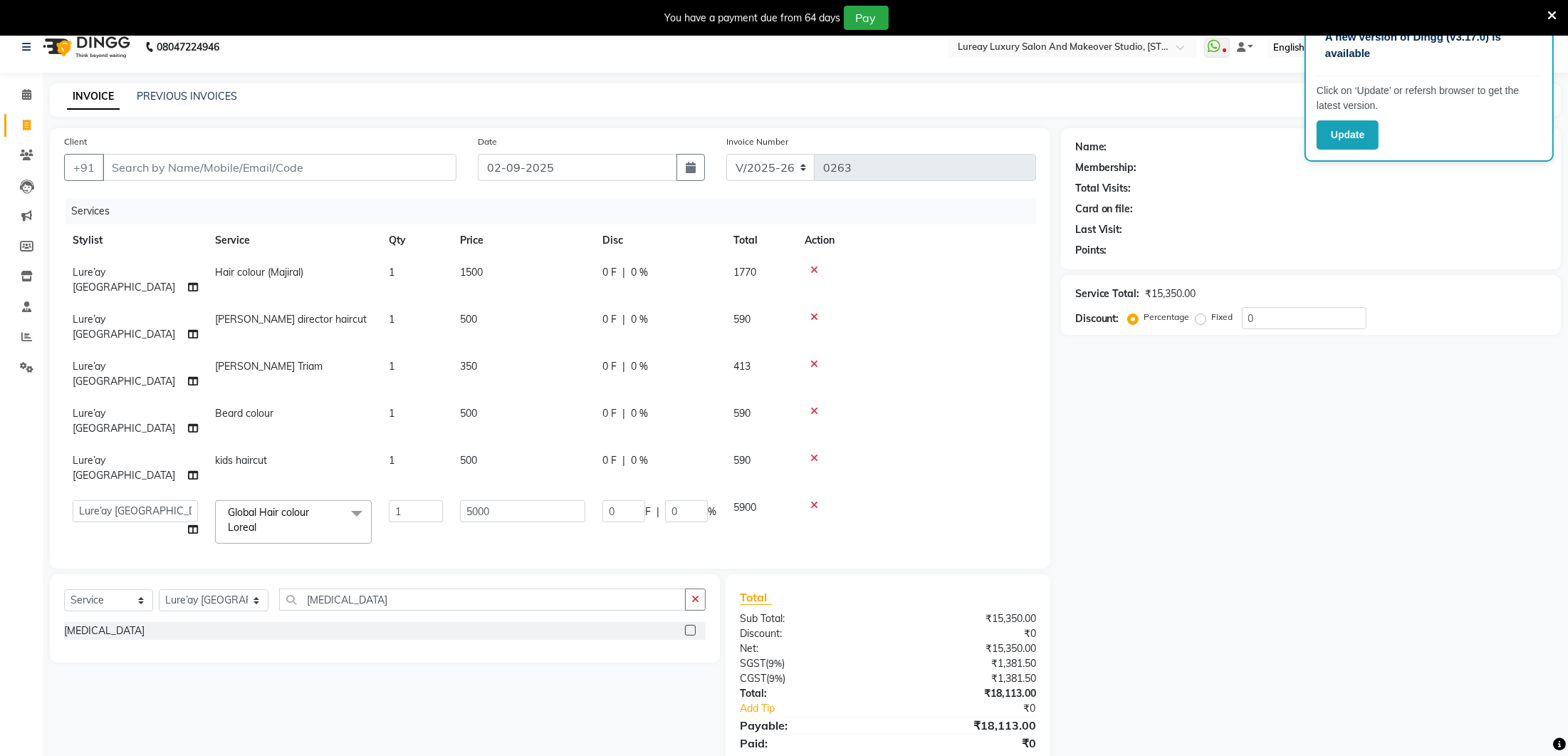
scroll to position [19, 0]
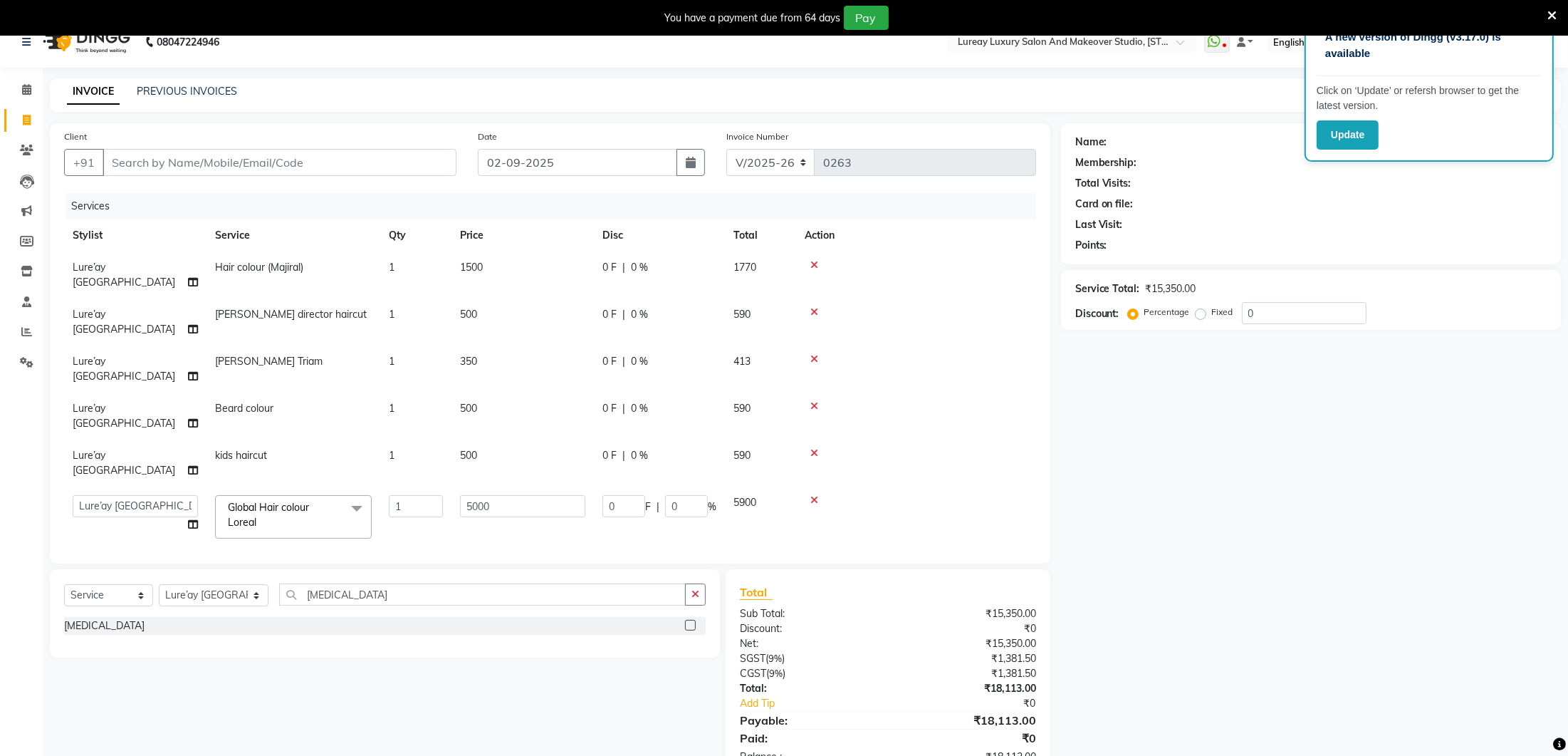
click at [511, 528] on div "Client +91 Date [DATE] Invoice Number V/2025 V/[PHONE_NUMBER] Services Stylist …" at bounding box center [549, 451] width 1022 height 655
click at [500, 546] on td "6000" at bounding box center [523, 570] width 142 height 47
select select "27184"
click at [510, 555] on input "6000" at bounding box center [523, 565] width 125 height 22
type input "6"
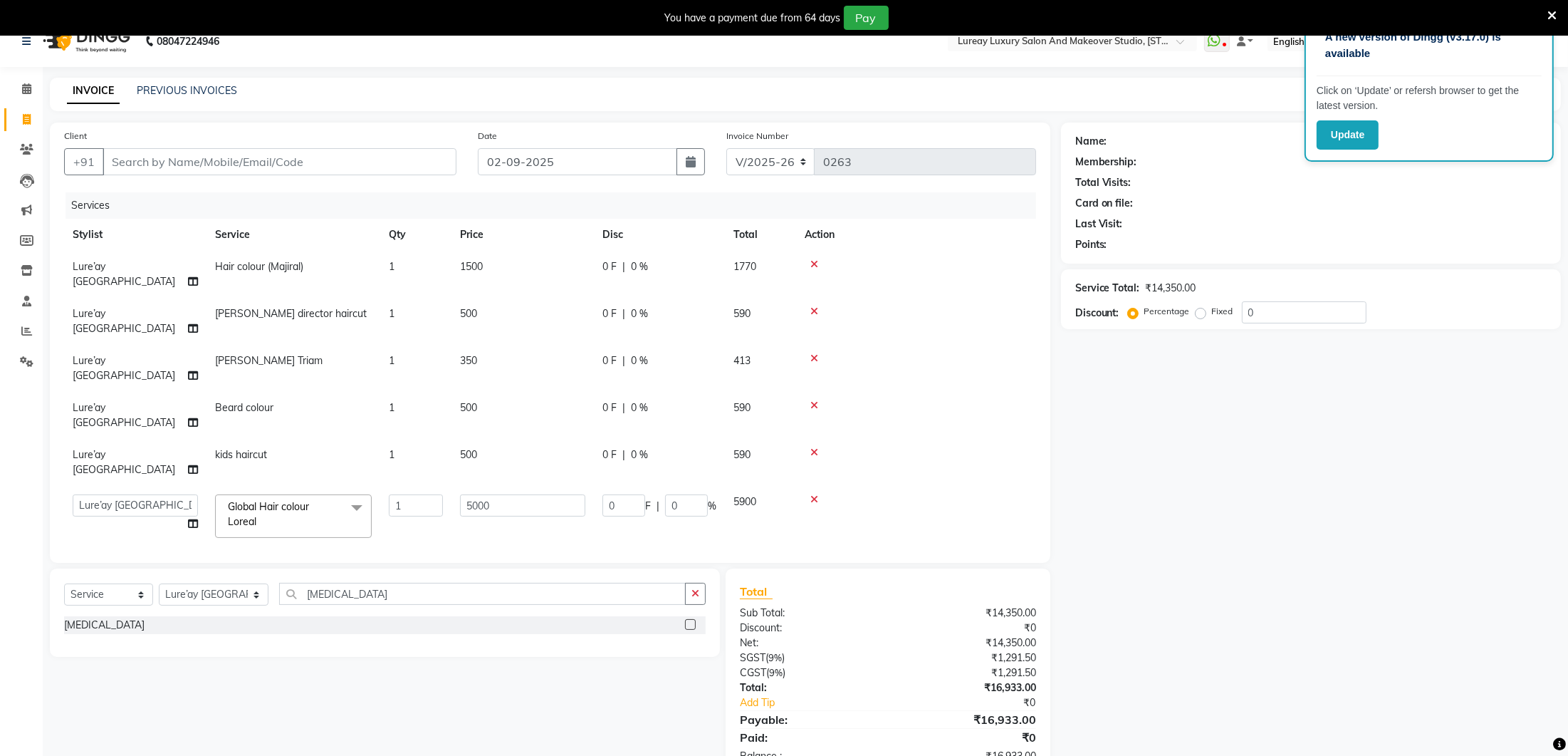
type input "5000"
click at [491, 519] on div "Client +91 Date [DATE] Invoice Number V/2025 V/[PHONE_NUMBER] Services Stylist …" at bounding box center [550, 342] width 1001 height 440
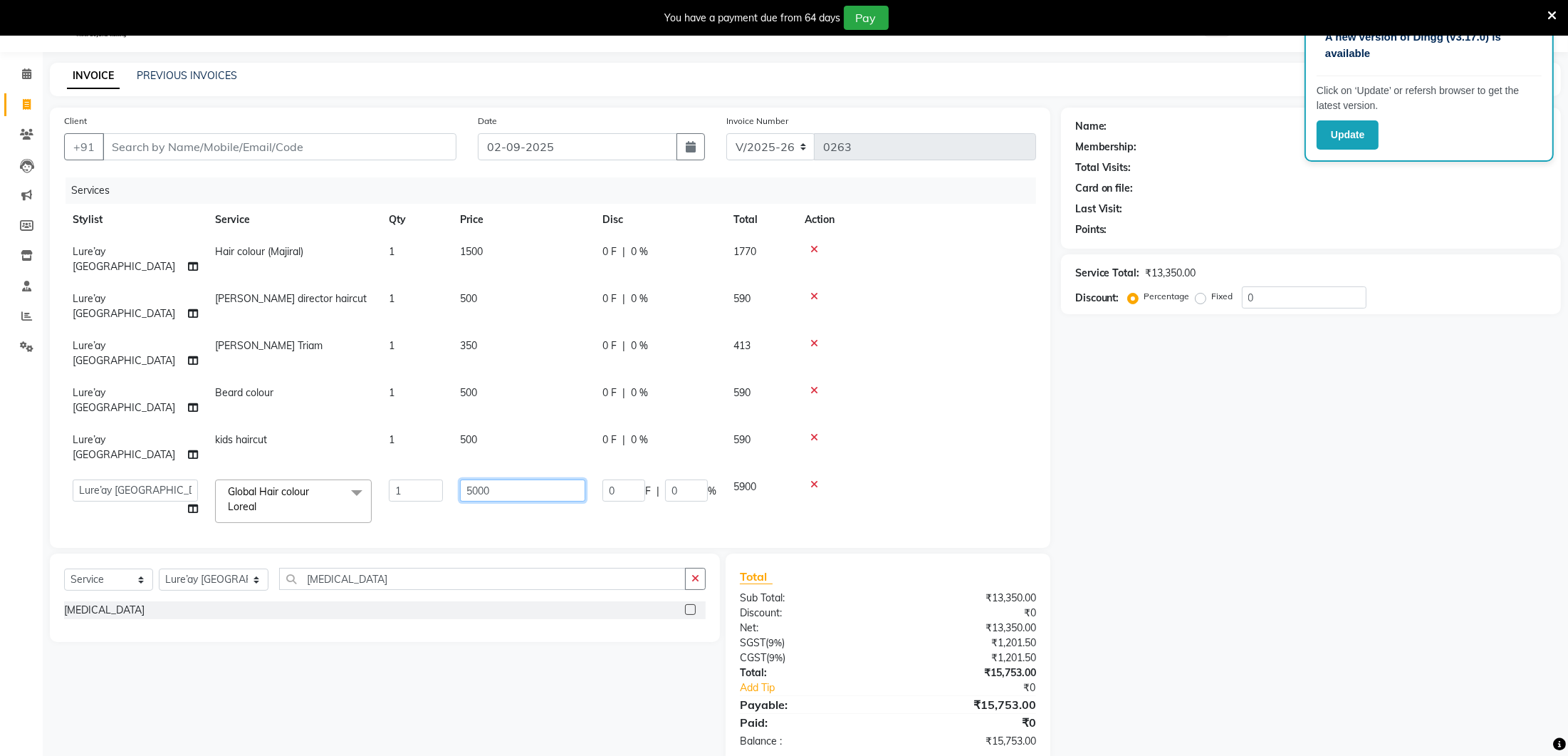
click at [472, 479] on input "5000" at bounding box center [523, 489] width 125 height 22
type input "6000"
click at [954, 406] on tbody "Lure’ay India Hair colour (Majiral) 1 1500 0 F | 0 % 1770 Lure’ay [GEOGRAPHIC_D…" at bounding box center [550, 407] width 972 height 342
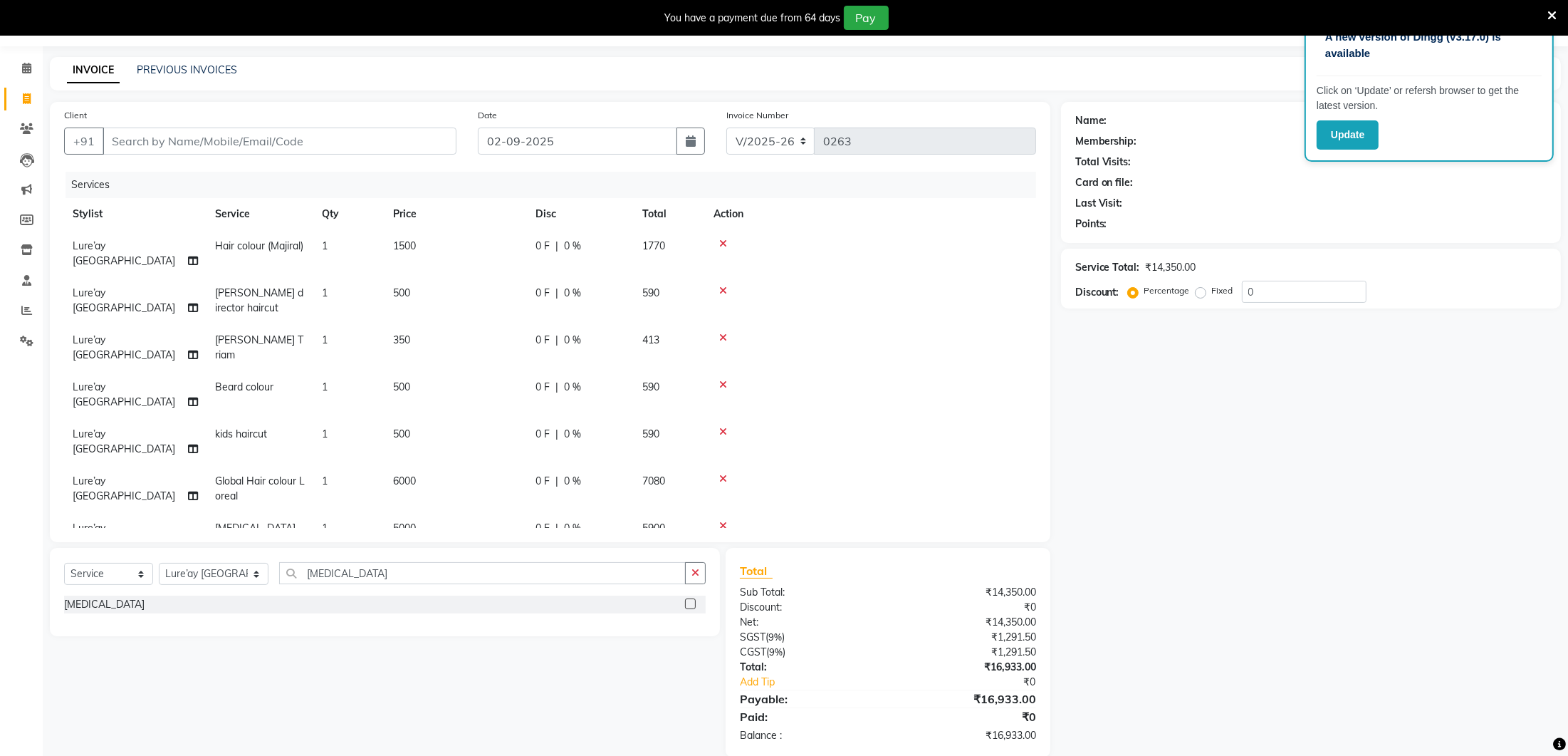
scroll to position [45, 0]
click at [438, 507] on td "5000" at bounding box center [455, 531] width 142 height 47
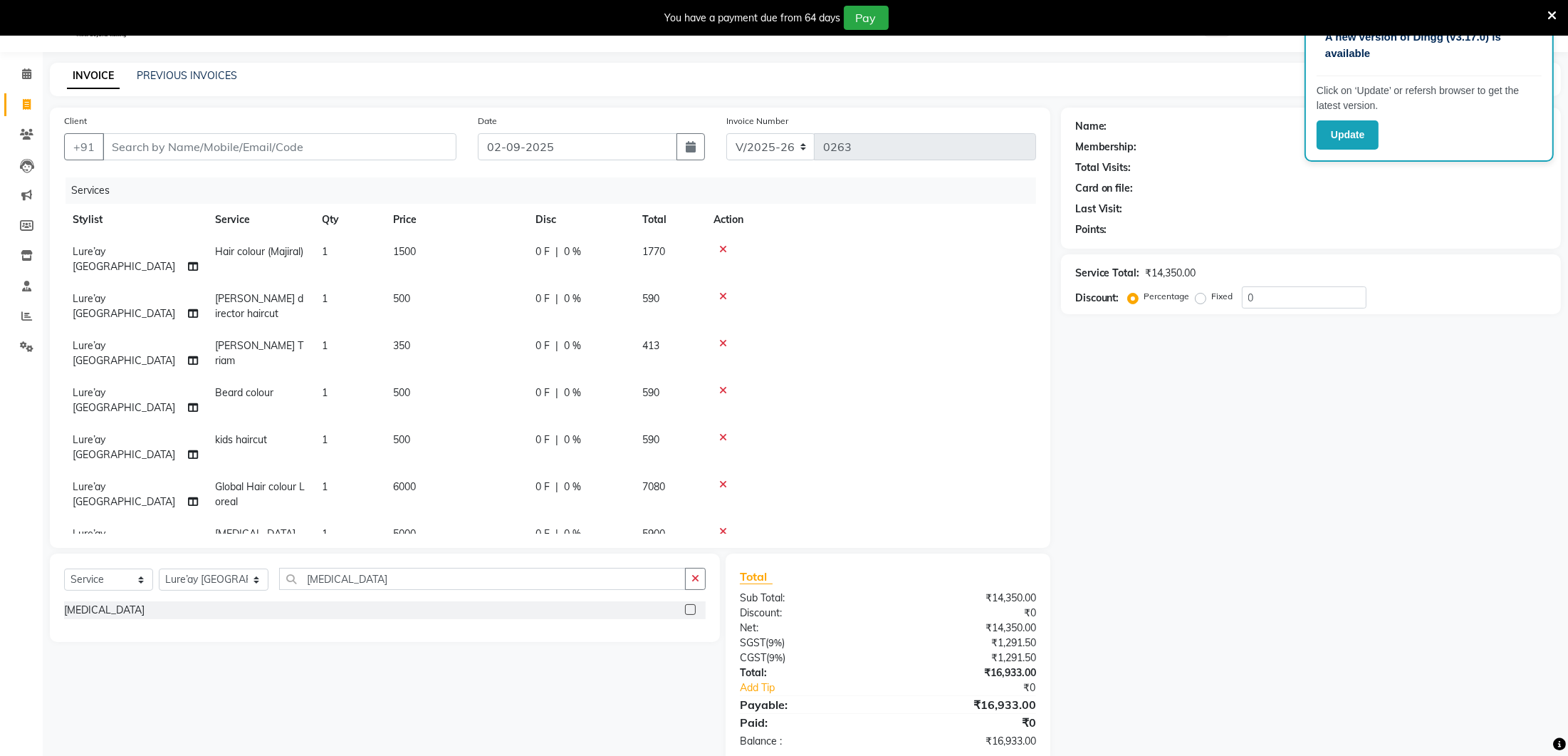
select select "27184"
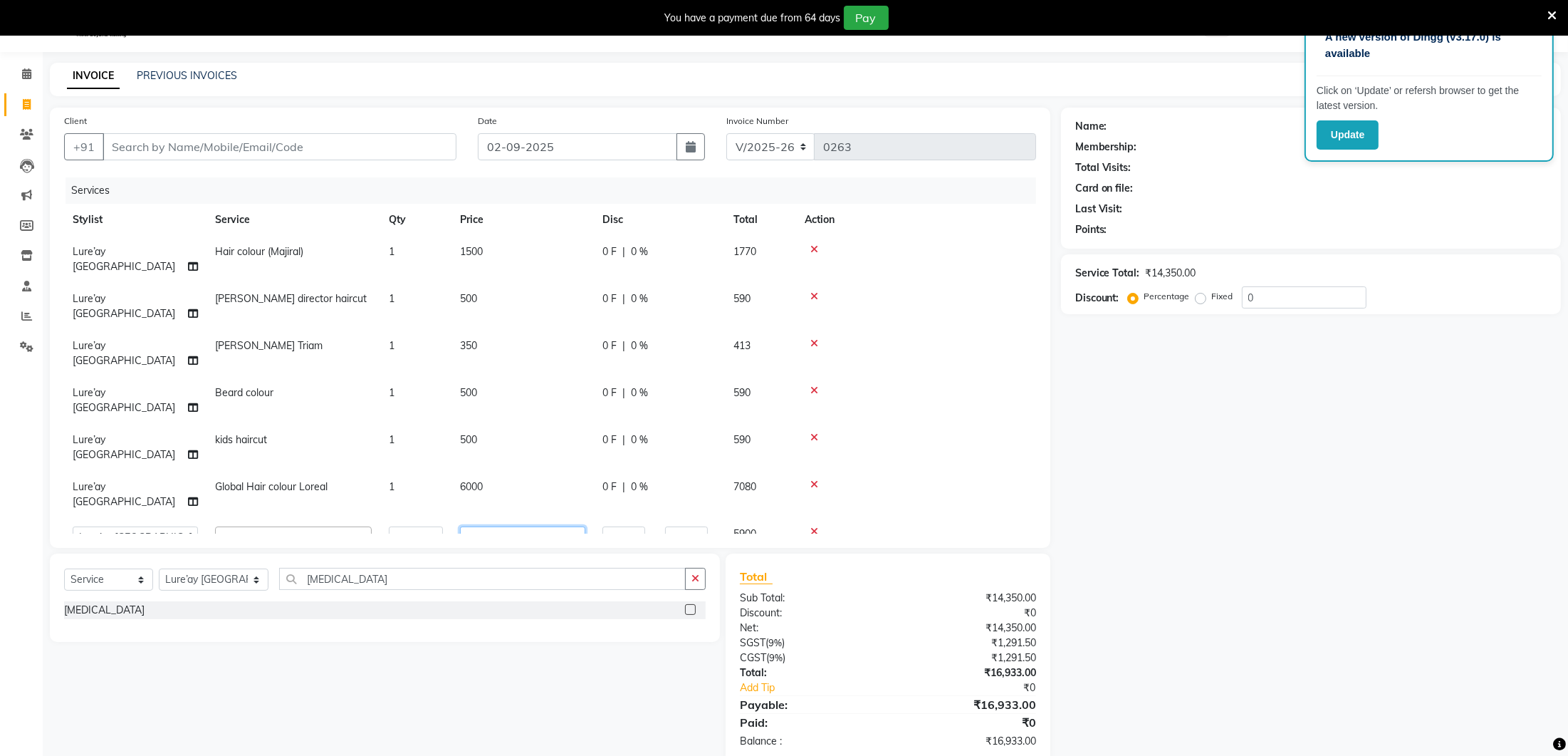
click at [524, 526] on input "5000" at bounding box center [523, 537] width 125 height 22
click at [535, 526] on input "5000" at bounding box center [523, 537] width 125 height 22
type input "5100"
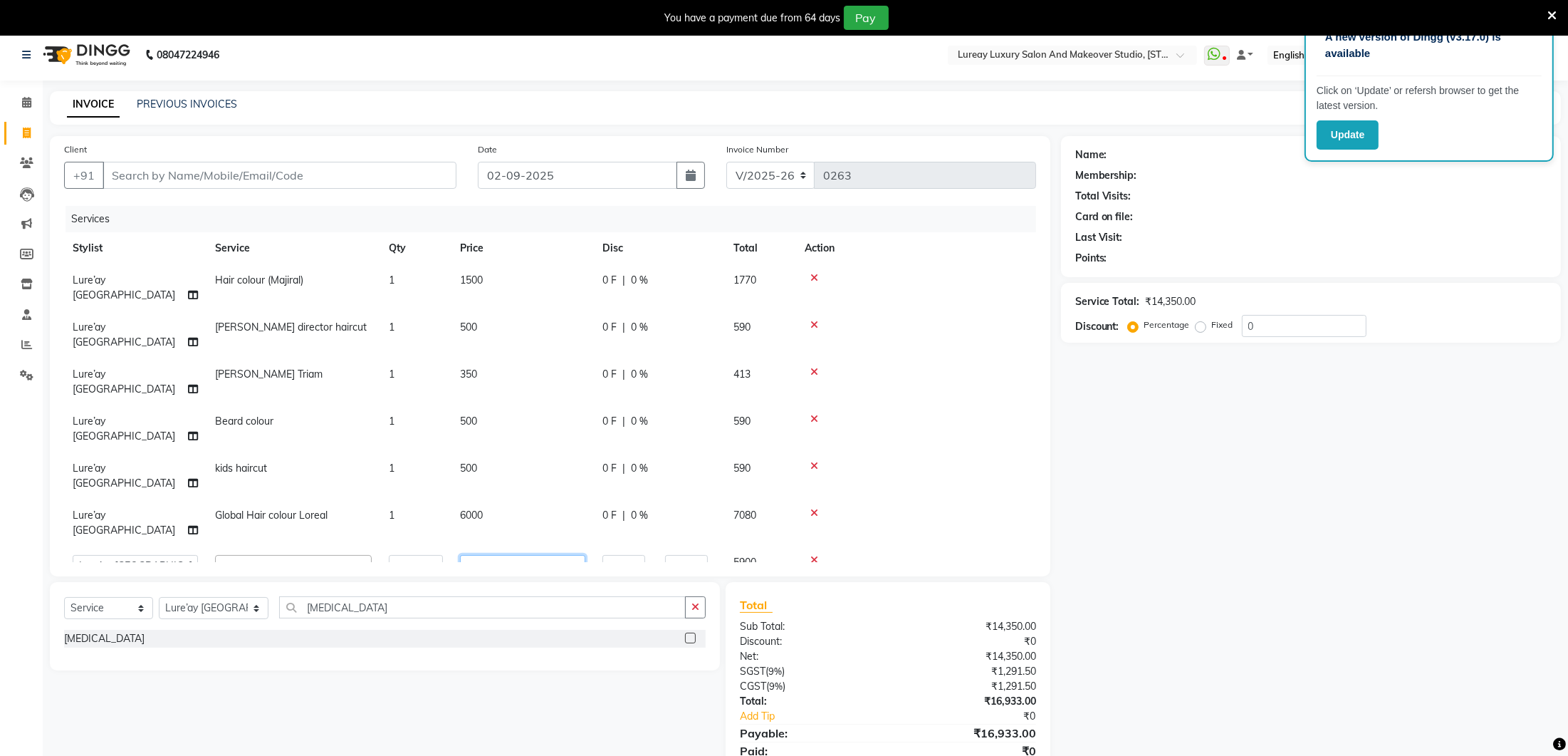
scroll to position [0, 0]
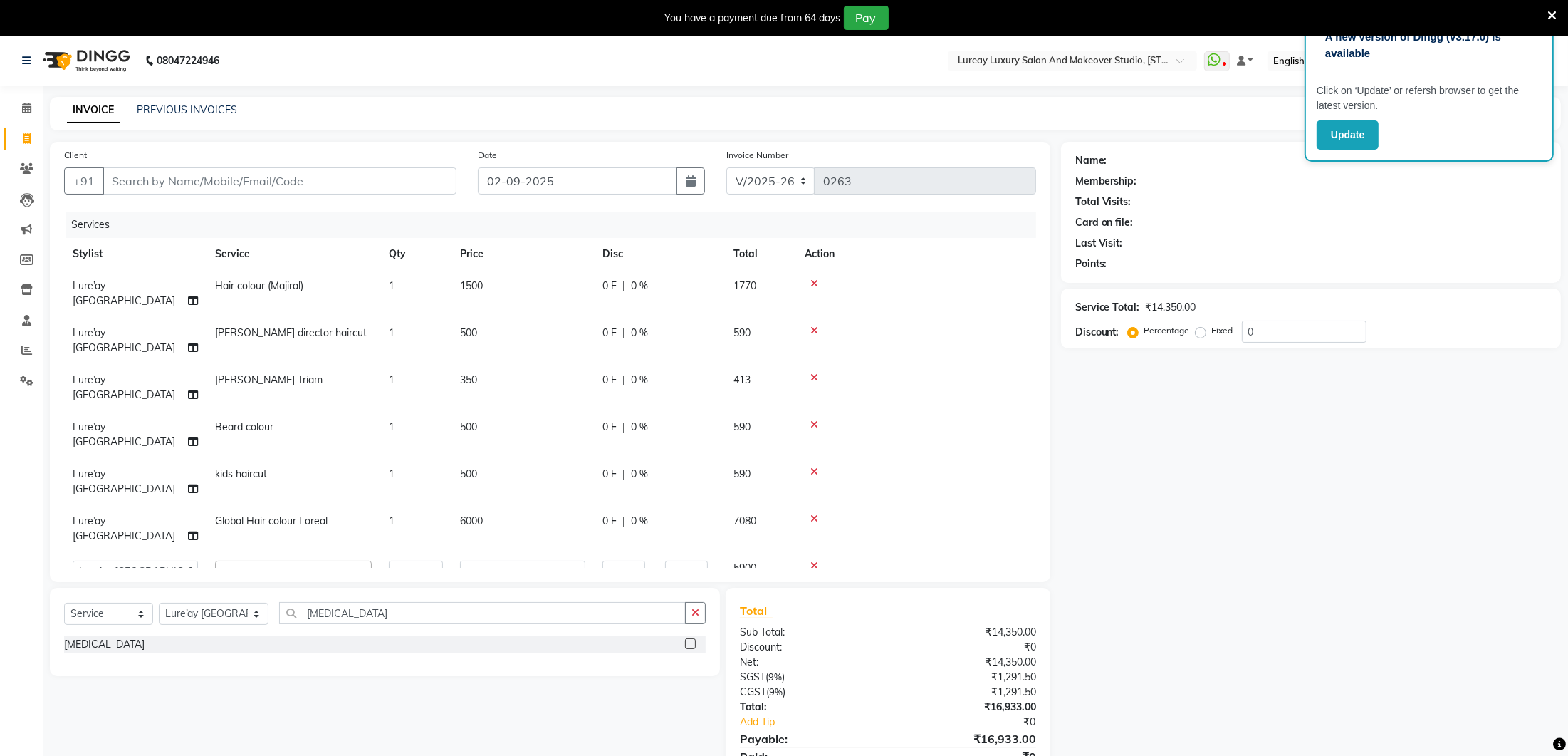
click at [579, 552] on tr "Ancy Lure’ay [GEOGRAPHIC_DATA] [PERSON_NAME] [MEDICAL_DATA] x Threading - Eyebr…" at bounding box center [550, 579] width 972 height 54
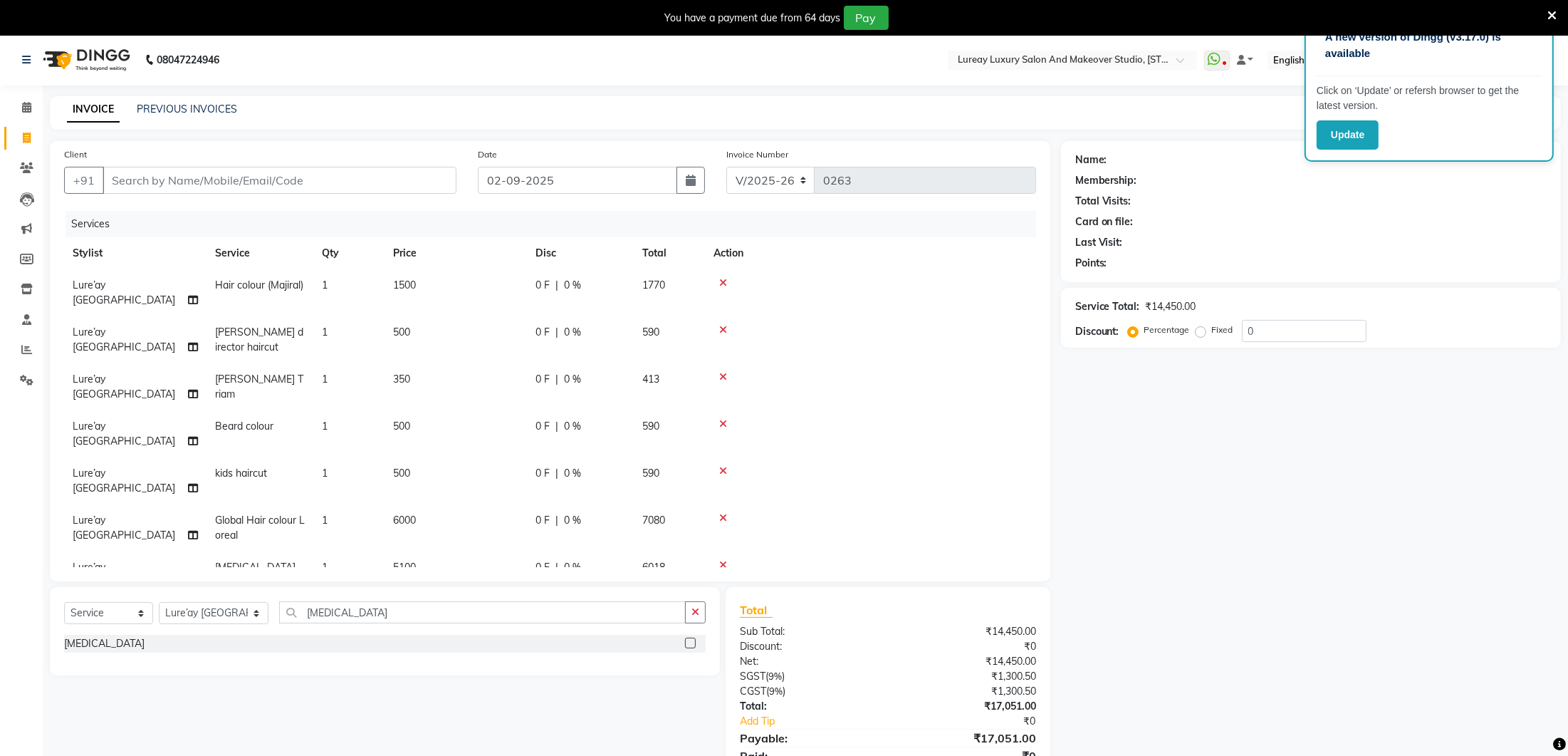
drag, startPoint x: 446, startPoint y: 519, endPoint x: 473, endPoint y: 520, distance: 27.0
click at [447, 551] on td "5100" at bounding box center [455, 575] width 142 height 47
select select "27184"
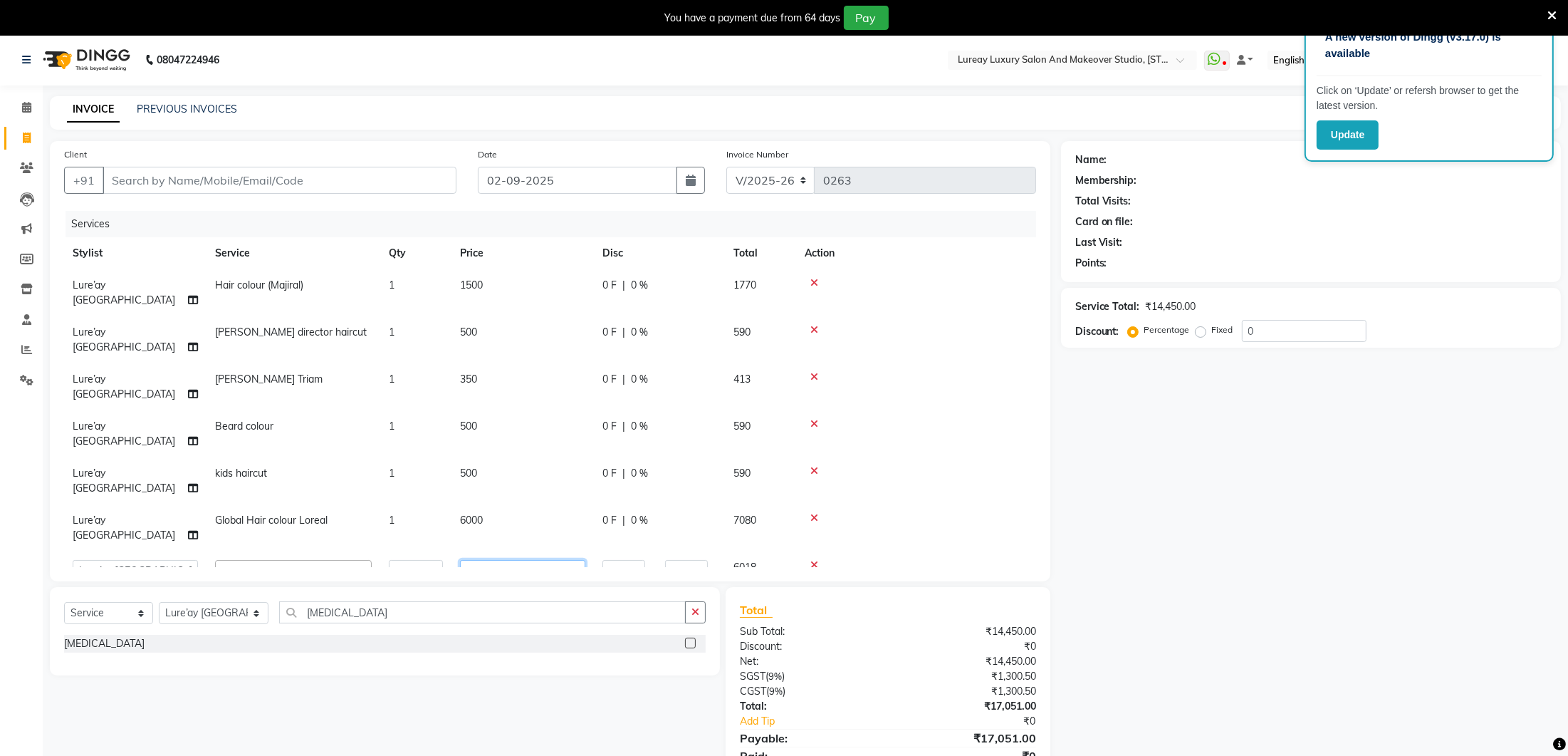
click at [508, 560] on input "5100" at bounding box center [523, 570] width 125 height 22
type input "5050"
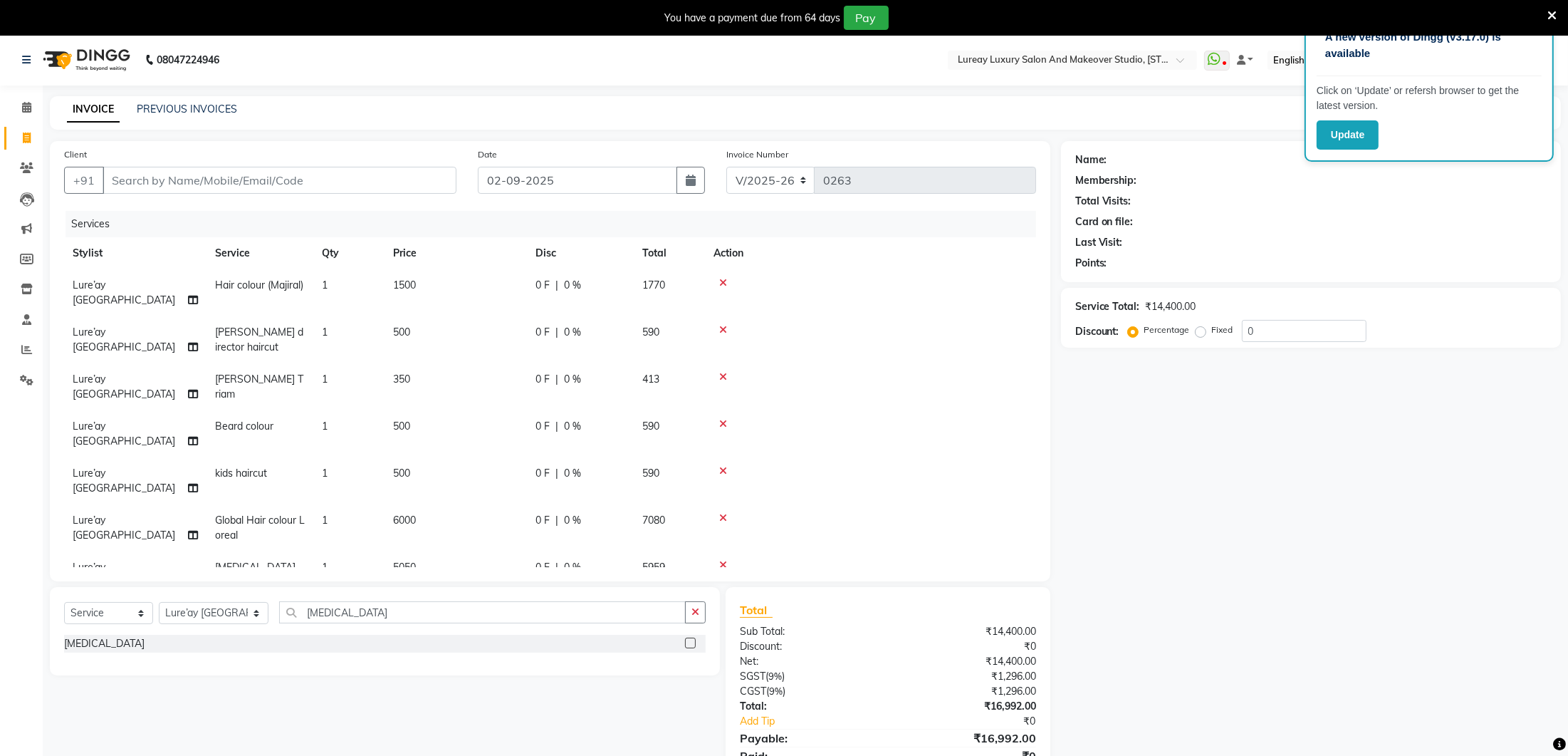
click at [519, 505] on tbody "Lure’ay India Hair colour (Majiral) 1 1500 0 F | 0 % 1770 Lure’ay [GEOGRAPHIC_D…" at bounding box center [550, 433] width 972 height 329
drag, startPoint x: 410, startPoint y: 393, endPoint x: 444, endPoint y: 418, distance: 42.2
click at [413, 396] on tbody "Lure’ay India Hair colour (Majiral) 1 1500 0 F | 0 % 1770 Lure’ay [GEOGRAPHIC_D…" at bounding box center [550, 433] width 972 height 329
click at [442, 410] on td "500" at bounding box center [455, 433] width 142 height 47
select select "27184"
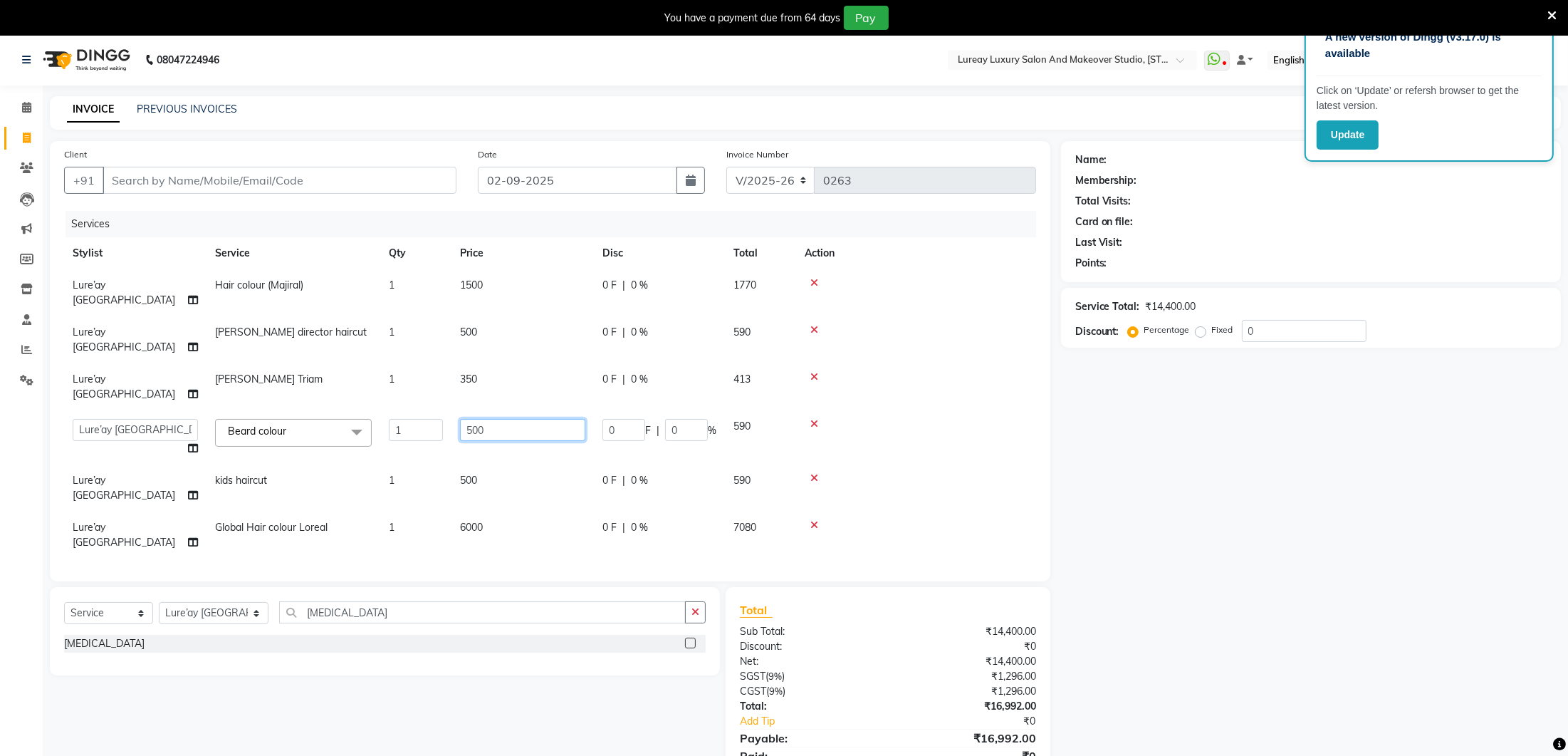
click at [493, 418] on input "500" at bounding box center [523, 429] width 125 height 22
type input "5"
type input "400"
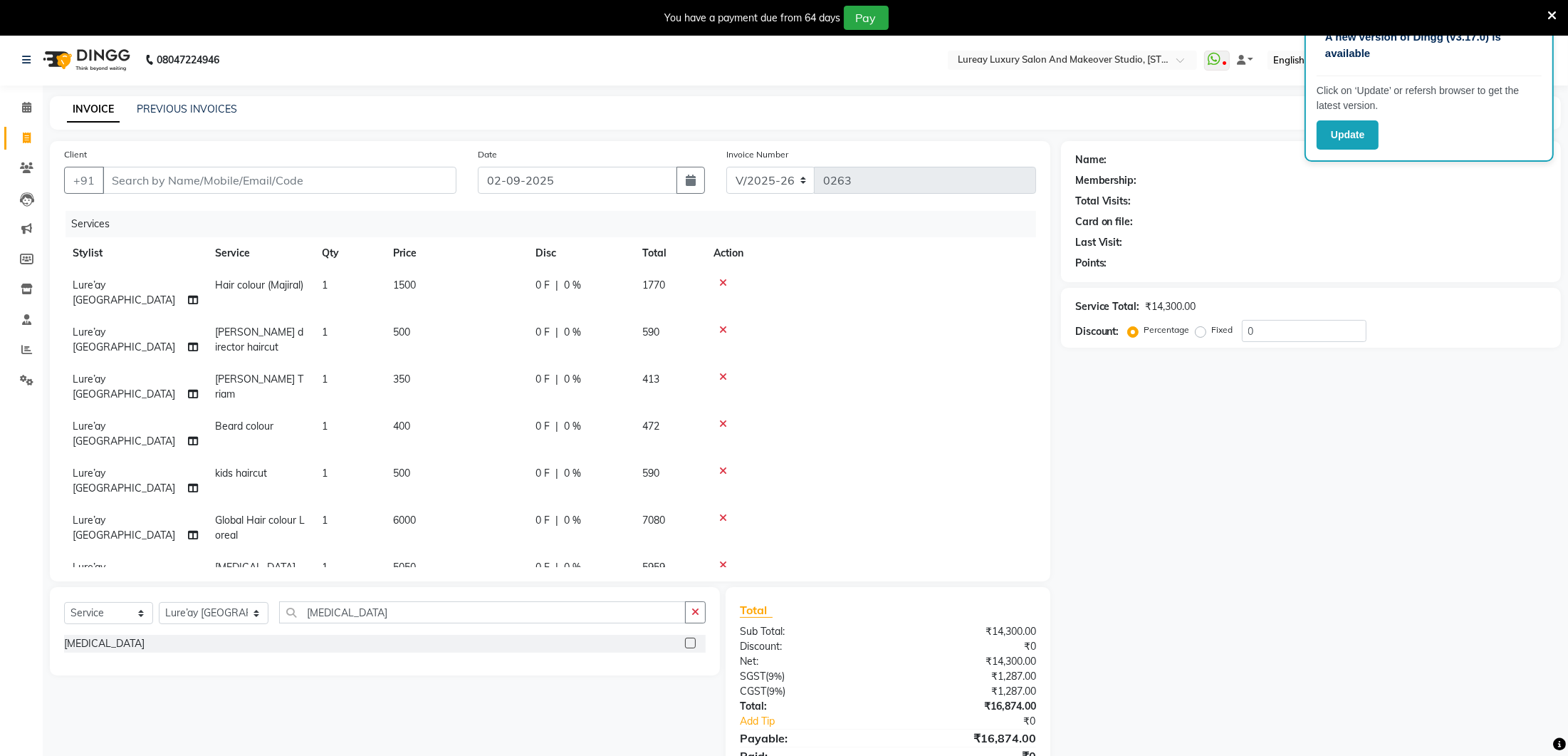
click at [898, 457] on td at bounding box center [870, 481] width 331 height 47
click at [409, 419] on span "400" at bounding box center [401, 426] width 17 height 13
select select "27184"
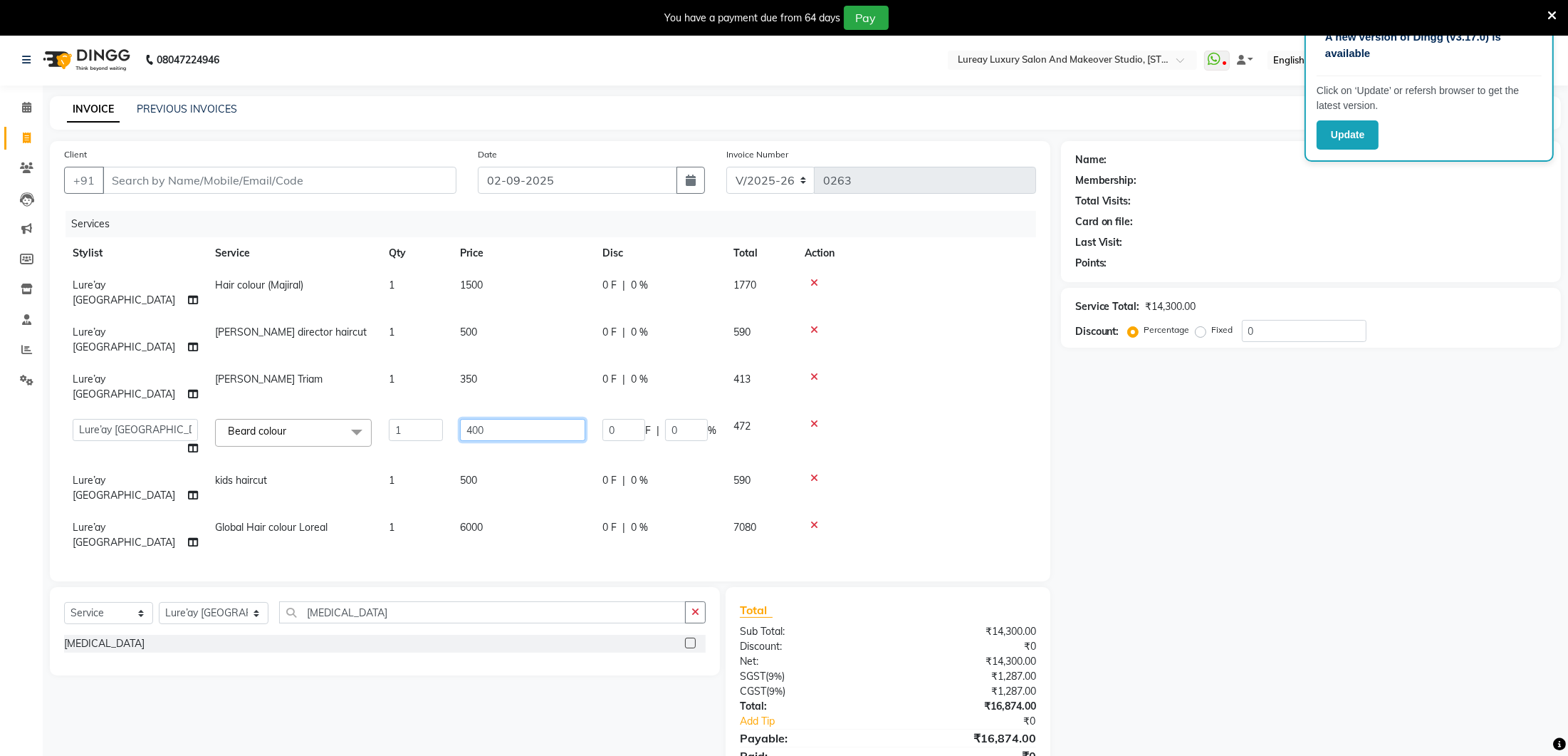
click at [509, 418] on input "400" at bounding box center [523, 429] width 125 height 22
type input "4"
type input "500"
click at [486, 465] on td "500" at bounding box center [523, 489] width 142 height 47
select select "27184"
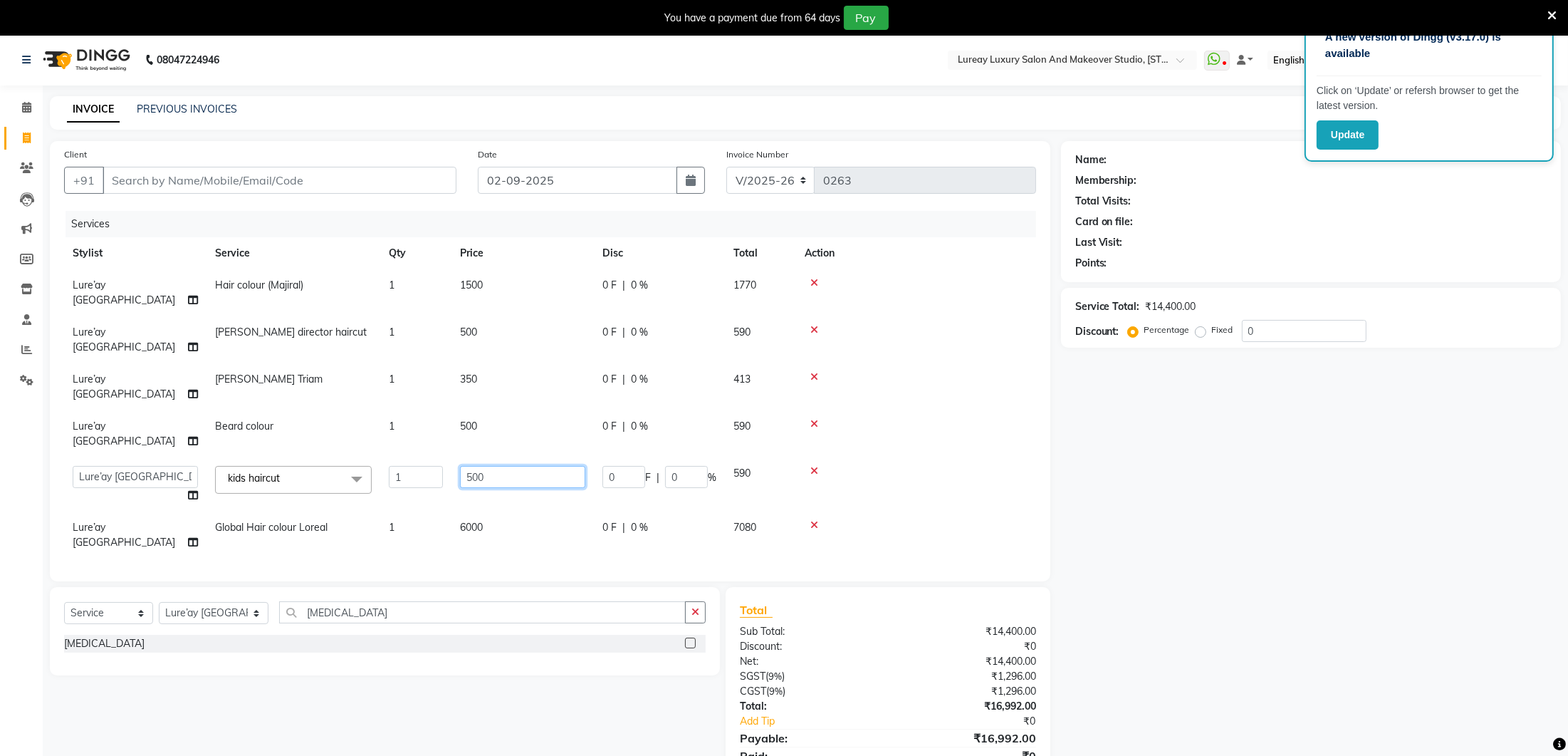
drag, startPoint x: 471, startPoint y: 415, endPoint x: 505, endPoint y: 401, distance: 36.8
click at [471, 466] on input "500" at bounding box center [523, 476] width 125 height 22
type input "400"
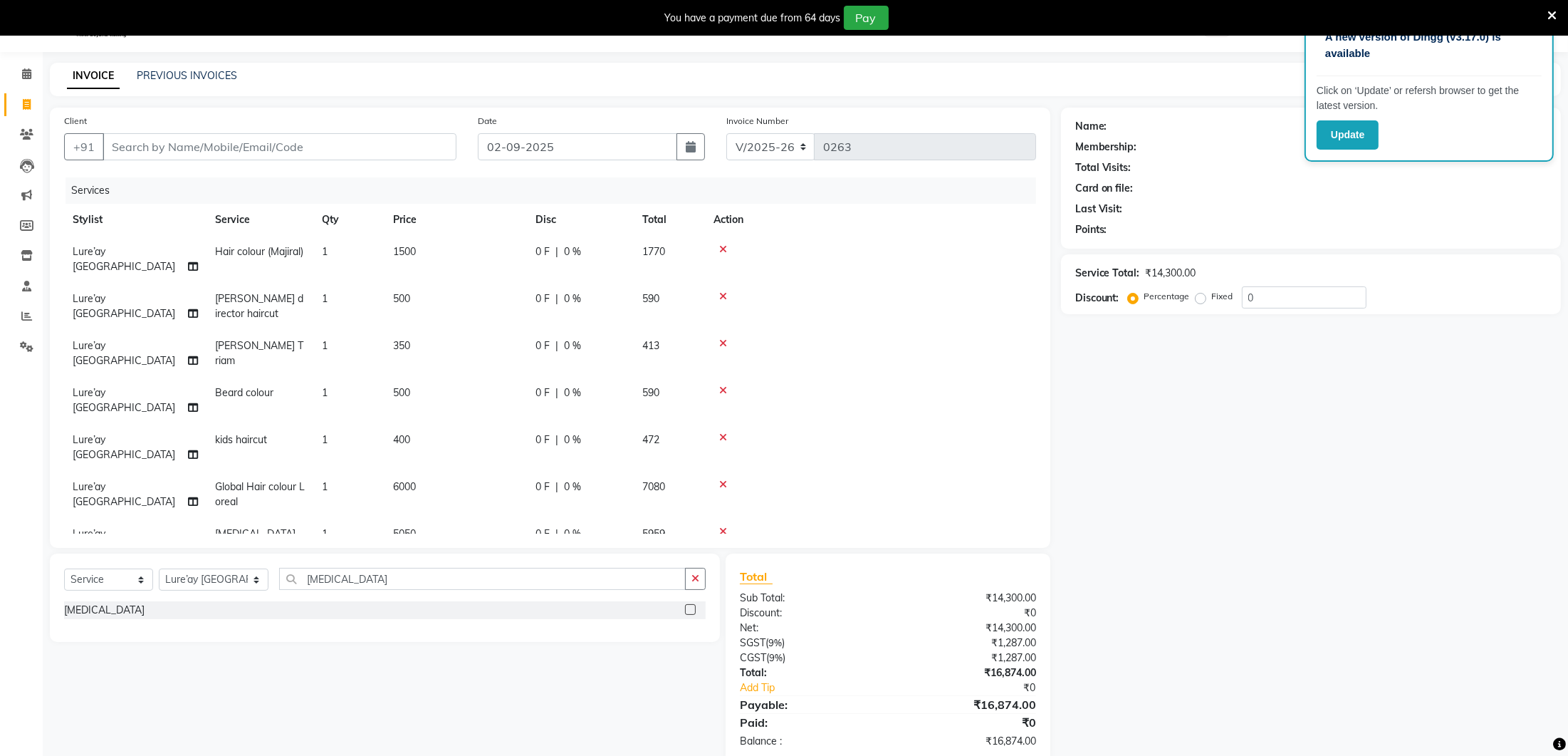
click at [936, 424] on td at bounding box center [870, 448] width 331 height 47
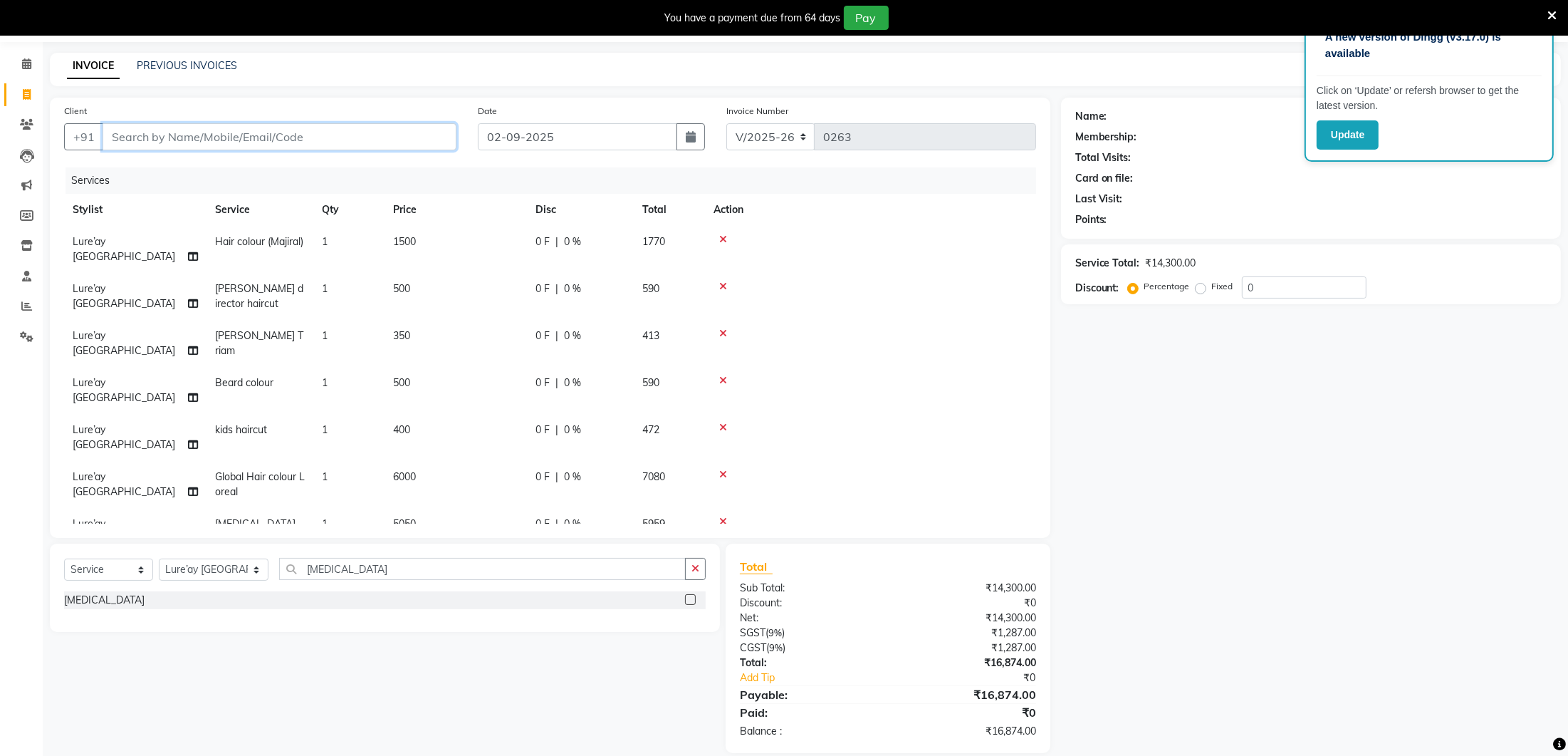
click at [247, 137] on input "Client" at bounding box center [279, 137] width 354 height 28
click at [218, 136] on input "Client" at bounding box center [279, 137] width 354 height 28
type input "7032670925"
select select "1: Object"
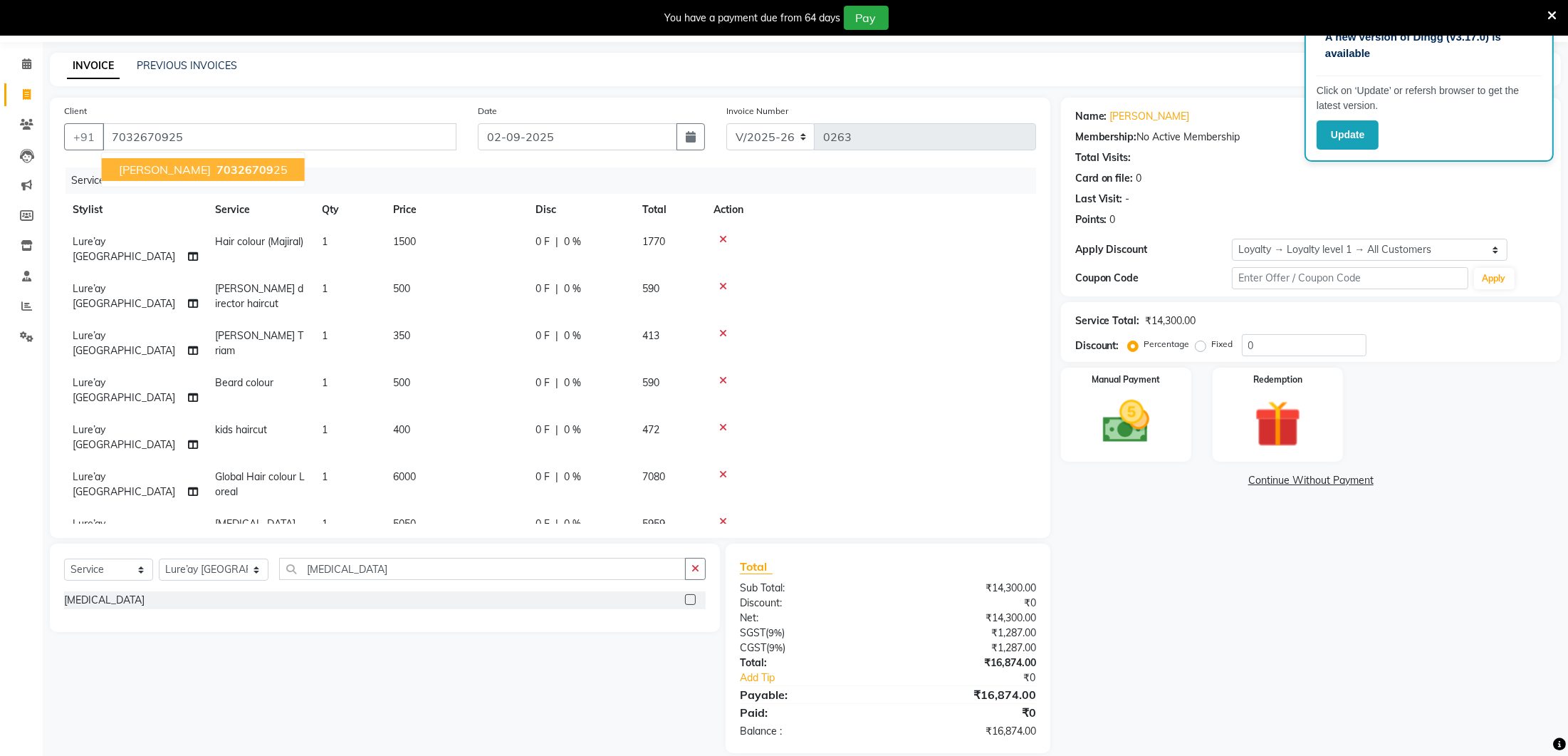
click at [216, 170] on span "70326709" at bounding box center [245, 169] width 57 height 14
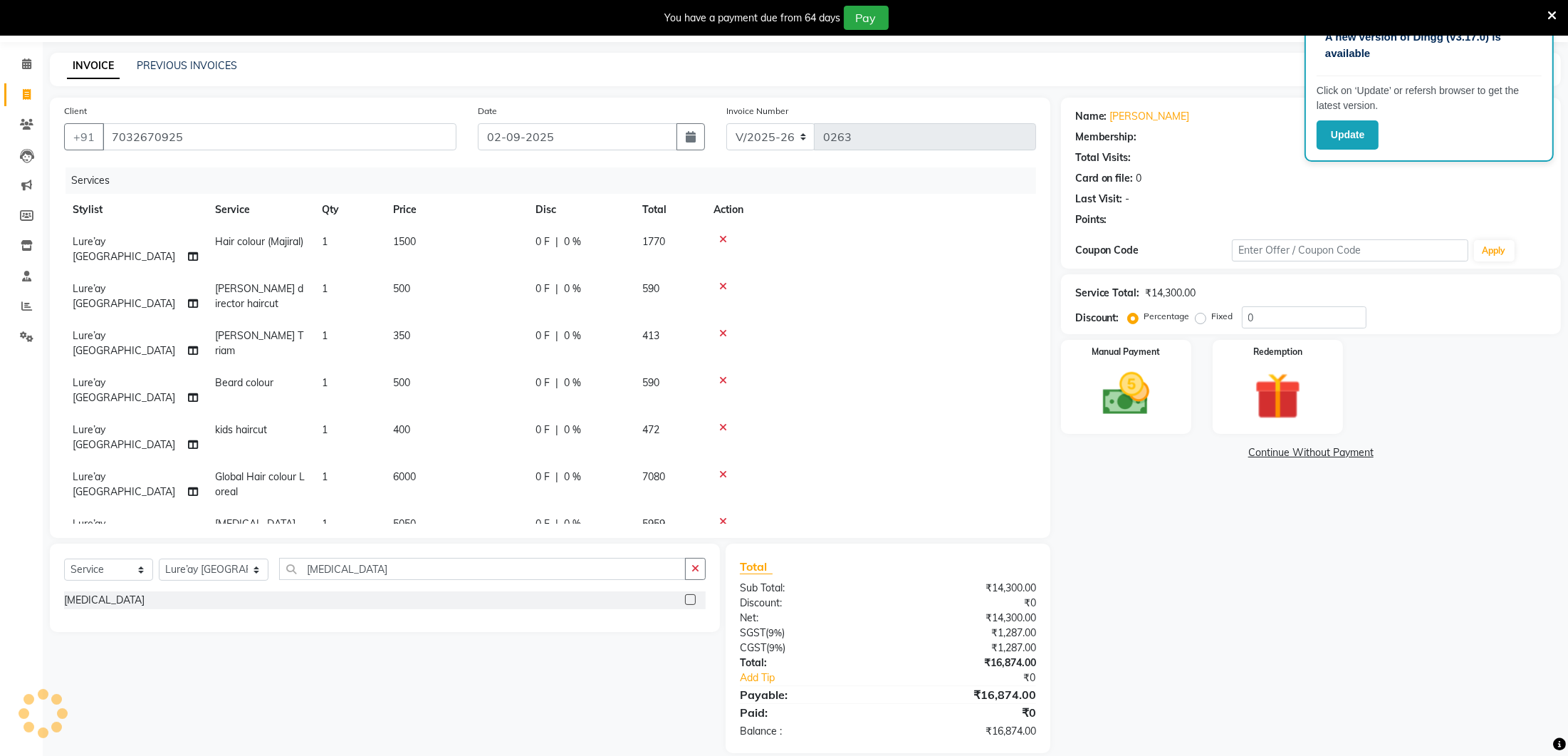
select select "1: Object"
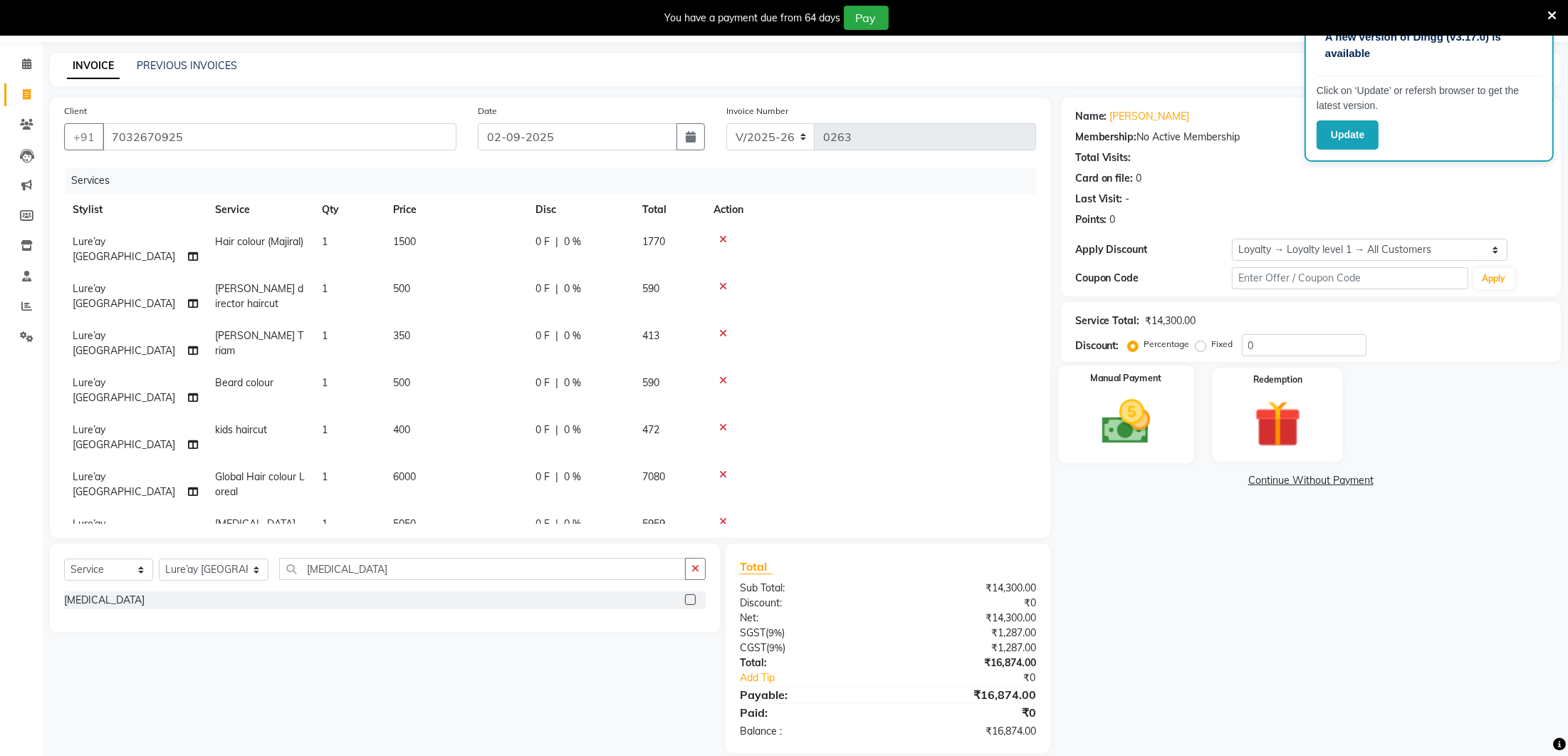
click at [1141, 423] on img at bounding box center [1126, 421] width 80 height 56
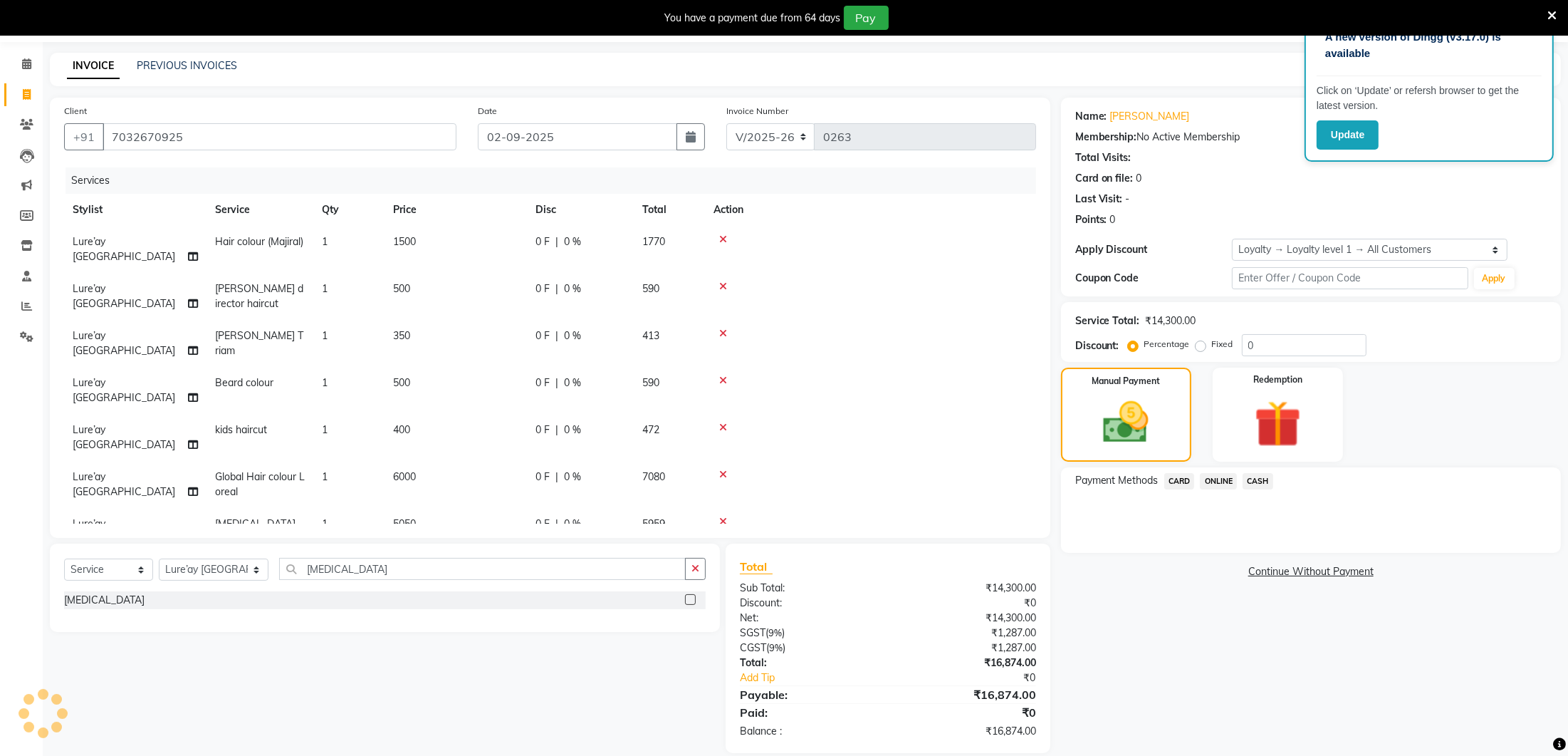
click at [1238, 482] on div "CASH" at bounding box center [1255, 483] width 36 height 19
click at [1227, 481] on span "ONLINE" at bounding box center [1218, 481] width 37 height 16
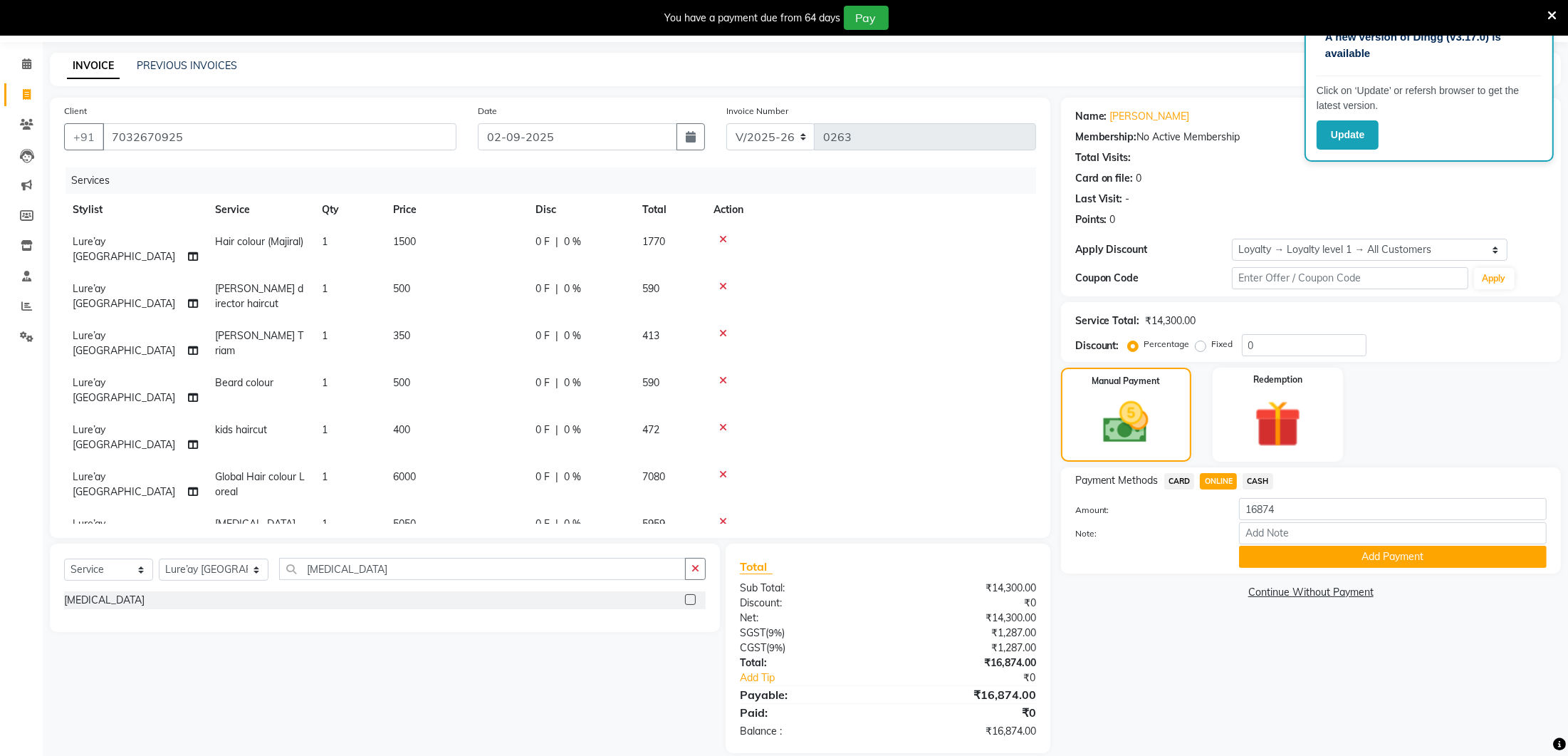
click at [1276, 568] on div "Payment Methods CARD ONLINE CASH Amount: 16874 Note: Add Payment" at bounding box center [1311, 521] width 500 height 106
click at [1275, 559] on button "Add Payment" at bounding box center [1393, 556] width 307 height 22
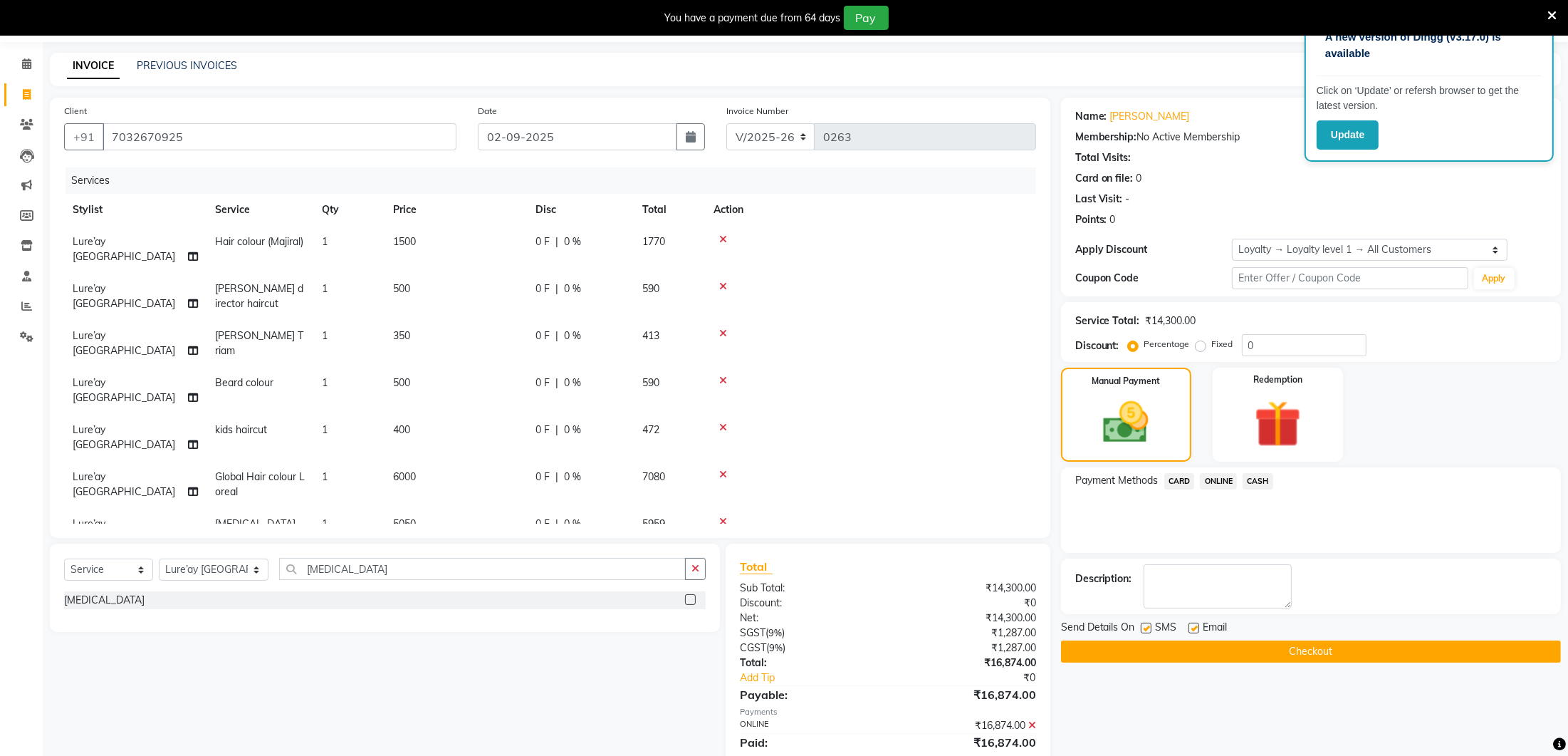
click at [1226, 650] on button "Checkout" at bounding box center [1311, 651] width 500 height 22
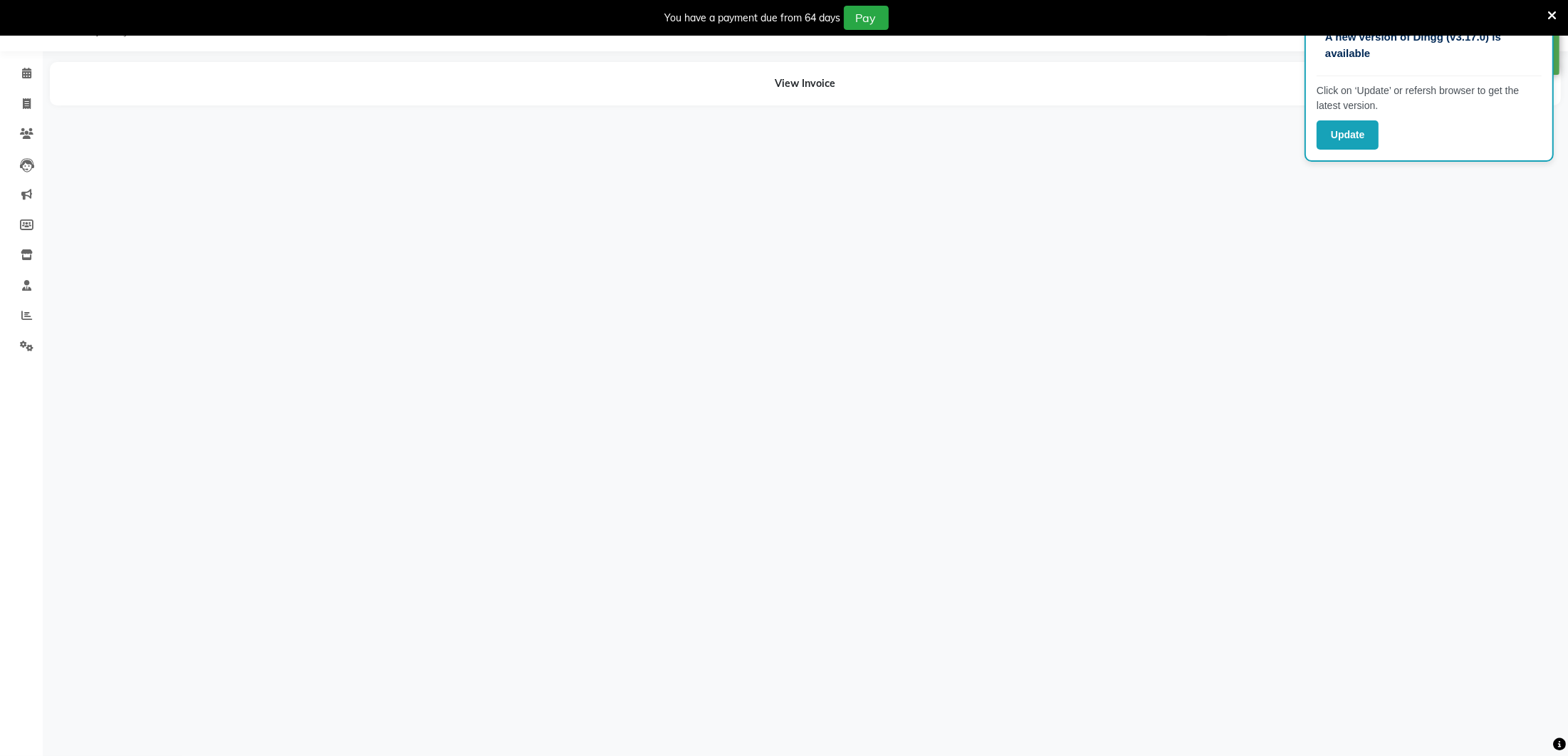
scroll to position [34, 0]
click at [1245, 324] on button "Send Message" at bounding box center [1218, 323] width 70 height 25
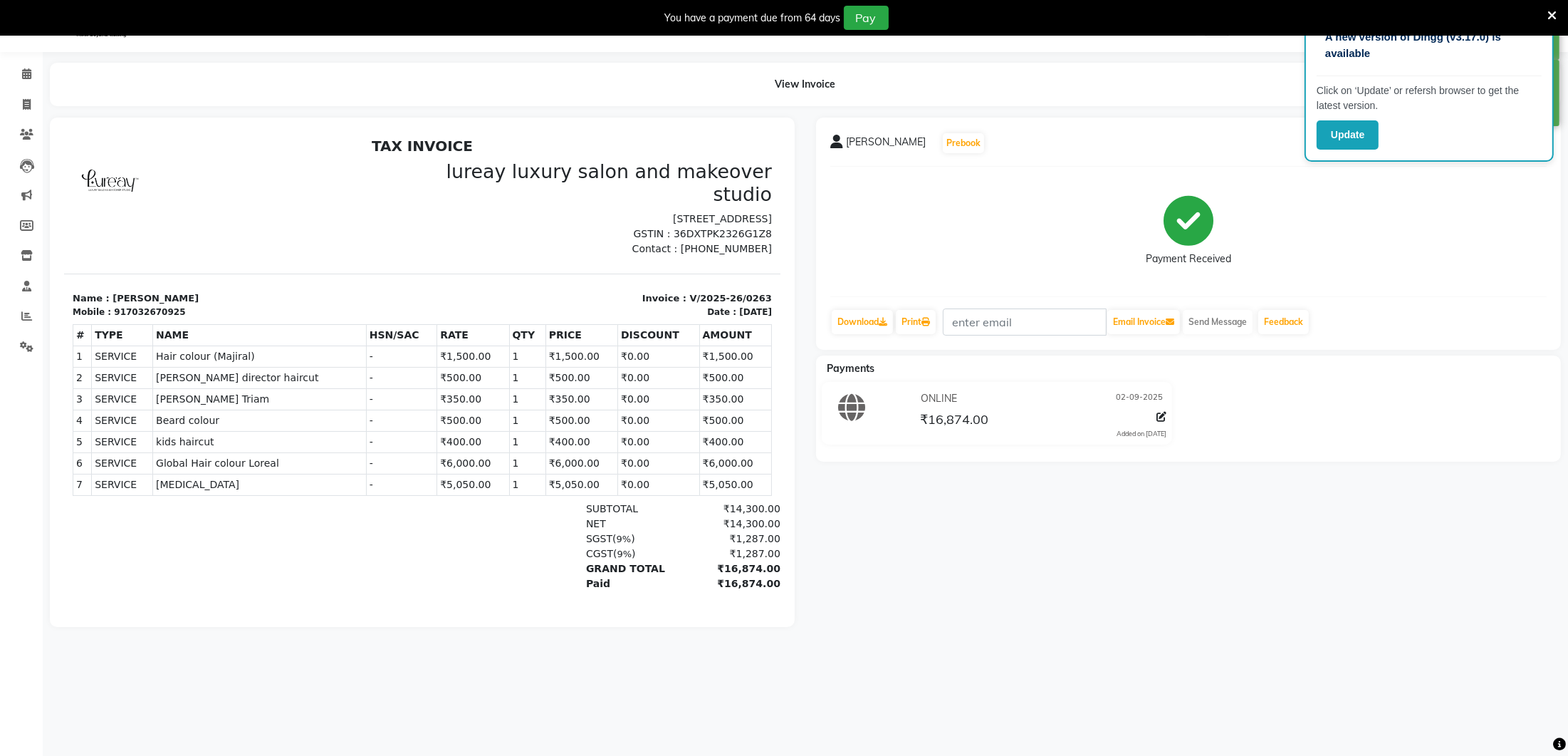
scroll to position [0, 0]
drag, startPoint x: 109, startPoint y: 287, endPoint x: 257, endPoint y: 302, distance: 148.8
click at [257, 302] on div "TAX INVOICE lureay luxury salon and makeover studio [STREET_ADDRESS] GSTIN : 36…" at bounding box center [421, 388] width 716 height 503
click at [263, 229] on div at bounding box center [243, 207] width 359 height 96
drag, startPoint x: 110, startPoint y: 288, endPoint x: 181, endPoint y: 288, distance: 71.0
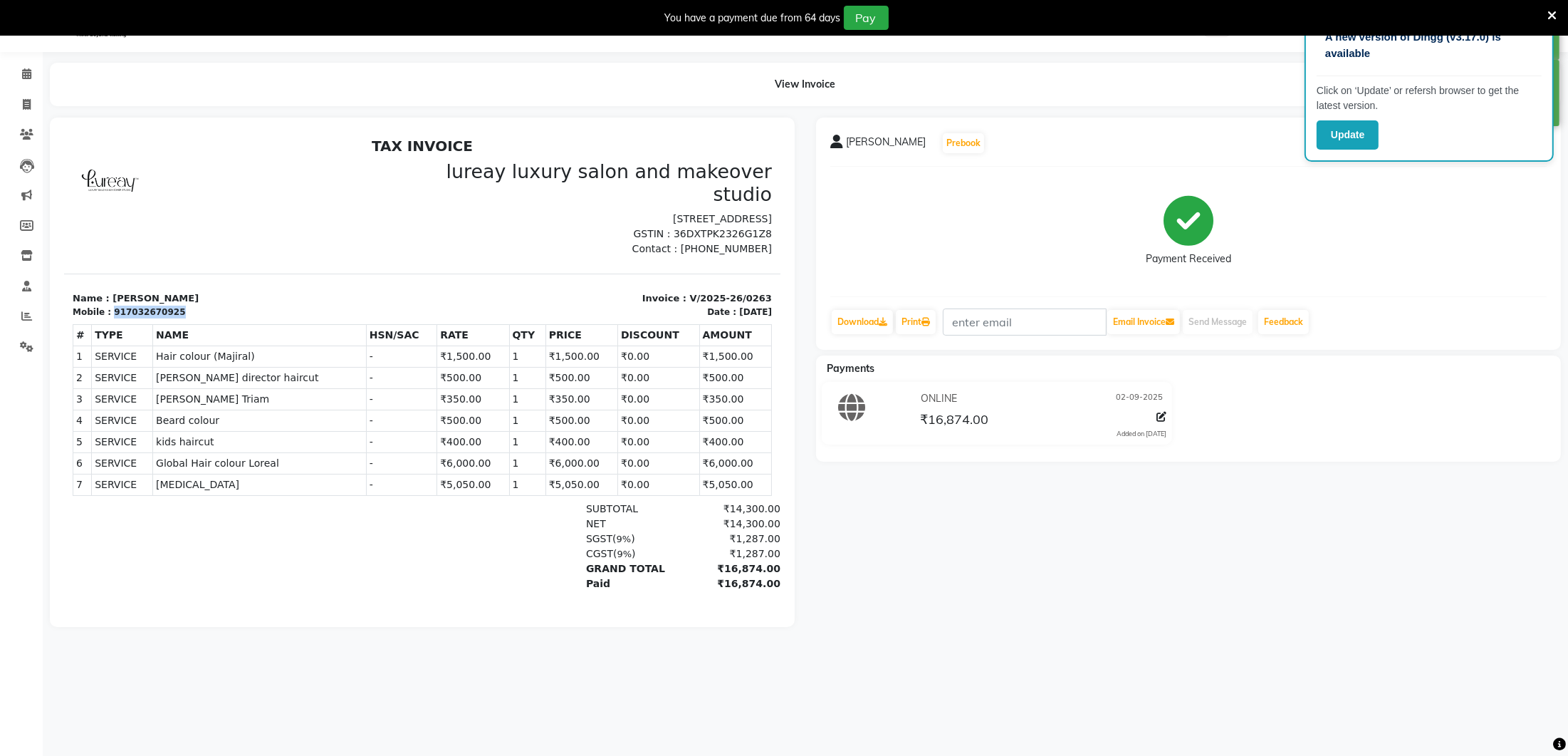
click at [181, 304] on div "Mobile : 917032670925" at bounding box center [243, 311] width 341 height 13
copy div "917032670925"
click at [26, 107] on icon at bounding box center [27, 103] width 8 height 10
select select "service"
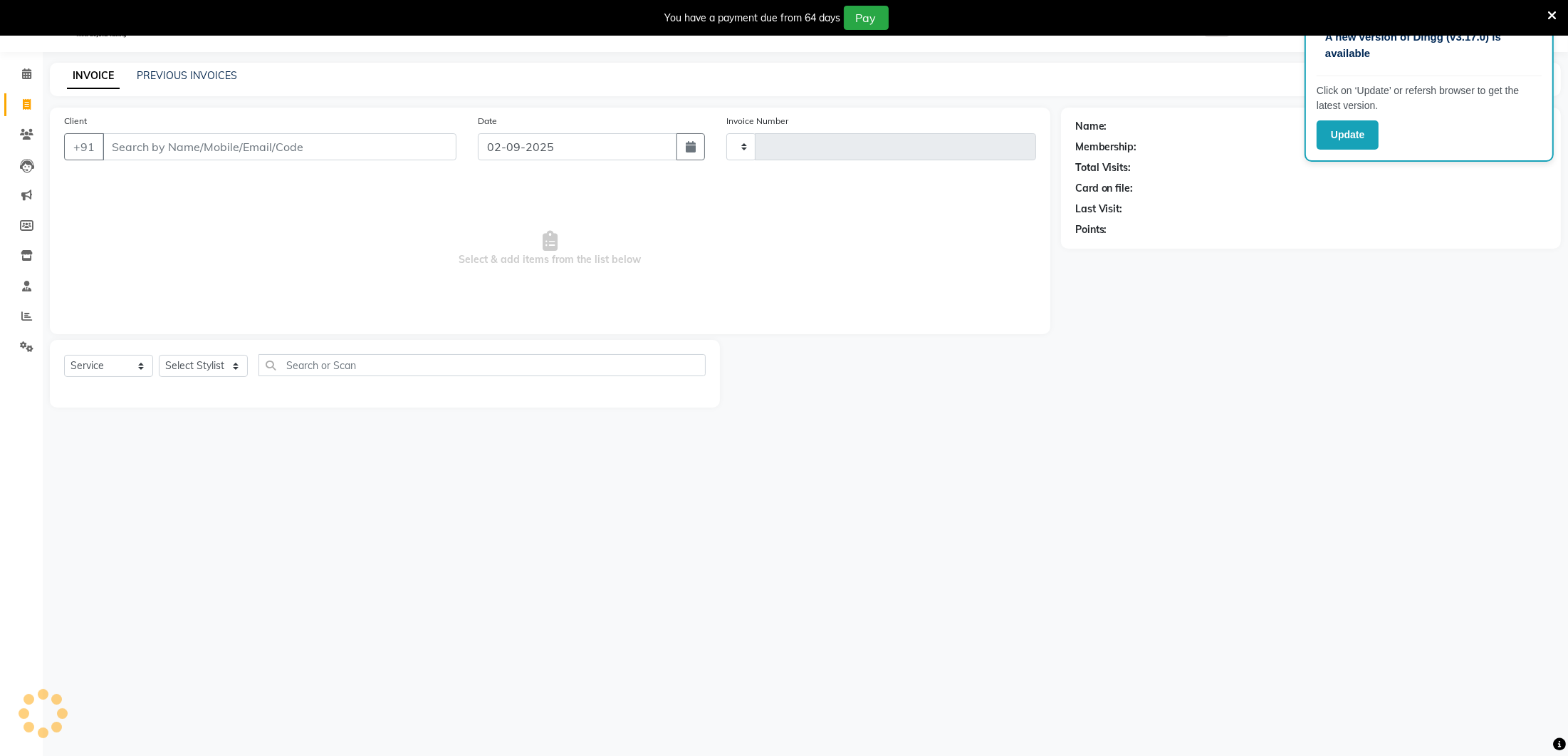
type input "0264"
select select "4075"
type input "917032670925"
select select "1: Object"
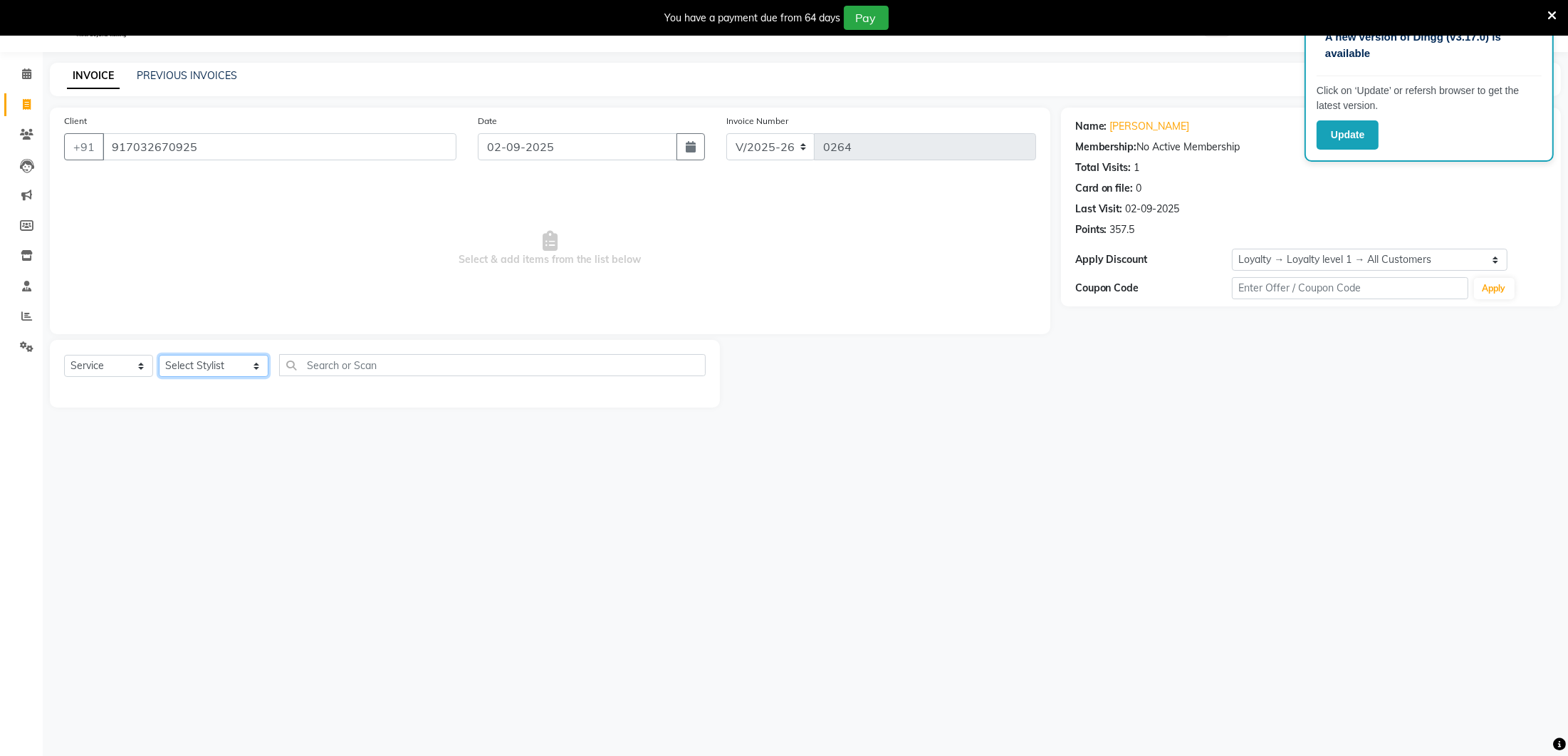
click at [195, 361] on select "Select Stylist [PERSON_NAME] [GEOGRAPHIC_DATA] [PERSON_NAME]" at bounding box center [213, 365] width 110 height 22
select select "27184"
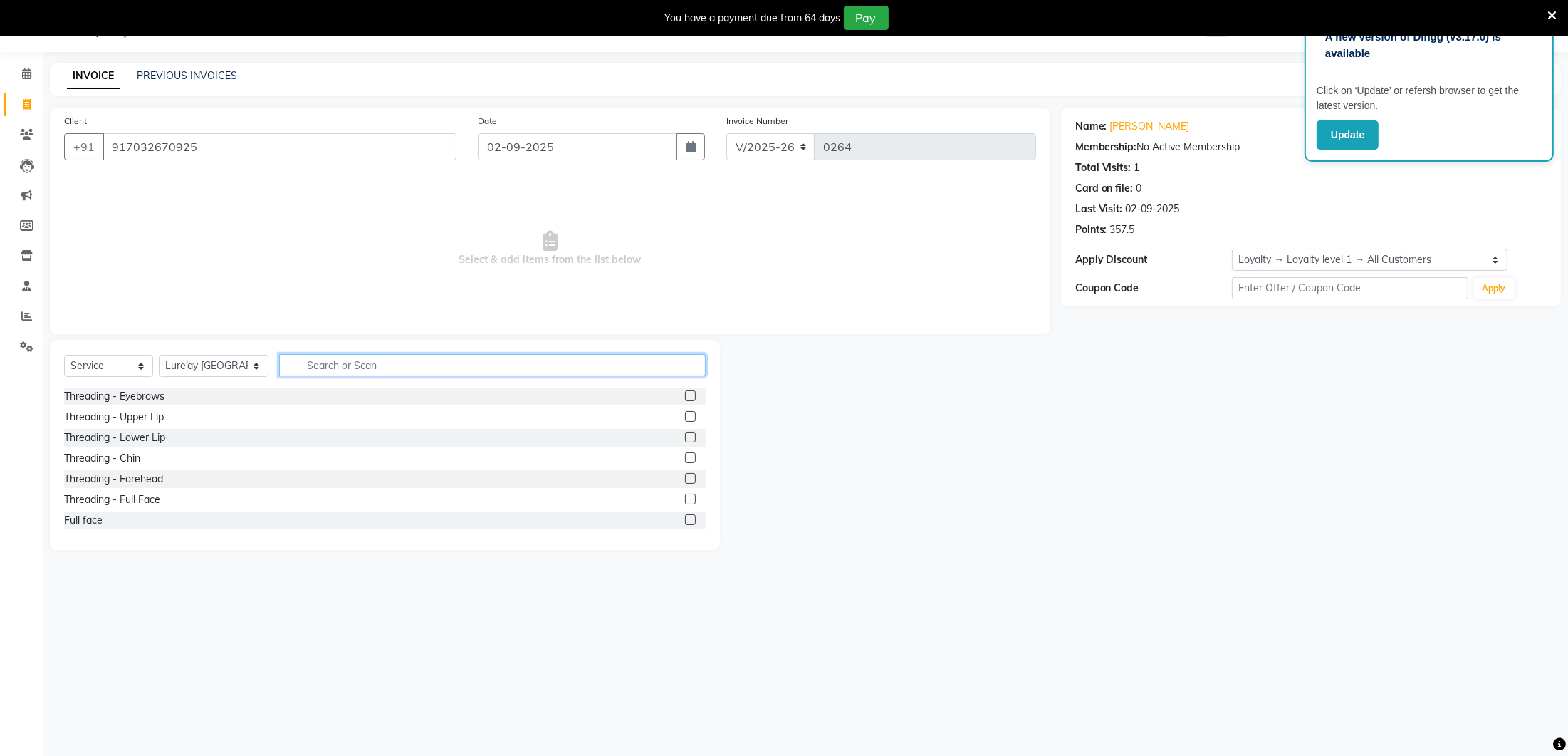
click at [295, 362] on input "text" at bounding box center [492, 364] width 427 height 22
click at [217, 360] on select "Select Stylist [PERSON_NAME] [GEOGRAPHIC_DATA] [PERSON_NAME]" at bounding box center [213, 365] width 110 height 22
click at [144, 363] on select "Select Service Product Membership Package Voucher Prepaid Gift Card" at bounding box center [109, 365] width 89 height 22
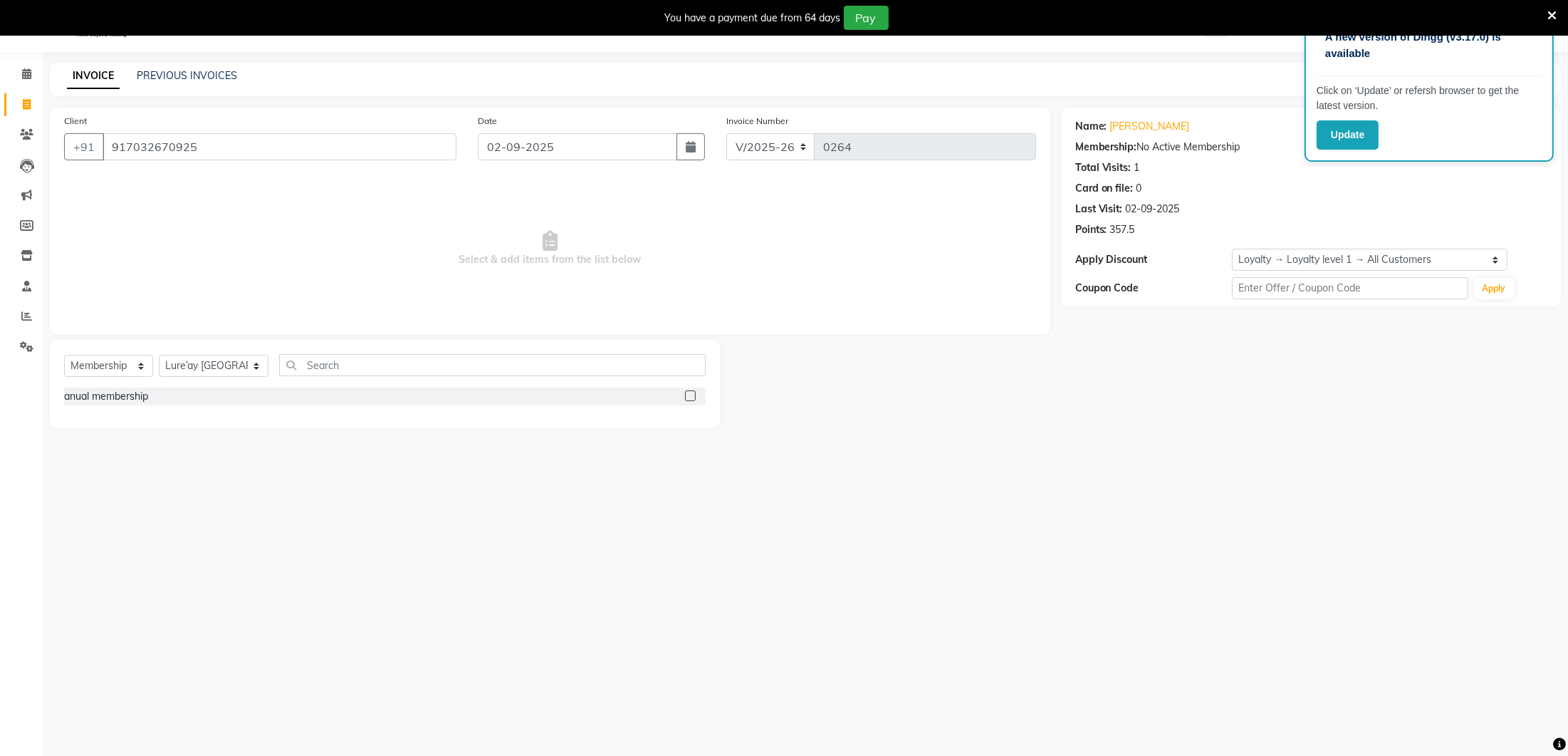
click at [688, 394] on label at bounding box center [690, 395] width 10 height 10
click at [688, 394] on input "checkbox" at bounding box center [690, 396] width 9 height 9
select select "select"
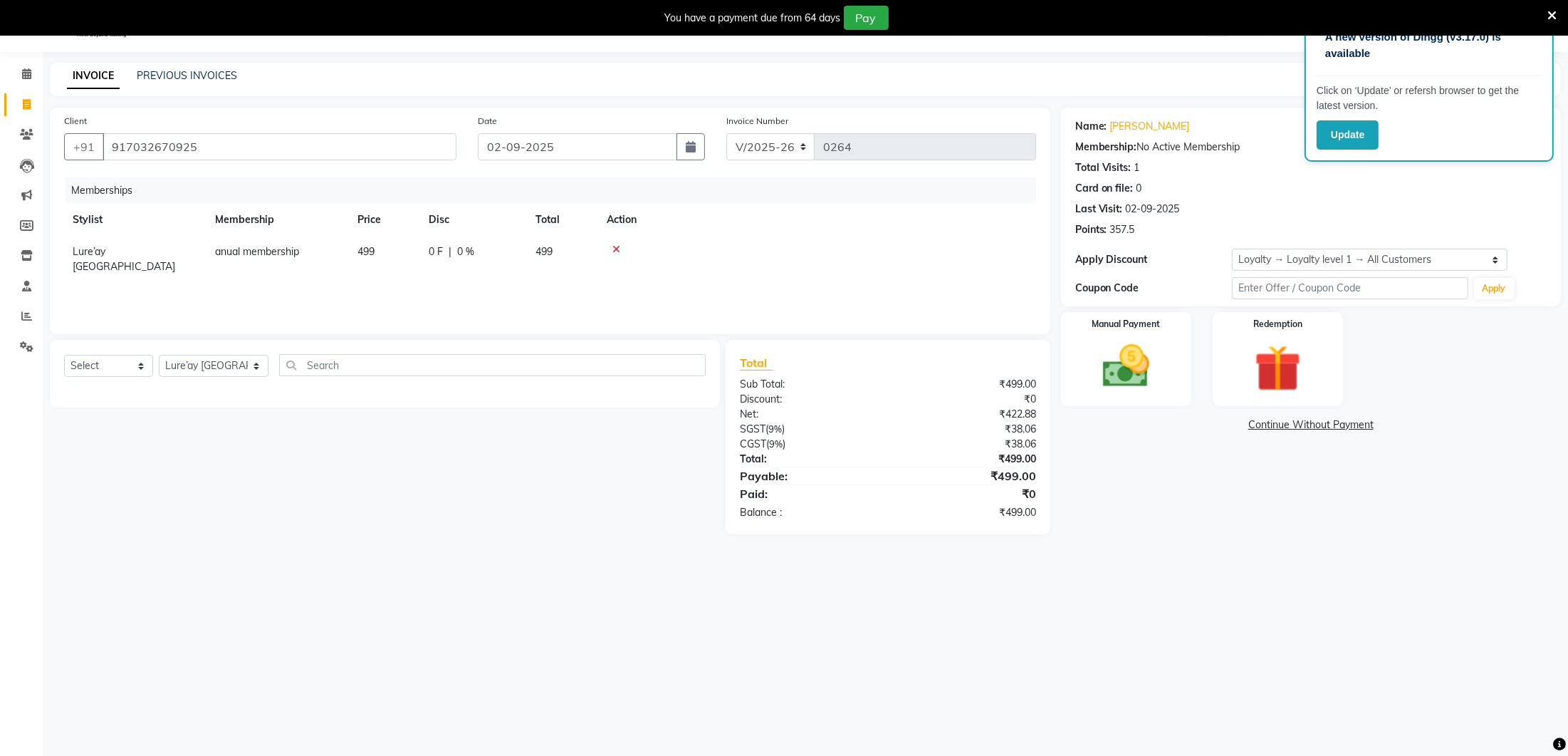
click at [409, 252] on td "499" at bounding box center [384, 260] width 71 height 47
select select "27184"
click at [414, 249] on input "499" at bounding box center [415, 255] width 54 height 22
type input "4"
type input "0"
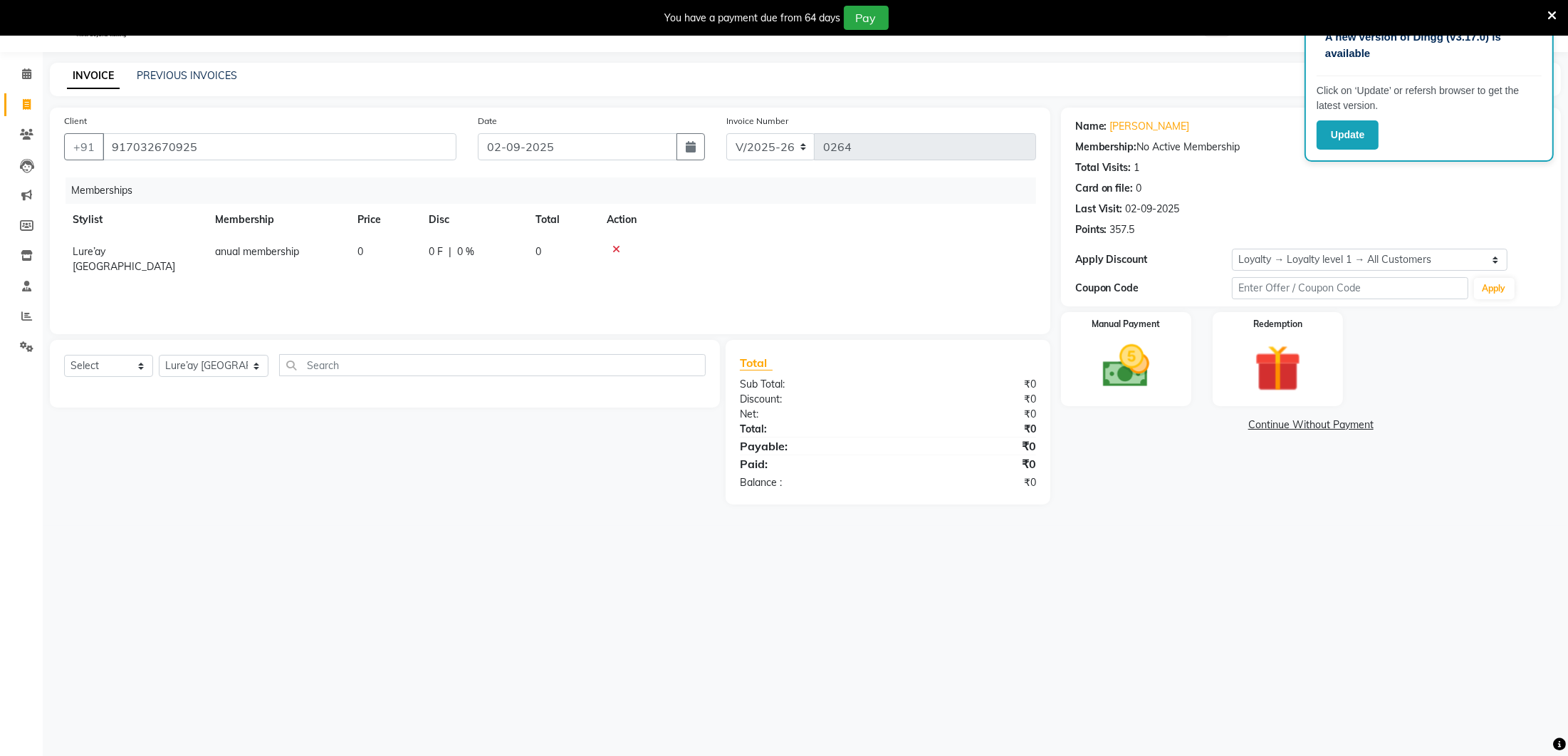
drag, startPoint x: 497, startPoint y: 300, endPoint x: 504, endPoint y: 304, distance: 8.1
click at [499, 301] on div "Memberships Stylist Membership Price Disc Total Action Lure’ay India anual memb…" at bounding box center [550, 249] width 972 height 142
click at [1095, 360] on img at bounding box center [1126, 366] width 80 height 56
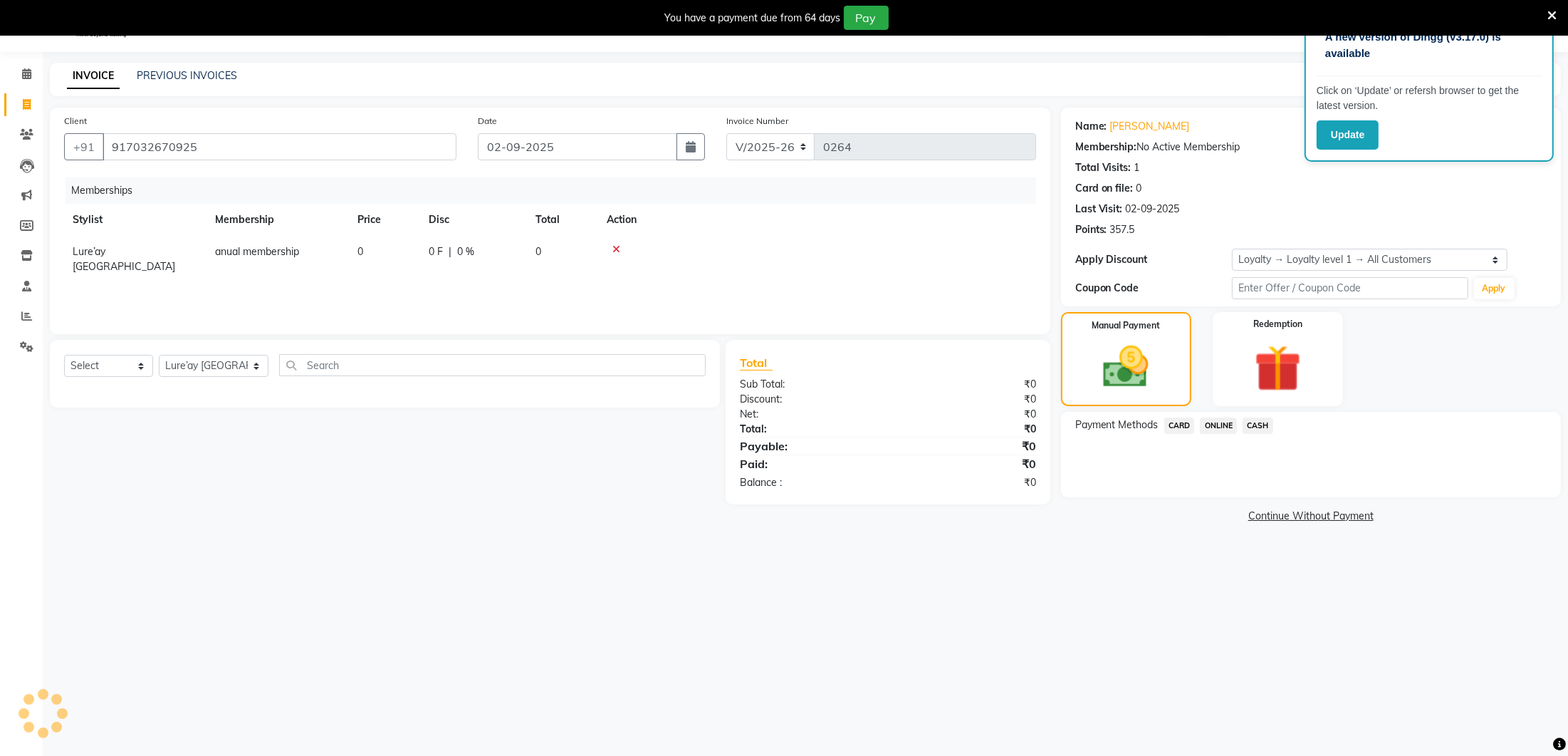
click at [1228, 425] on span "ONLINE" at bounding box center [1218, 425] width 37 height 16
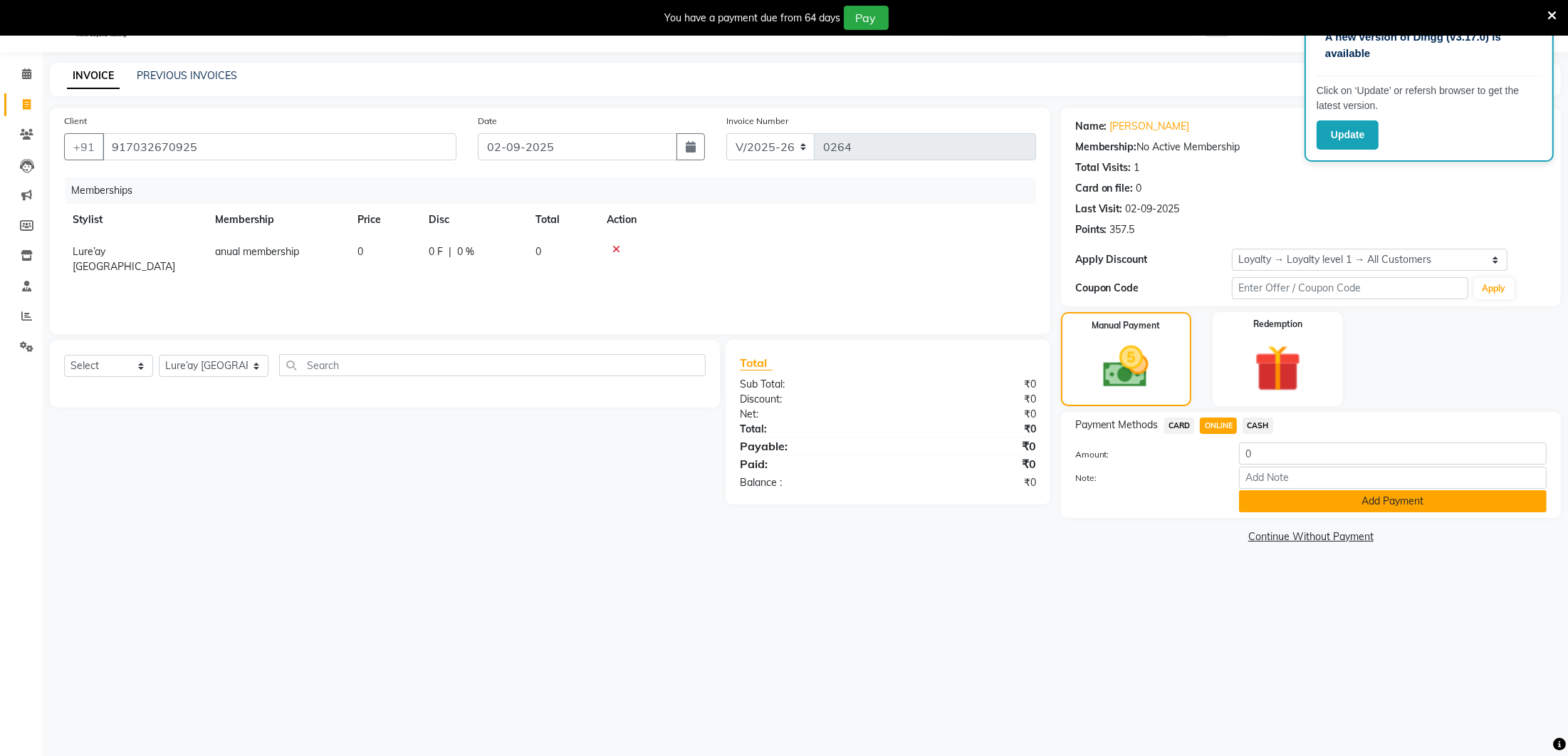
click at [1265, 498] on button "Add Payment" at bounding box center [1393, 501] width 307 height 22
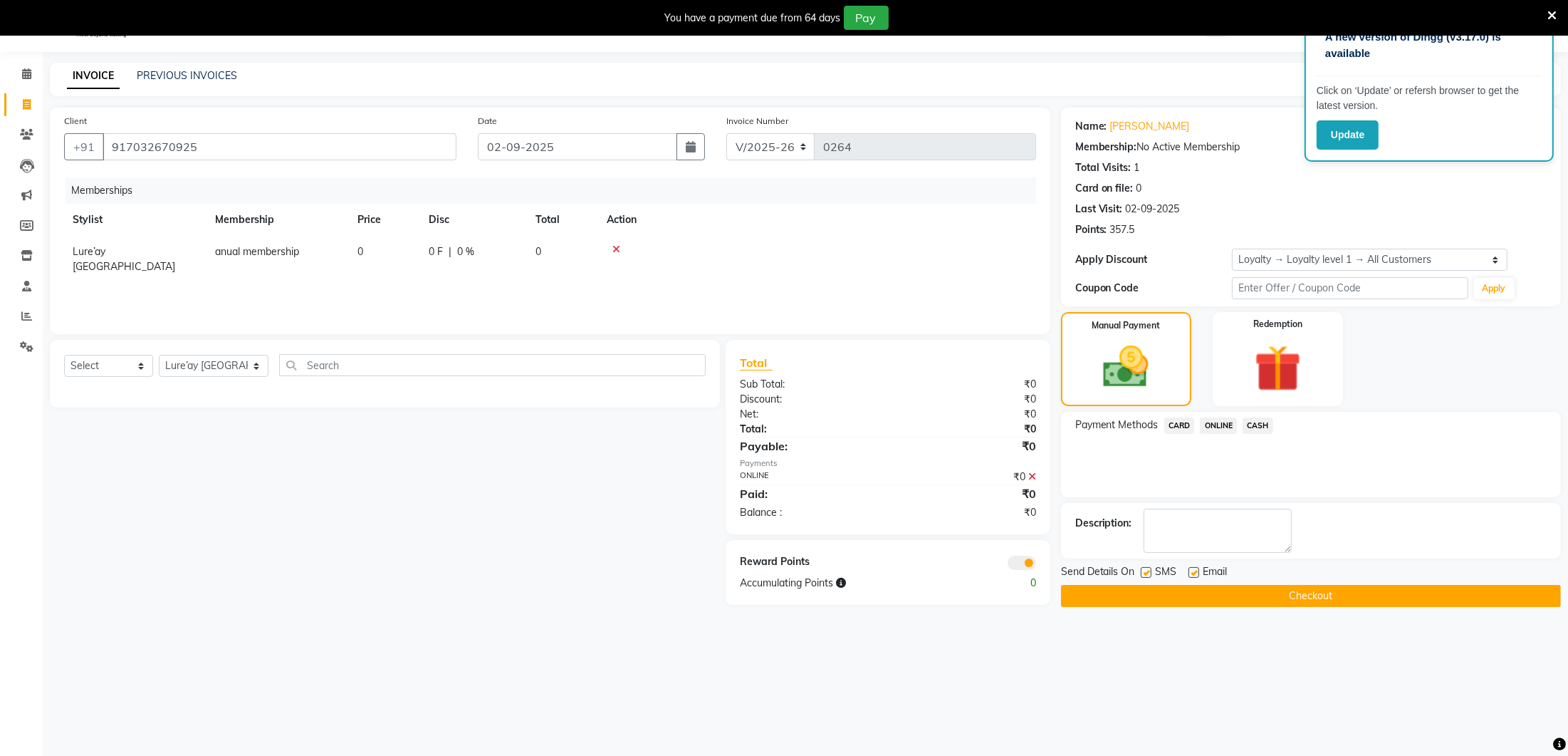
click at [1258, 590] on button "Checkout" at bounding box center [1311, 595] width 500 height 22
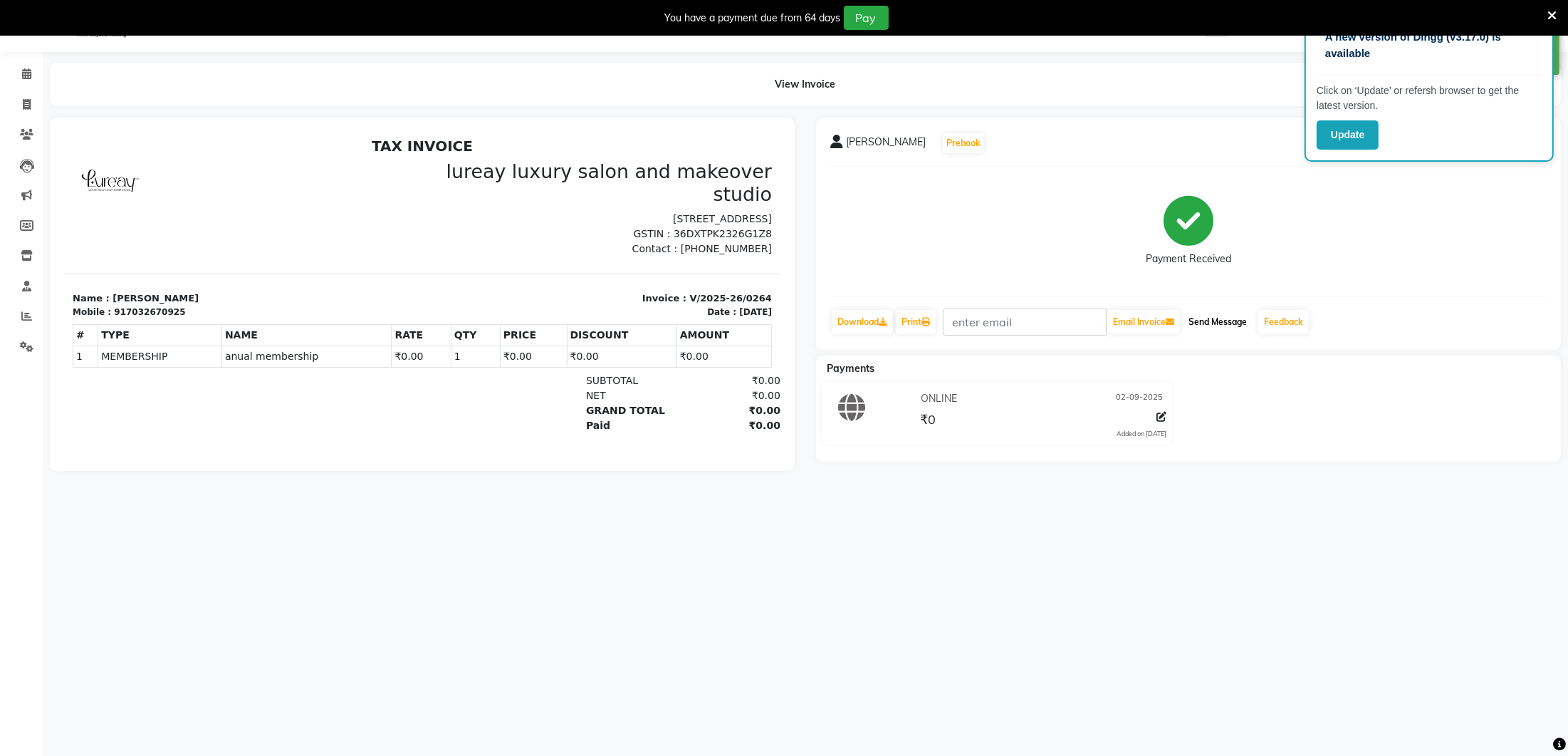
click at [1231, 320] on button "Send Message" at bounding box center [1218, 323] width 70 height 25
click at [24, 100] on icon at bounding box center [27, 103] width 8 height 10
select select "4075"
select select "service"
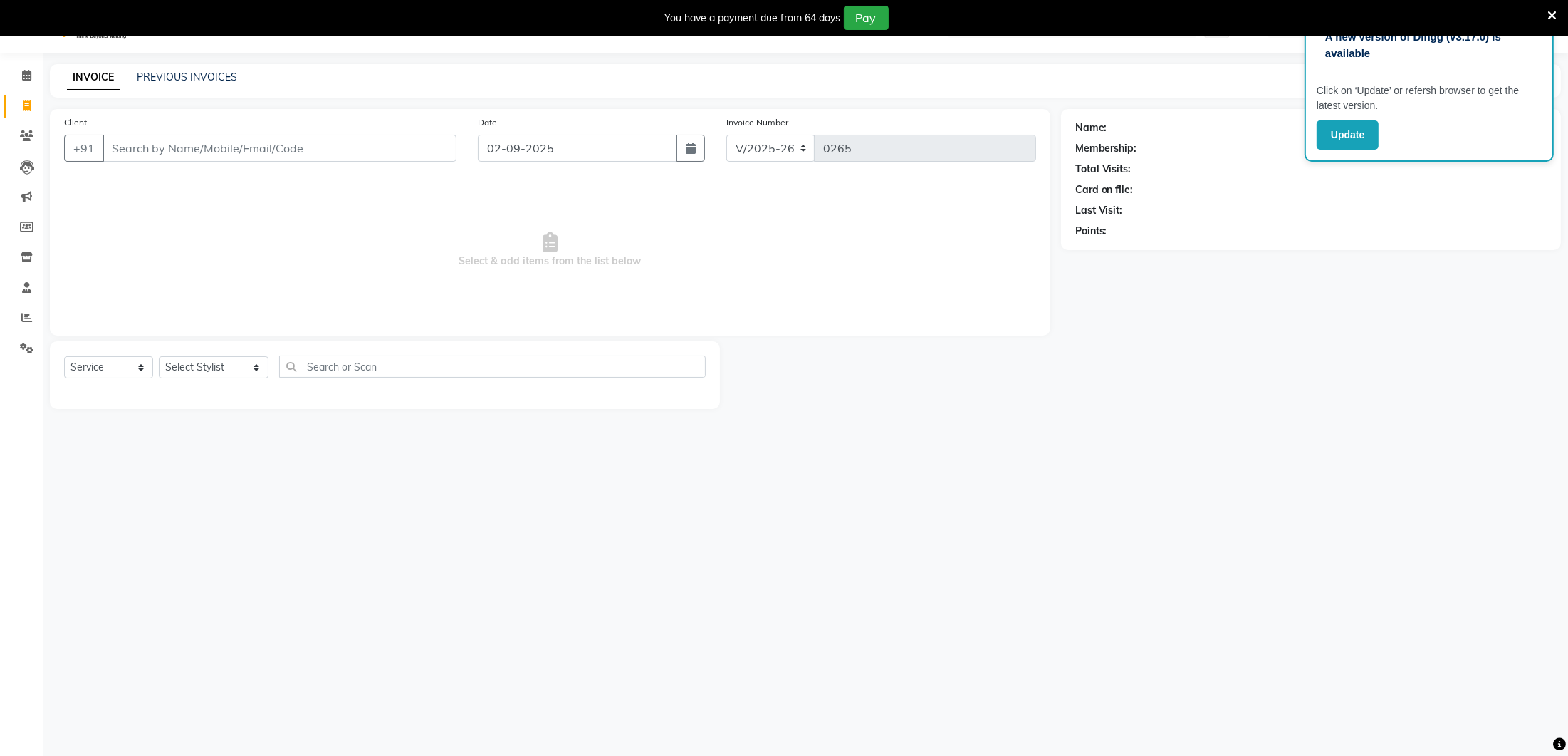
click at [151, 67] on div "INVOICE PREVIOUS INVOICES Create New Save" at bounding box center [805, 81] width 1511 height 33
click at [149, 82] on link "PREVIOUS INVOICES" at bounding box center [187, 85] width 101 height 13
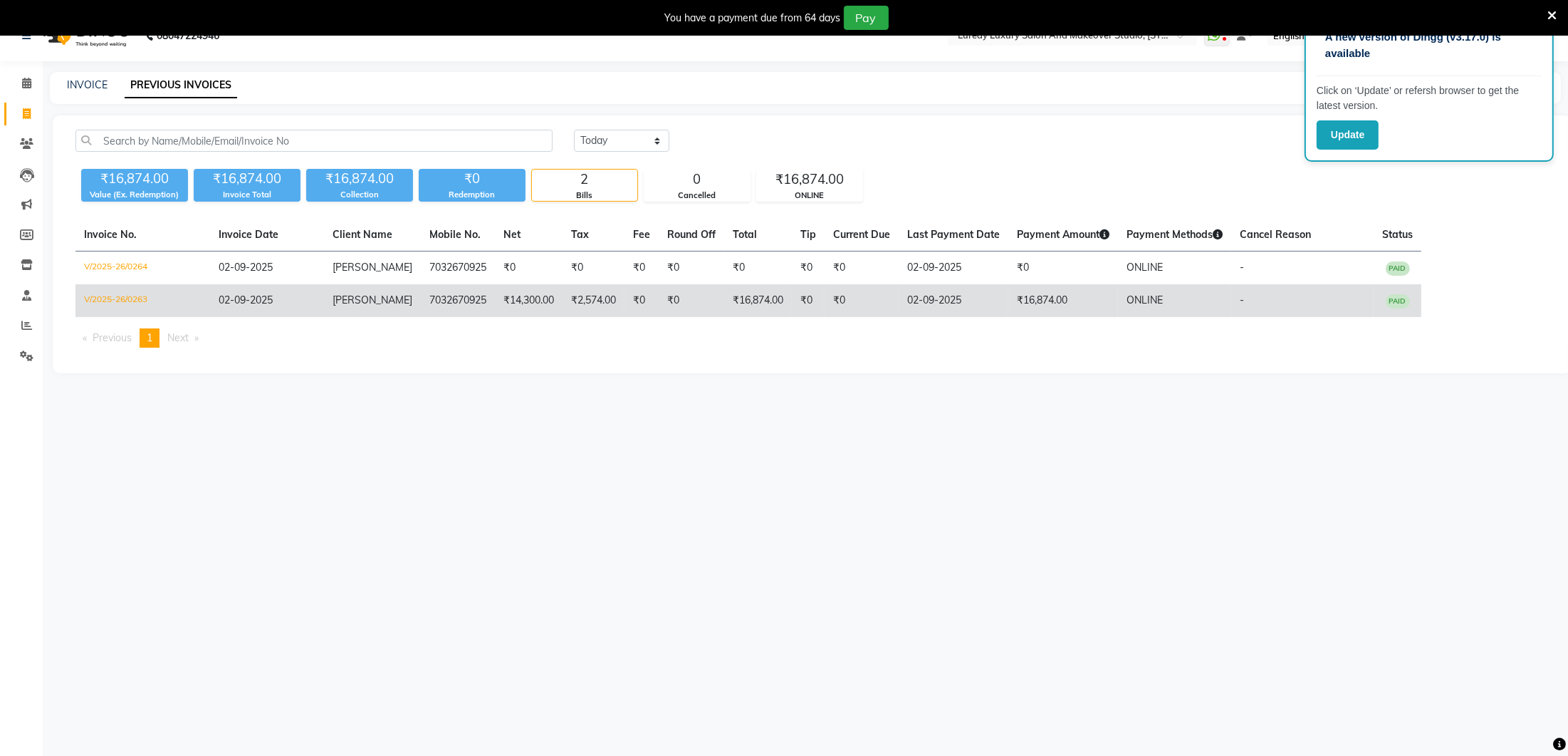
click at [445, 307] on td "7032670925" at bounding box center [458, 301] width 74 height 33
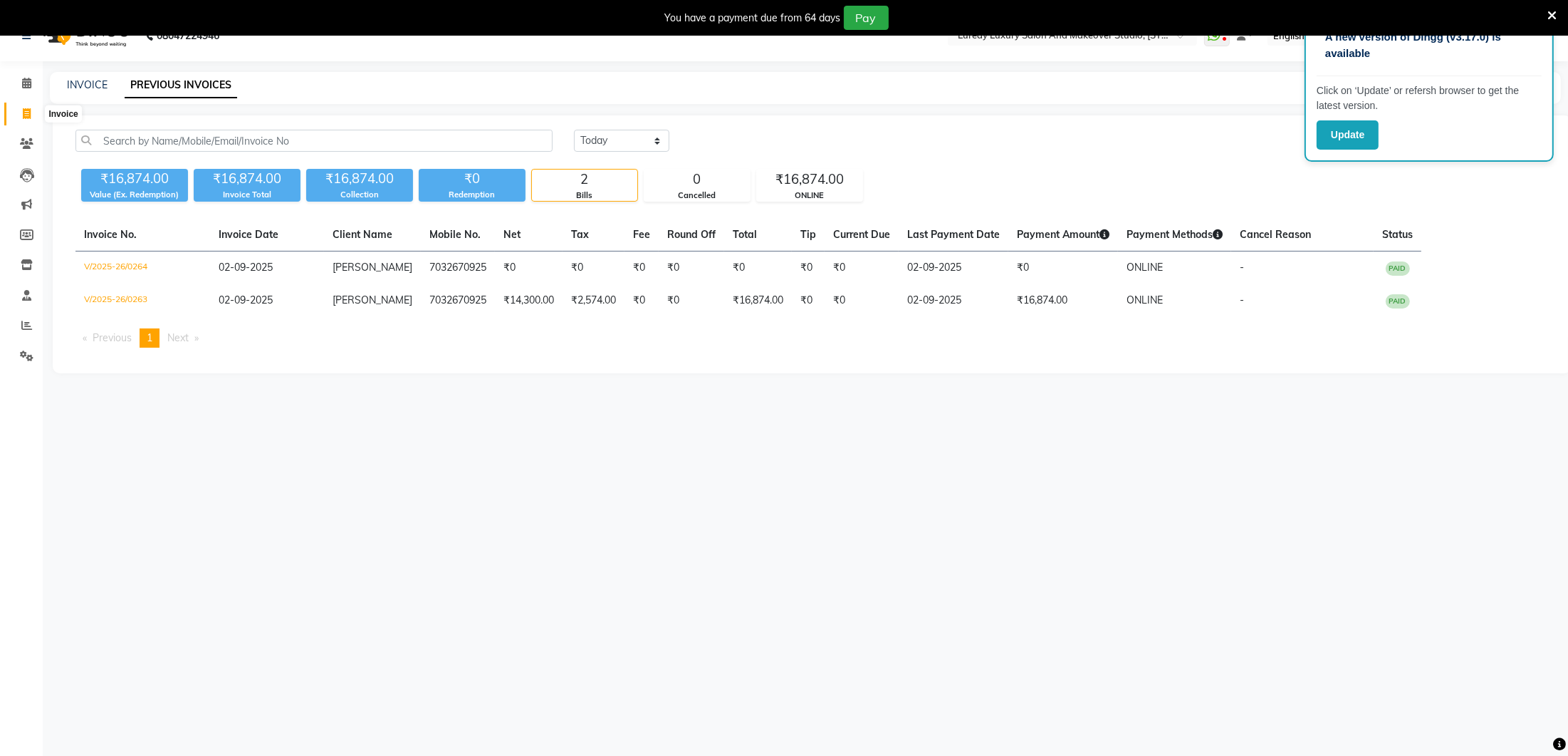
click at [28, 116] on icon at bounding box center [27, 113] width 8 height 10
select select "service"
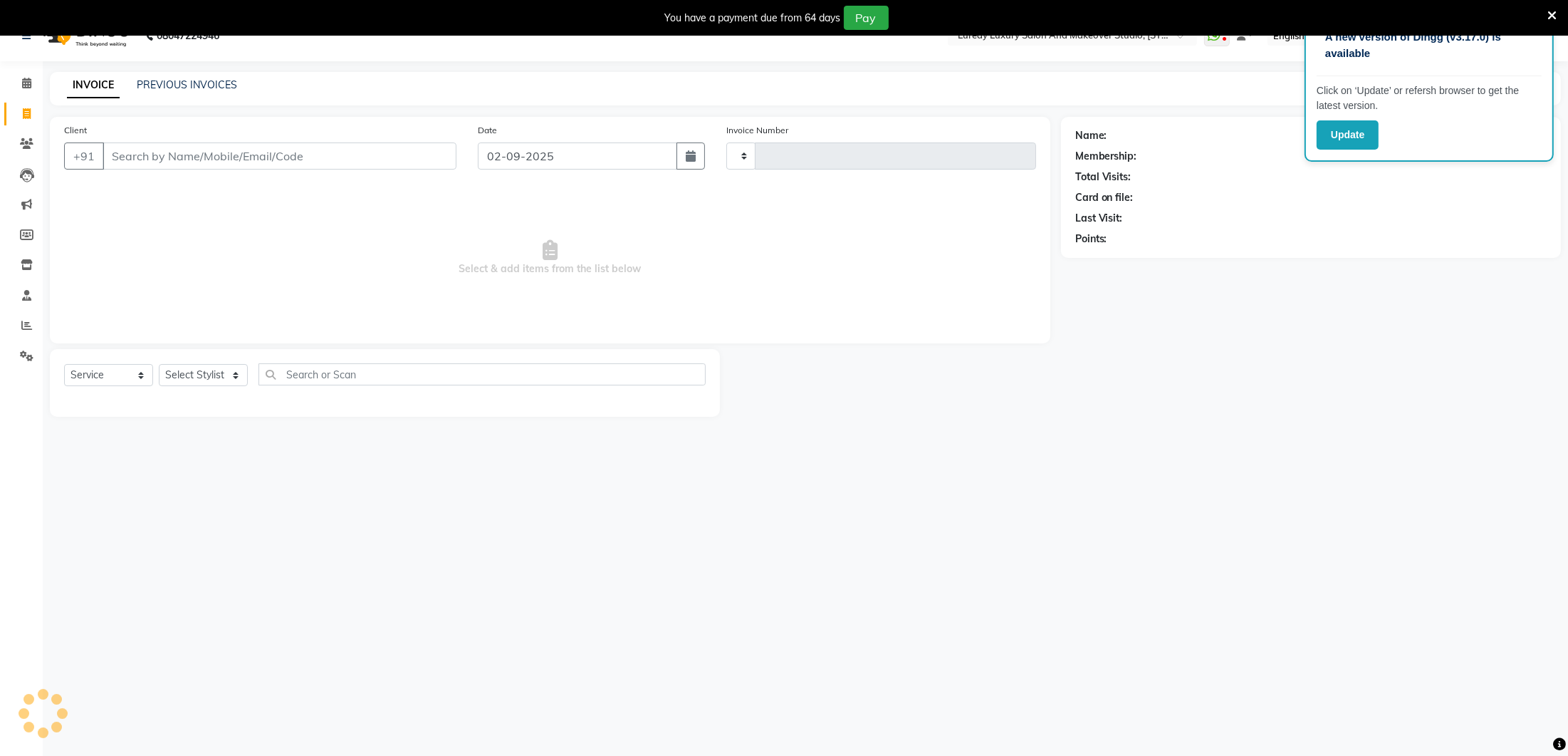
type input "0265"
select select "4075"
click at [192, 84] on link "PREVIOUS INVOICES" at bounding box center [187, 85] width 101 height 13
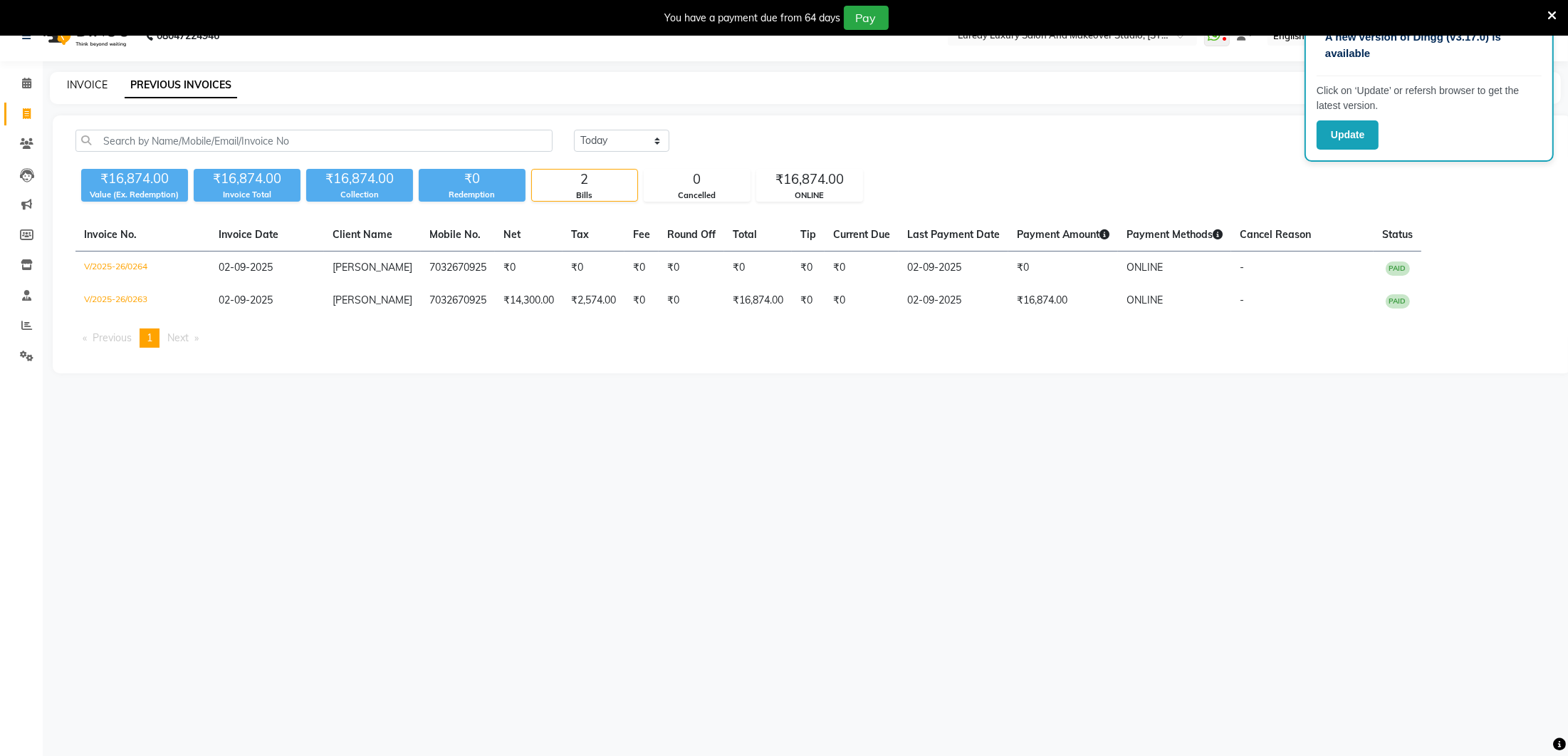
click at [88, 85] on link "INVOICE" at bounding box center [87, 85] width 41 height 13
select select "service"
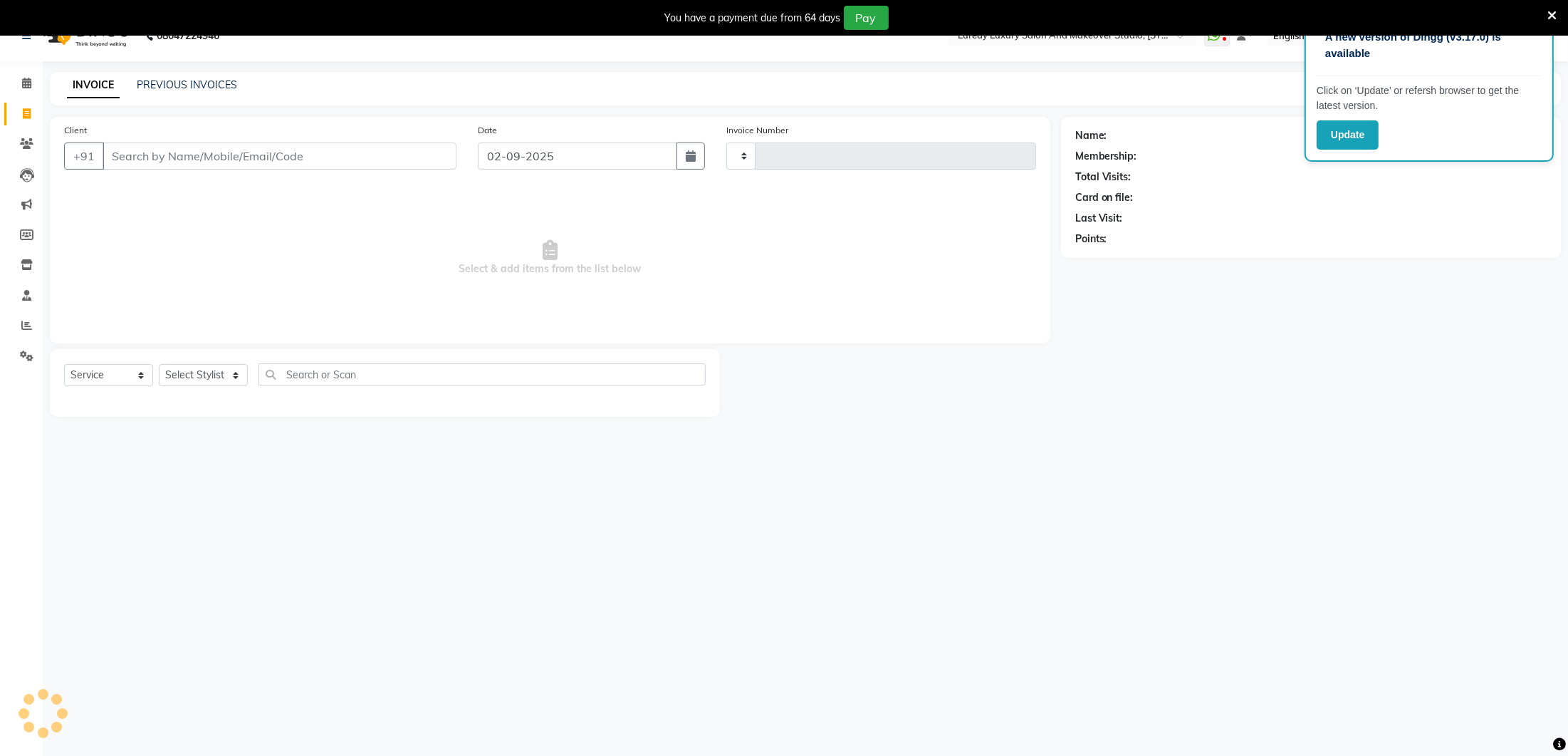
click at [122, 154] on input "Client" at bounding box center [279, 156] width 354 height 28
type input "SA"
type input "0265"
select select "4075"
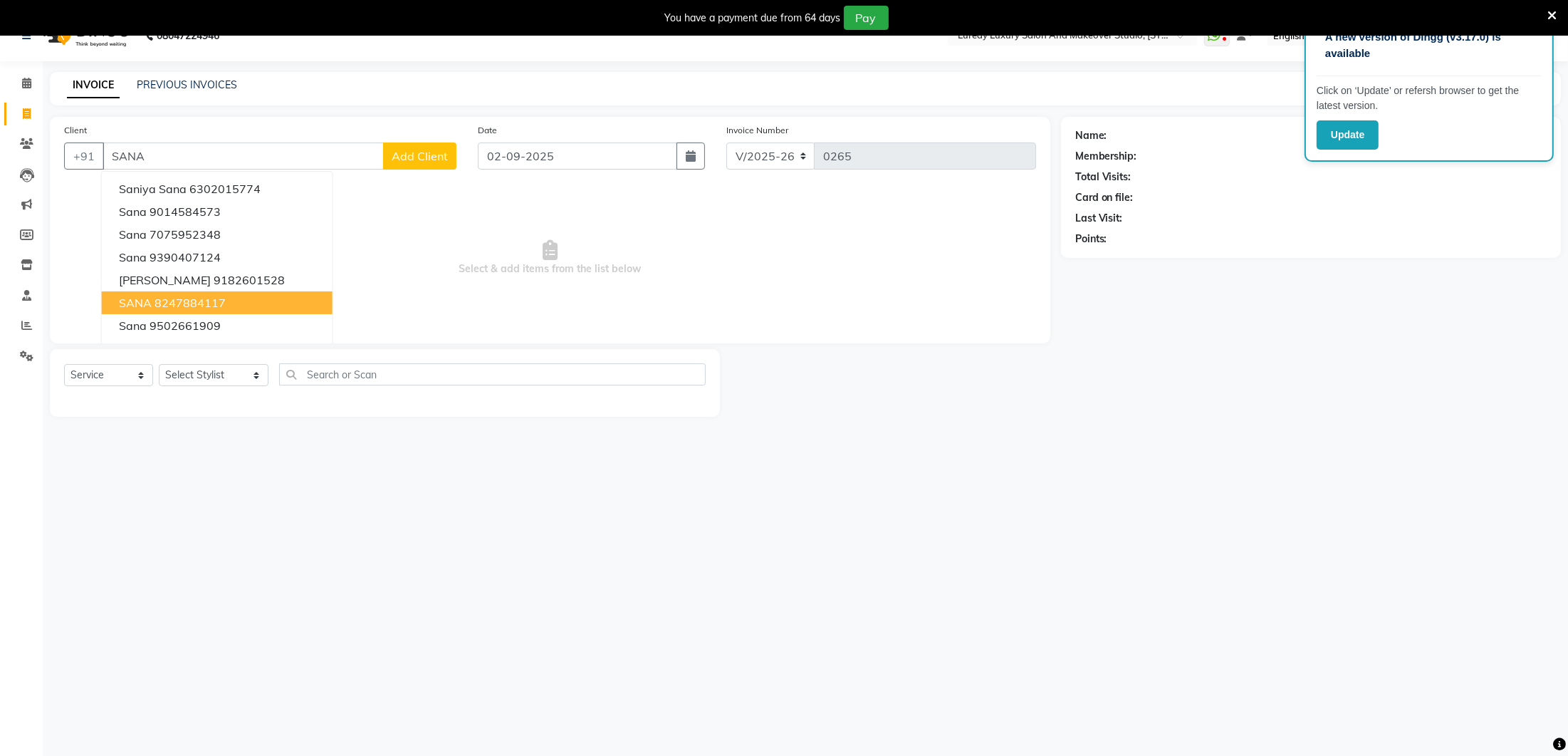
scroll to position [34, 0]
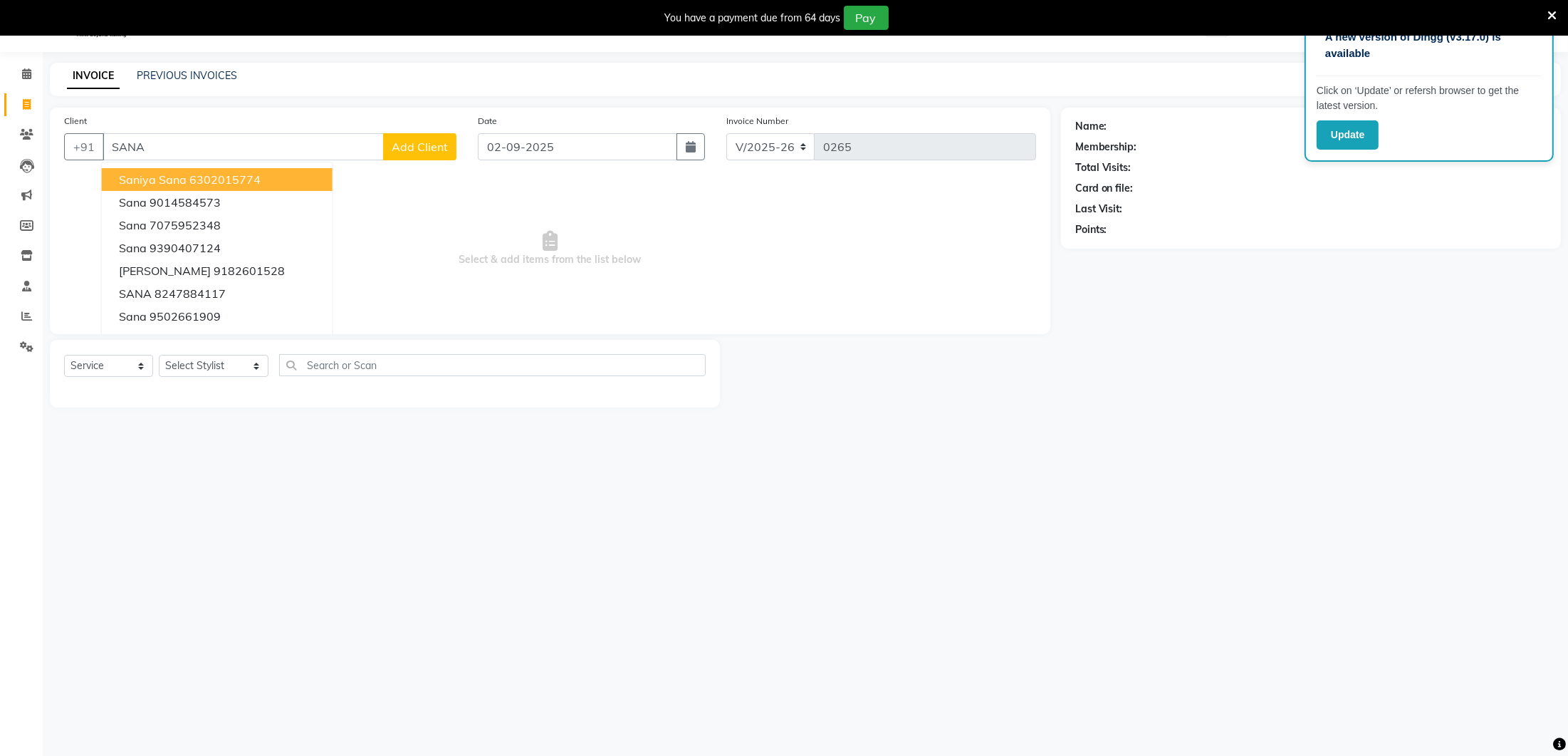
click at [172, 142] on input "SANA" at bounding box center [243, 146] width 282 height 28
type input "S"
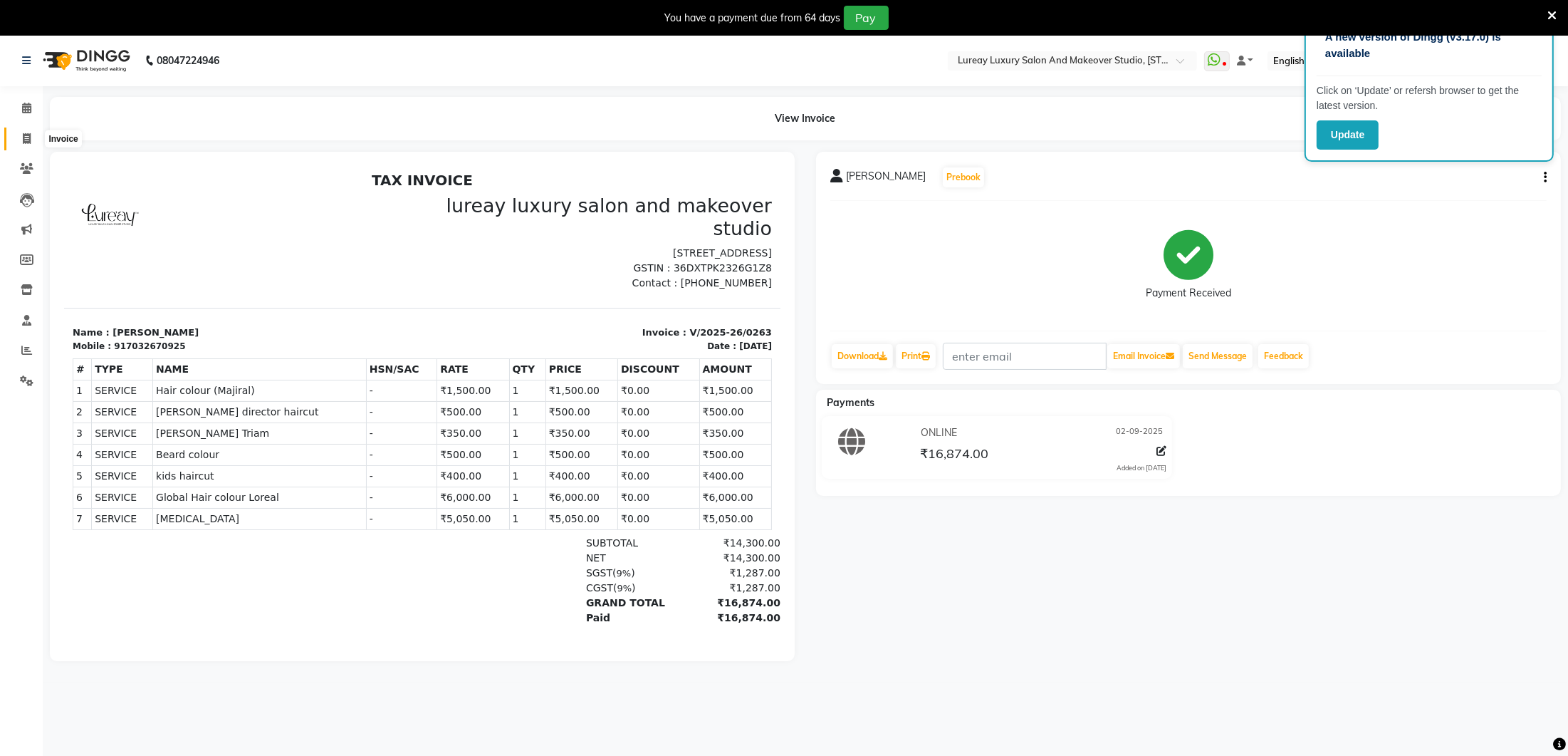
click at [21, 138] on span at bounding box center [27, 138] width 25 height 16
select select "service"
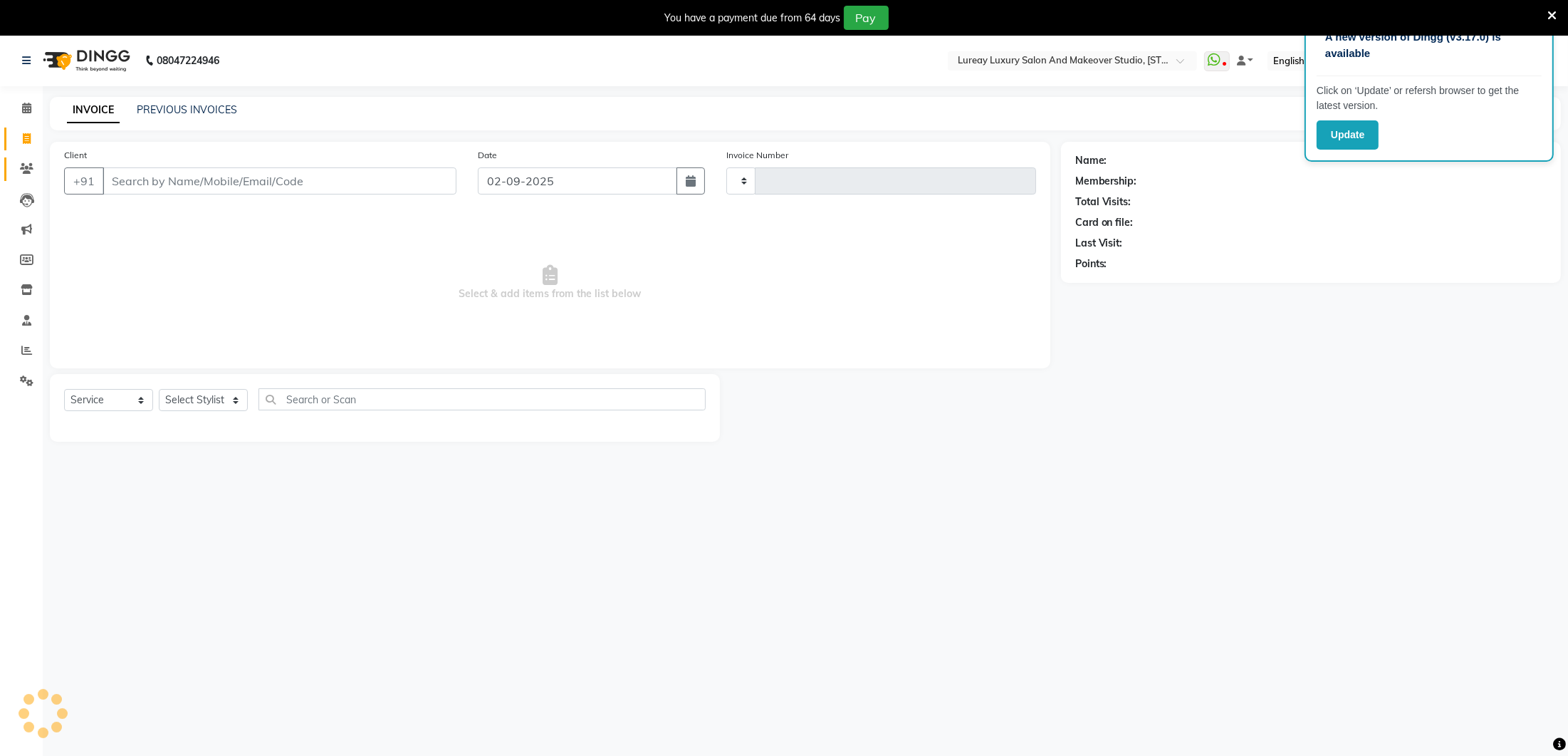
scroll to position [34, 0]
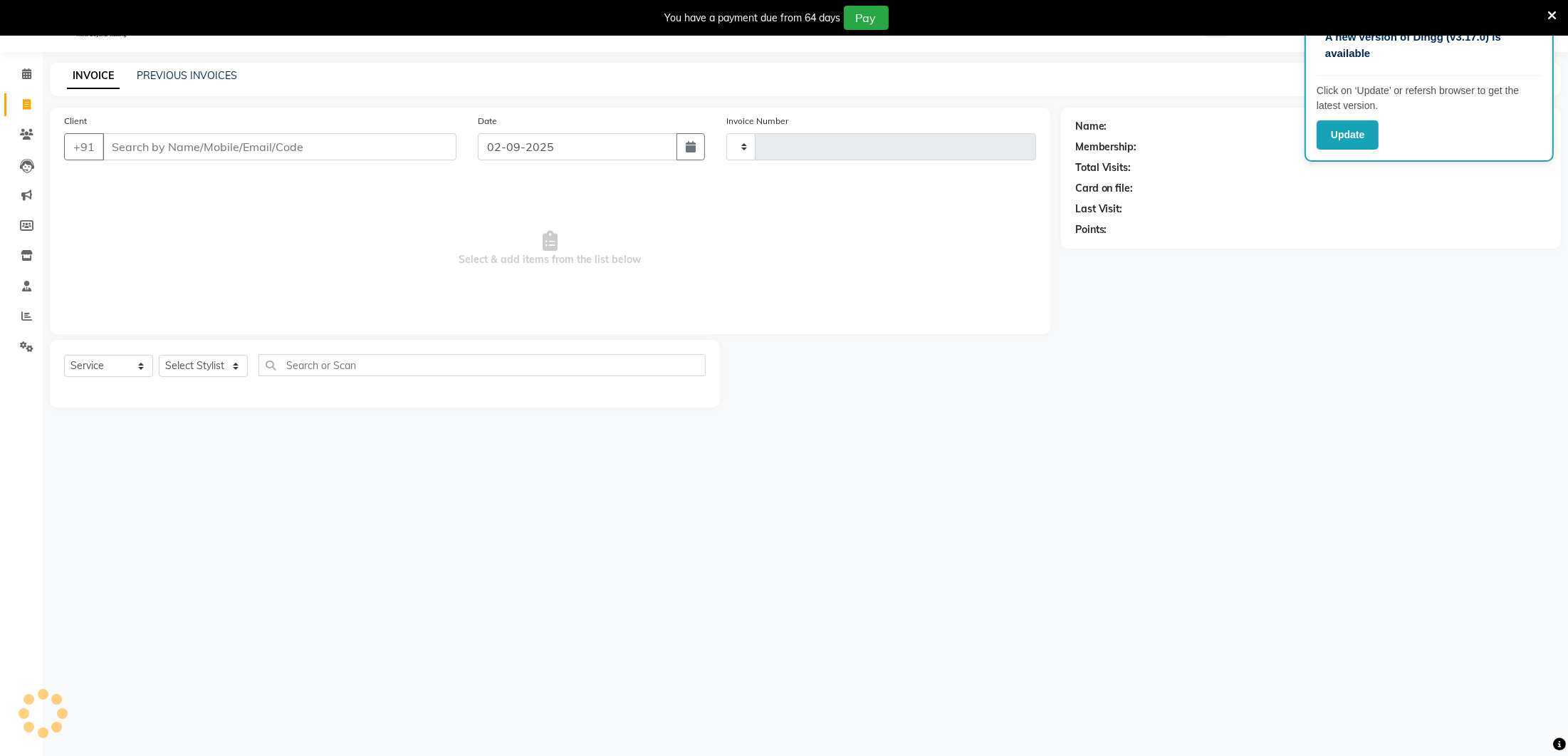
type input "0265"
select select "4075"
click at [123, 141] on input "Client" at bounding box center [279, 146] width 354 height 28
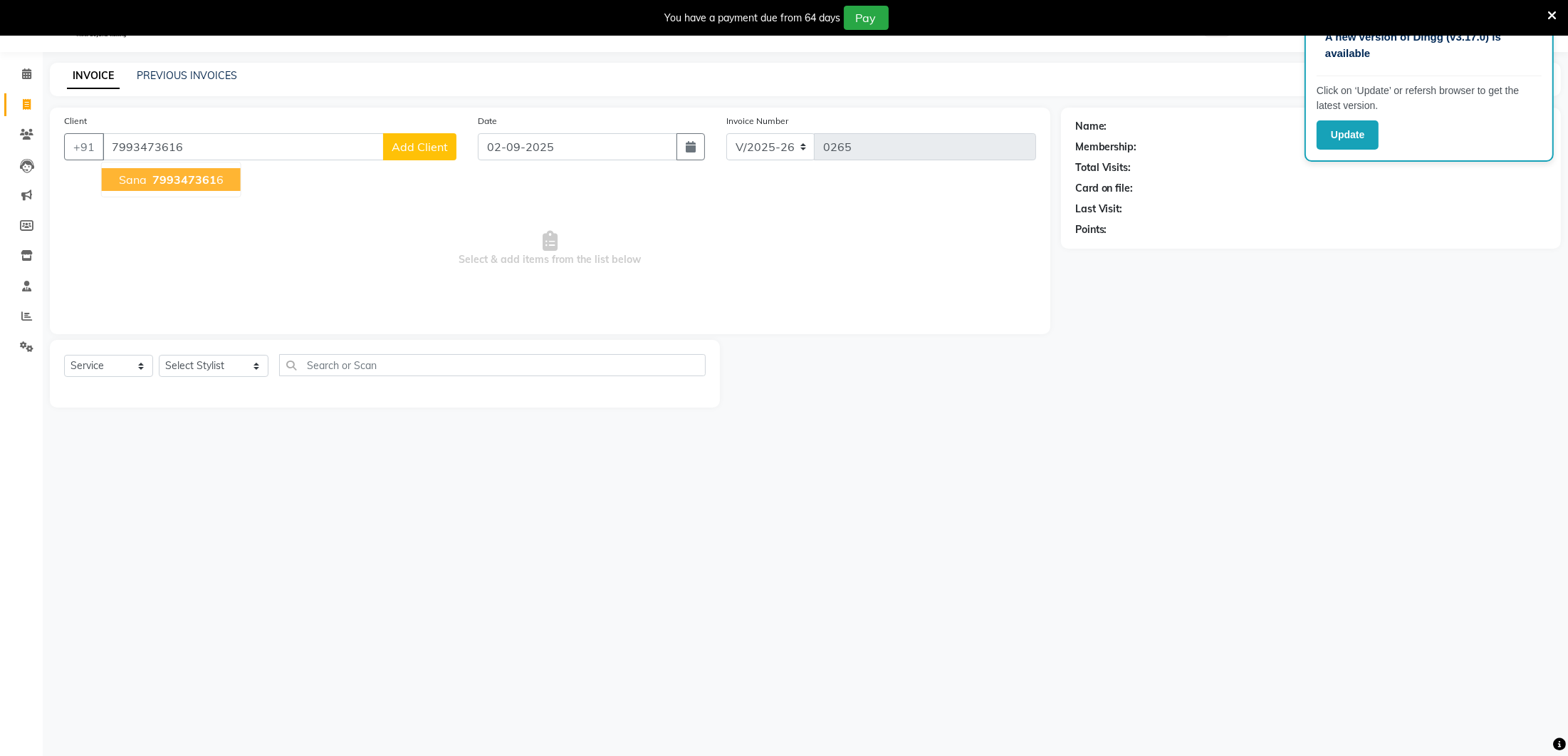
type input "7993473616"
select select "1: Object"
click at [181, 173] on span "799347361" at bounding box center [185, 179] width 65 height 14
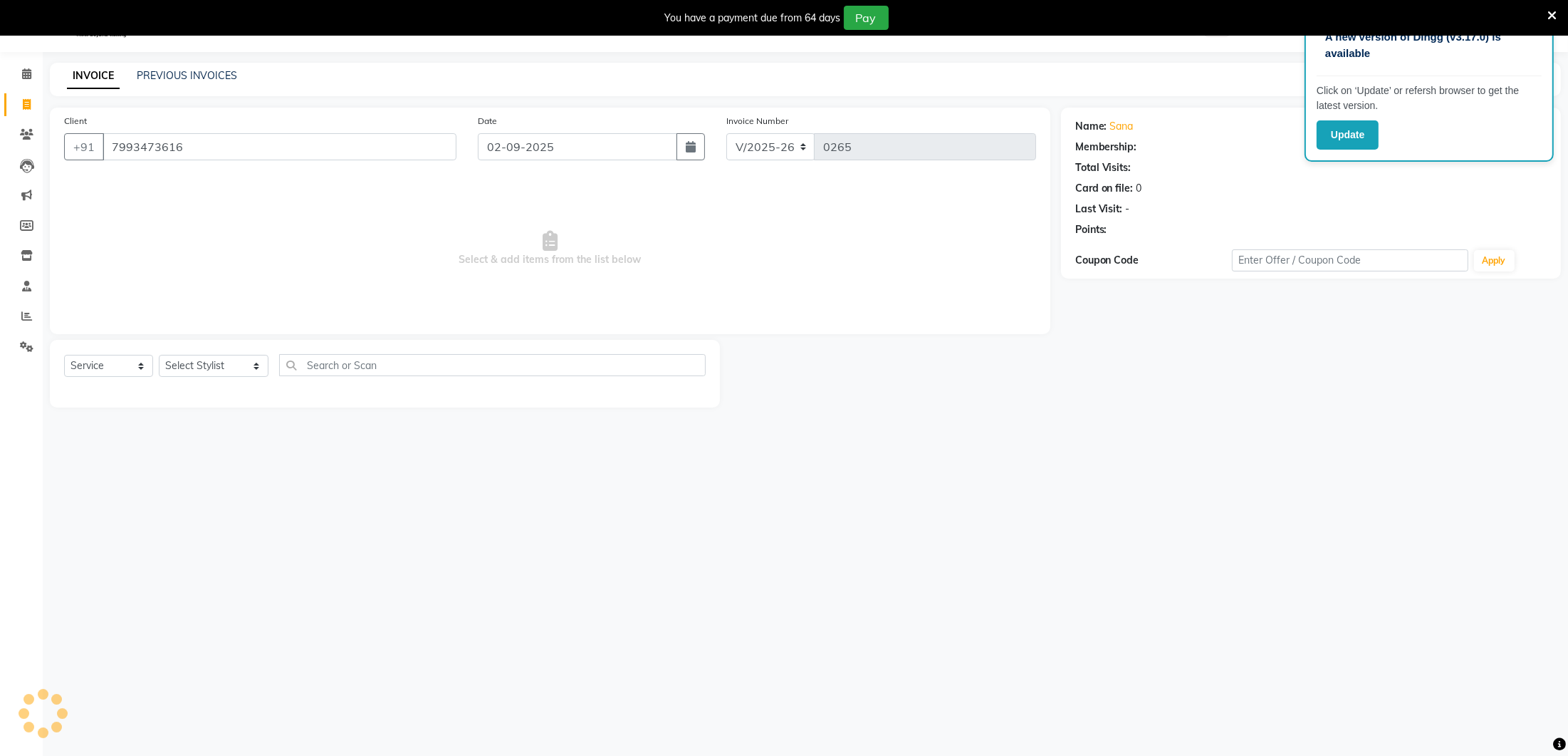
select select "1: Object"
click at [1403, 156] on div "A new version of Dingg (v3.17.0) is available Click on ‘Update’ or refersh brow…" at bounding box center [1429, 87] width 249 height 147
click at [1401, 184] on div "Card on file: 0" at bounding box center [1311, 189] width 471 height 15
click at [1552, 19] on icon at bounding box center [1552, 16] width 9 height 13
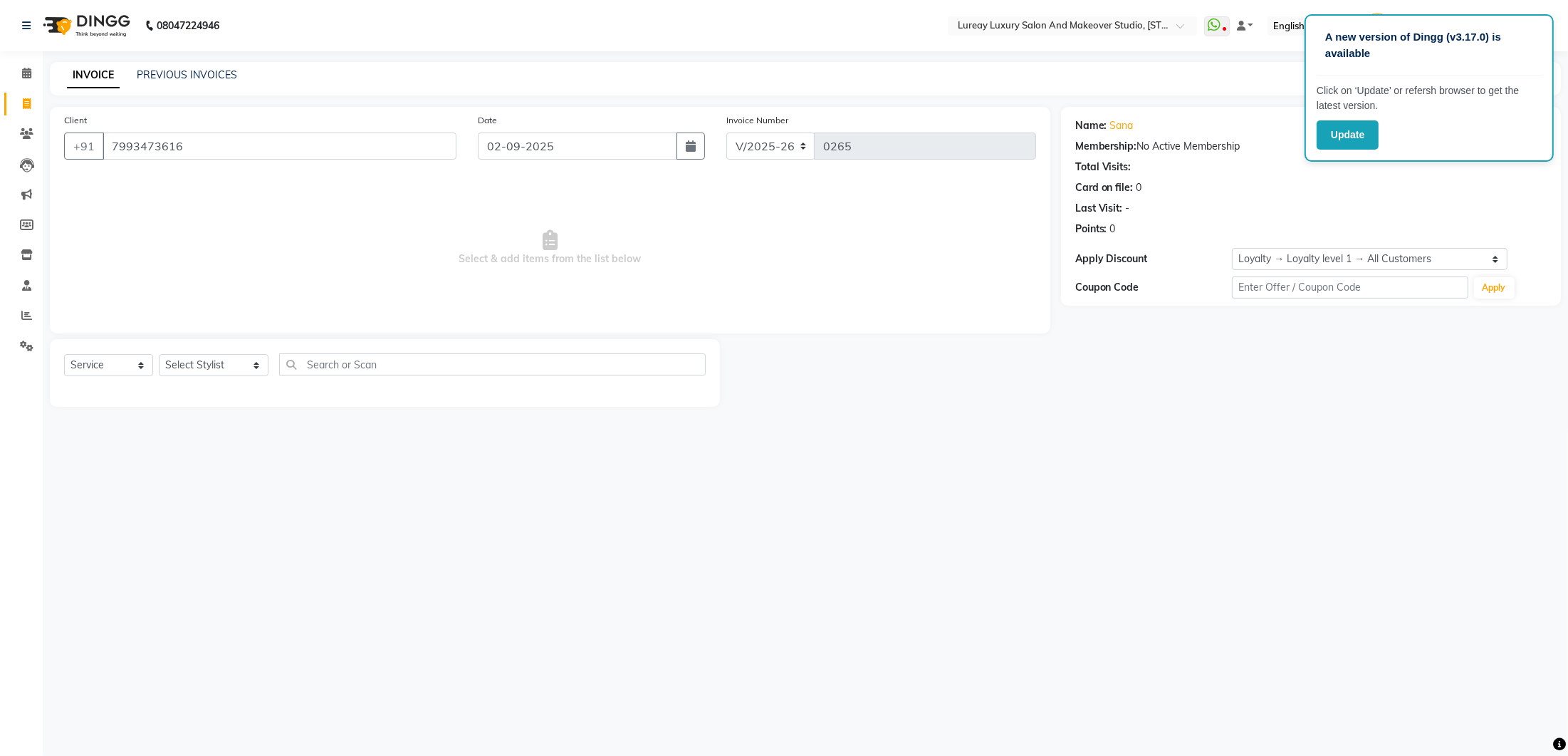
scroll to position [0, 0]
click at [1259, 79] on div "INVOICE PREVIOUS INVOICES Create New Save" at bounding box center [805, 78] width 1511 height 33
click at [1374, 138] on button "Update" at bounding box center [1347, 135] width 62 height 29
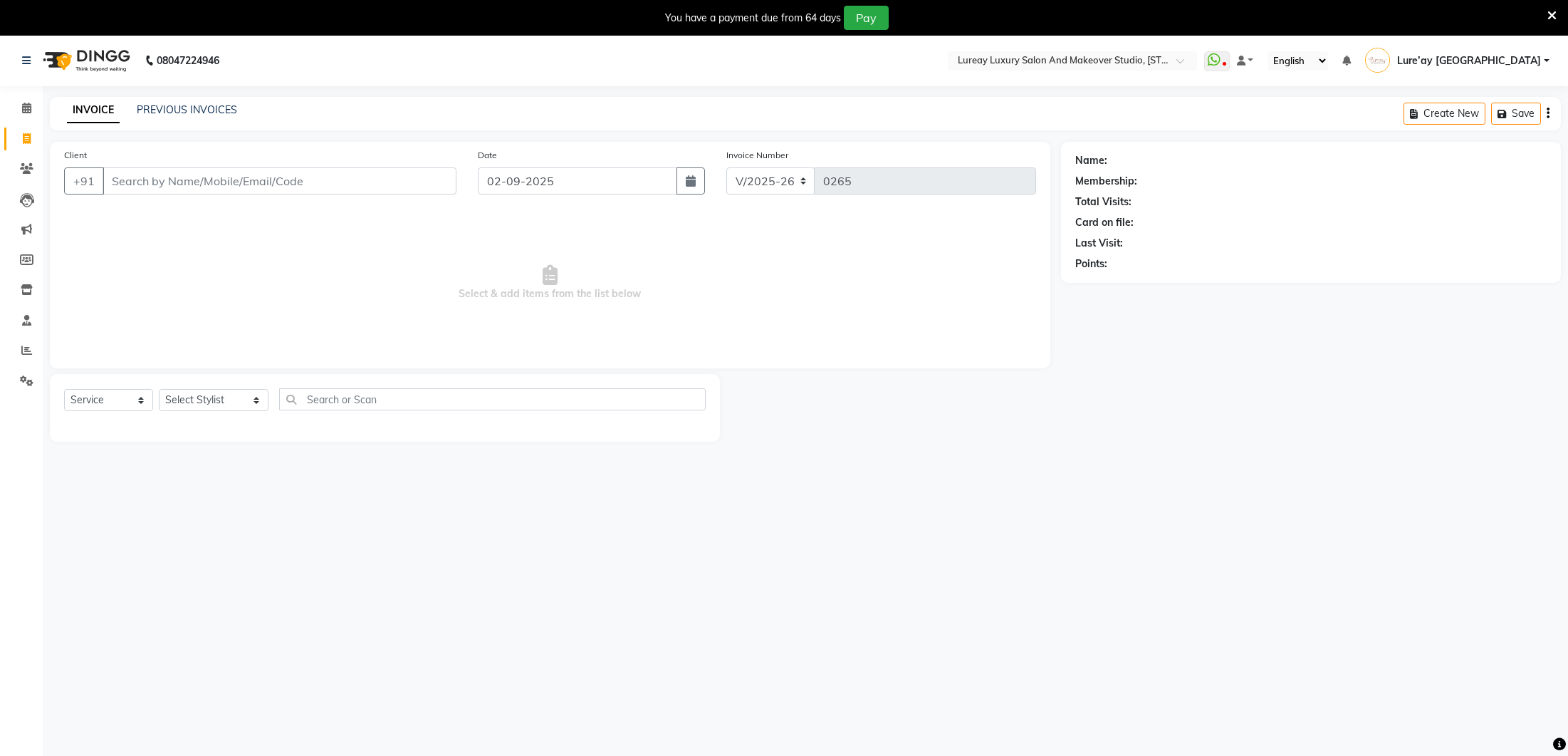
select select "4075"
select select "service"
